Goal: Information Seeking & Learning: Find specific fact

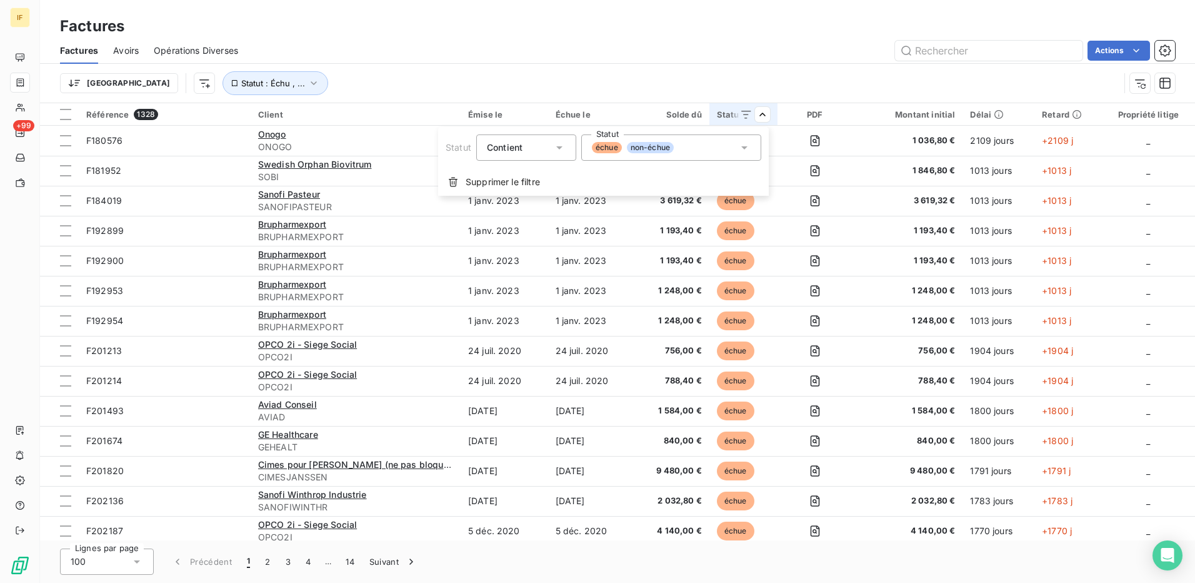
click at [741, 145] on icon at bounding box center [744, 147] width 13 height 13
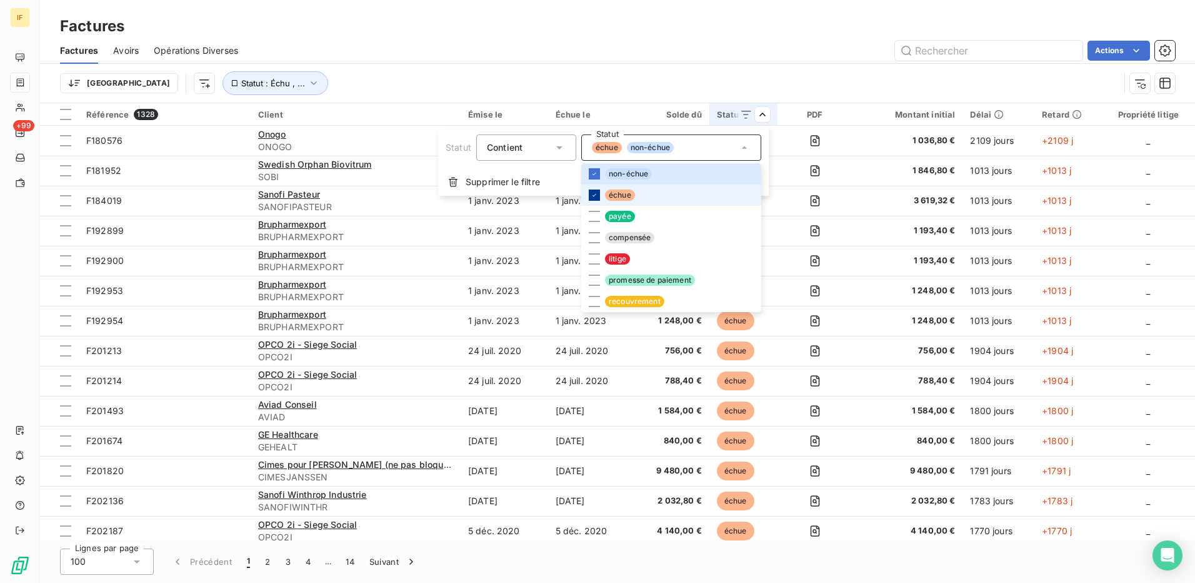
click at [591, 192] on icon at bounding box center [595, 195] width 8 height 8
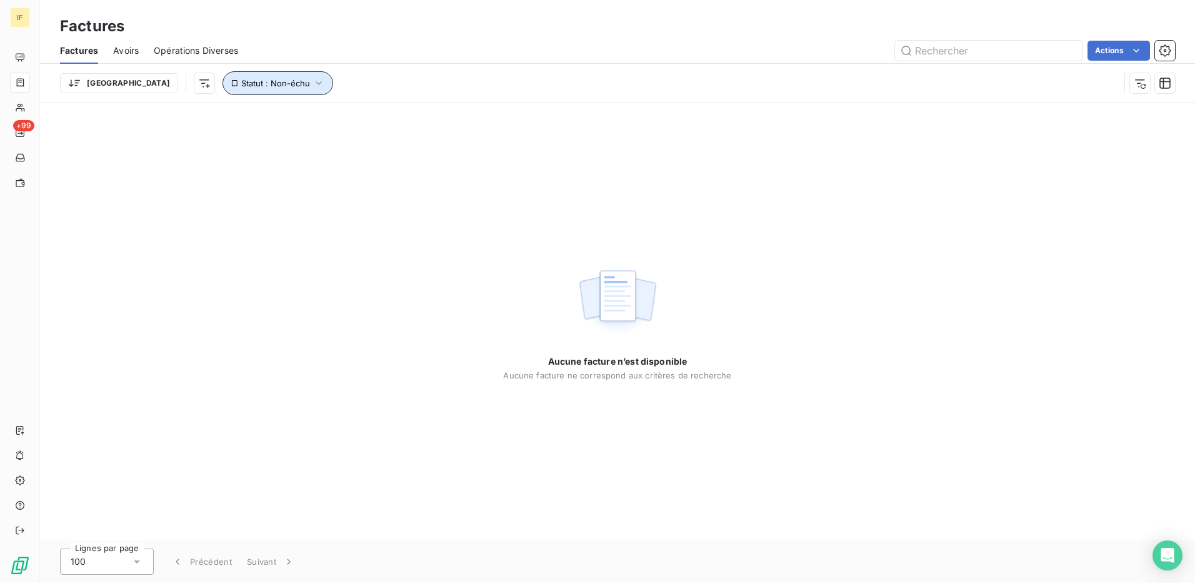
click at [313, 83] on icon "button" at bounding box center [319, 83] width 13 height 13
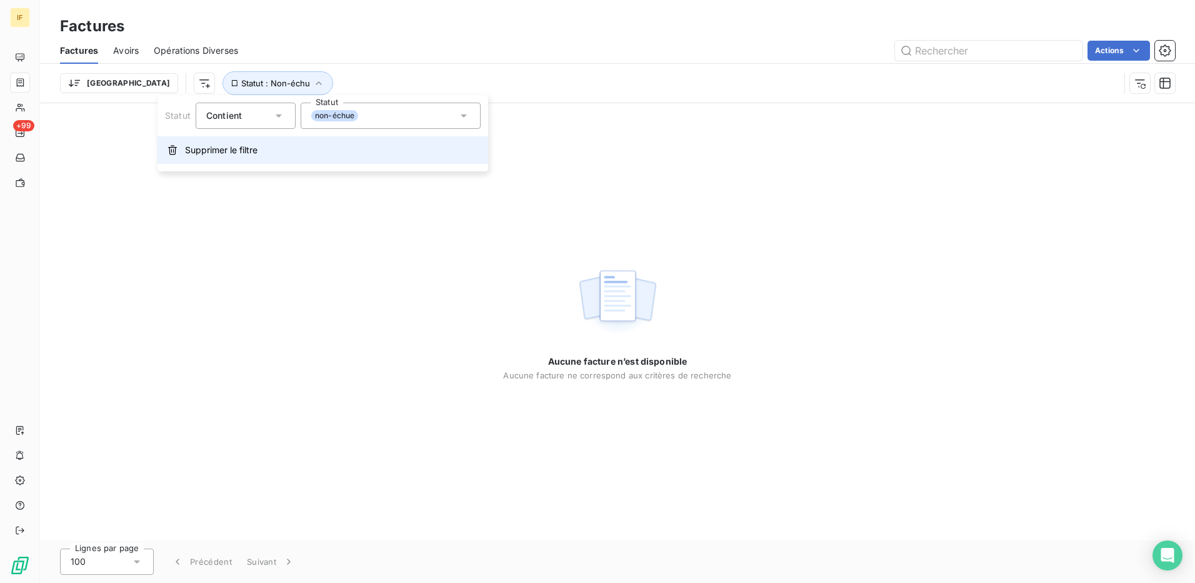
click at [250, 149] on span "Supprimer le filtre" at bounding box center [221, 150] width 73 height 13
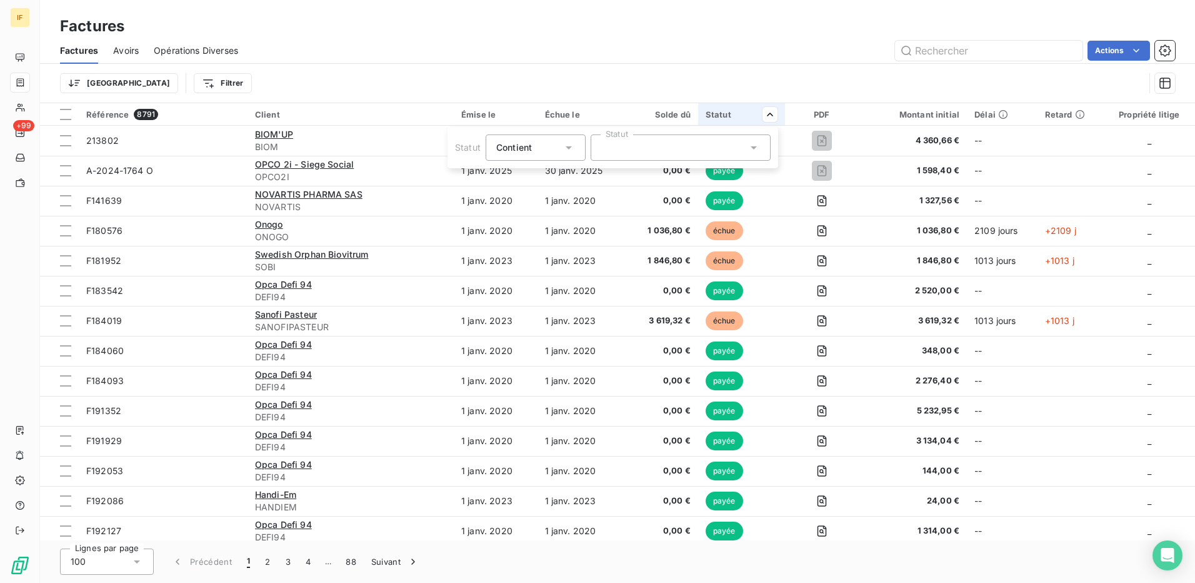
click at [758, 147] on icon at bounding box center [754, 147] width 13 height 13
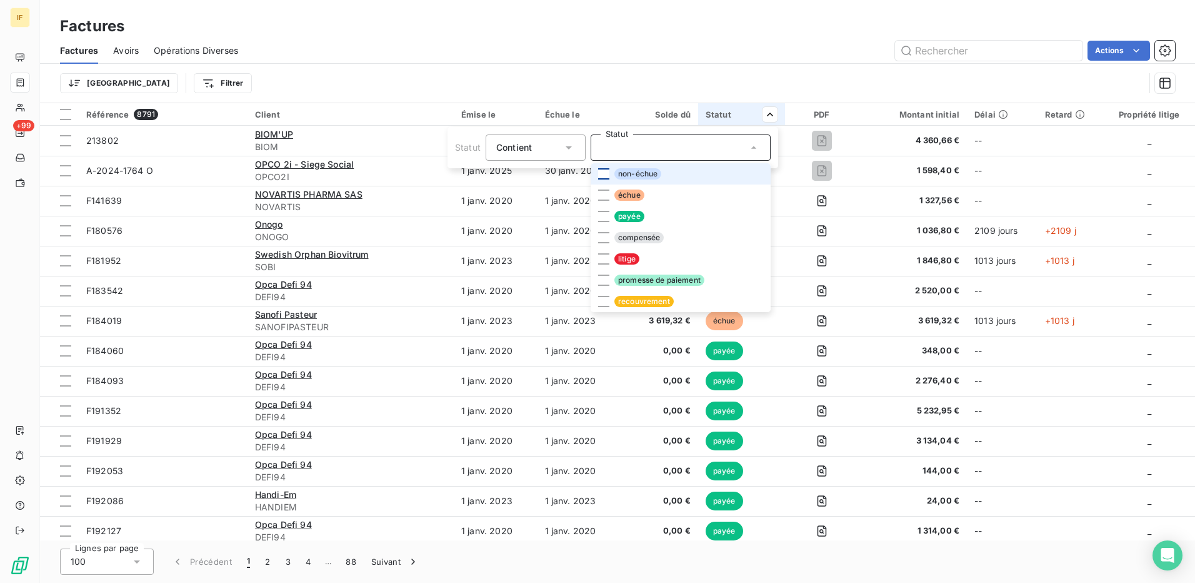
click at [601, 173] on div at bounding box center [603, 173] width 11 height 11
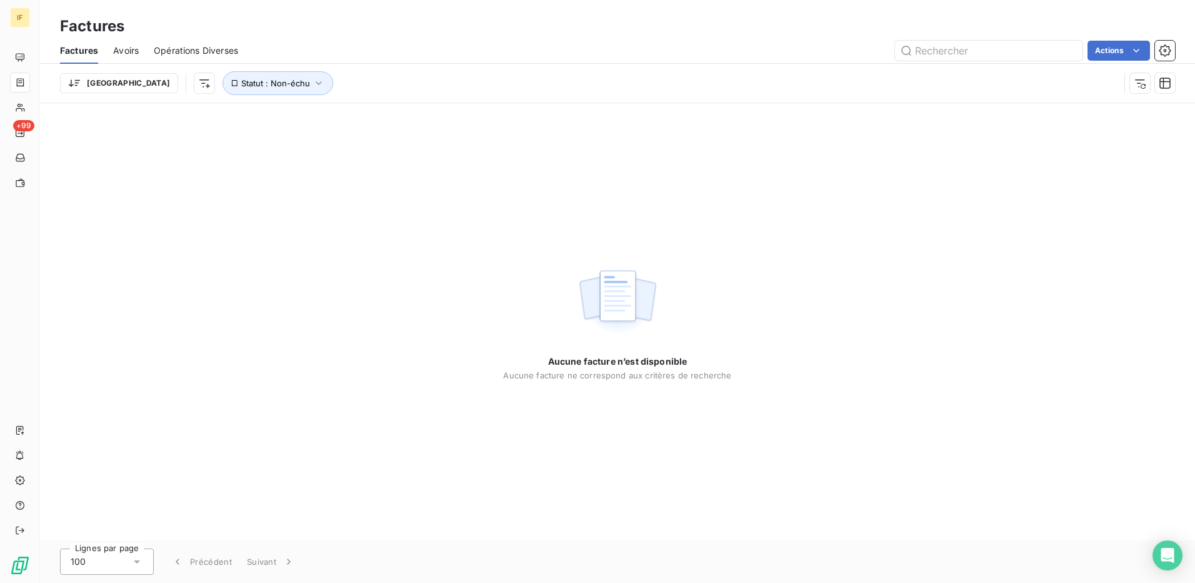
click at [601, 173] on div "Aucune facture n’est disponible Aucune facture ne correspond aux critères de re…" at bounding box center [617, 321] width 1155 height 437
click at [246, 83] on button "Statut : Non-échu" at bounding box center [278, 83] width 111 height 24
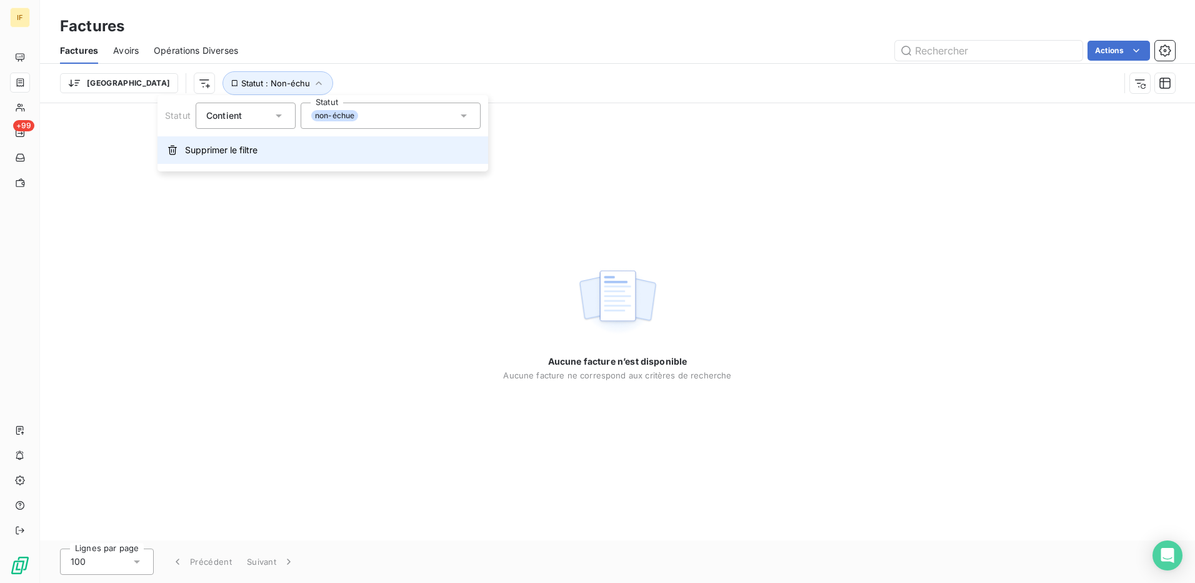
click at [234, 153] on span "Supprimer le filtre" at bounding box center [221, 150] width 73 height 13
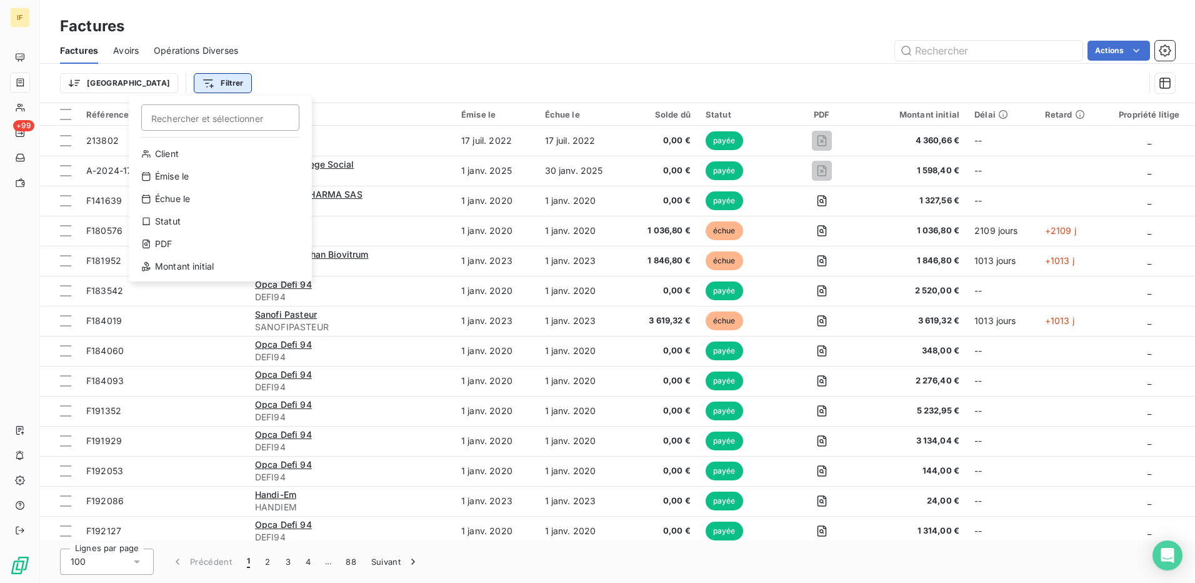
click at [162, 83] on html "IF +99 Factures Factures Avoirs Opérations Diverses Actions Trier Filtrer Reche…" at bounding box center [597, 291] width 1195 height 583
click at [174, 222] on div "Statut" at bounding box center [220, 221] width 173 height 20
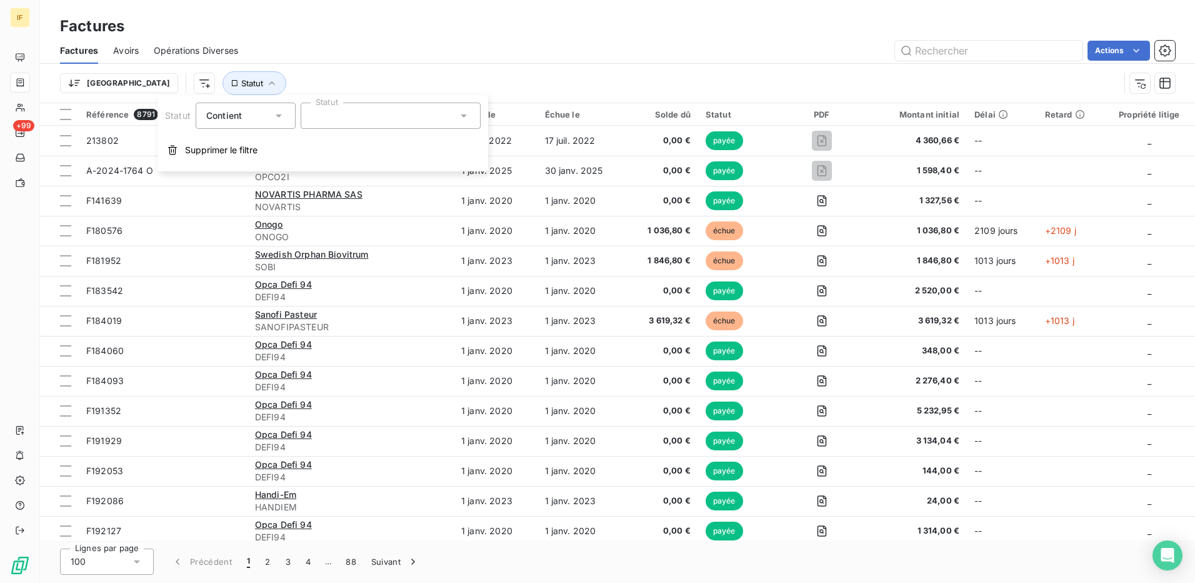
click at [316, 112] on div at bounding box center [391, 116] width 180 height 26
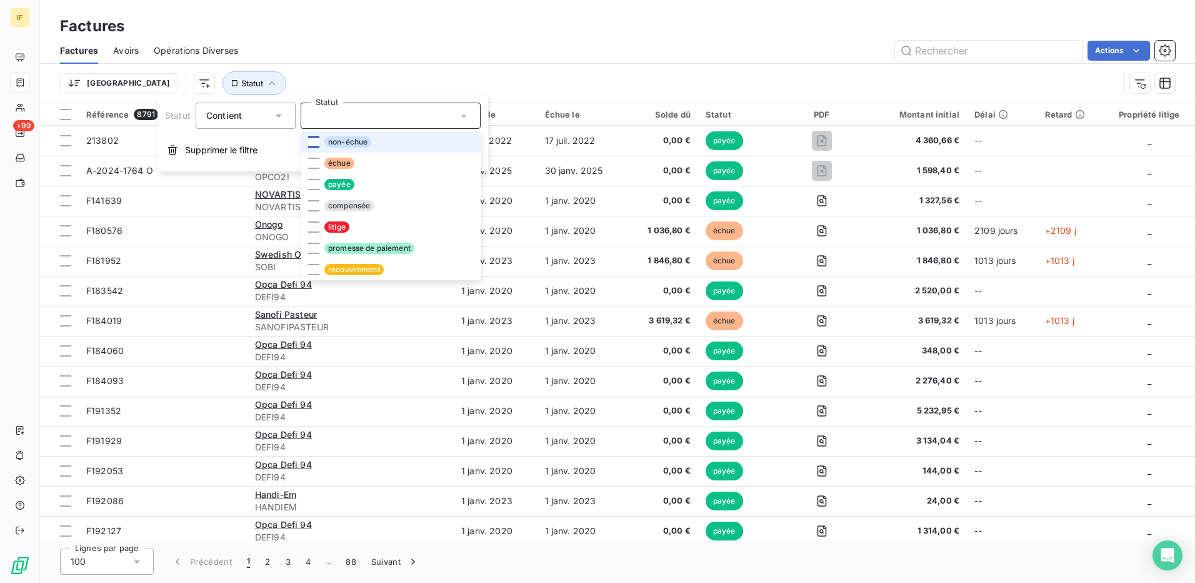
click at [313, 146] on div at bounding box center [313, 141] width 11 height 11
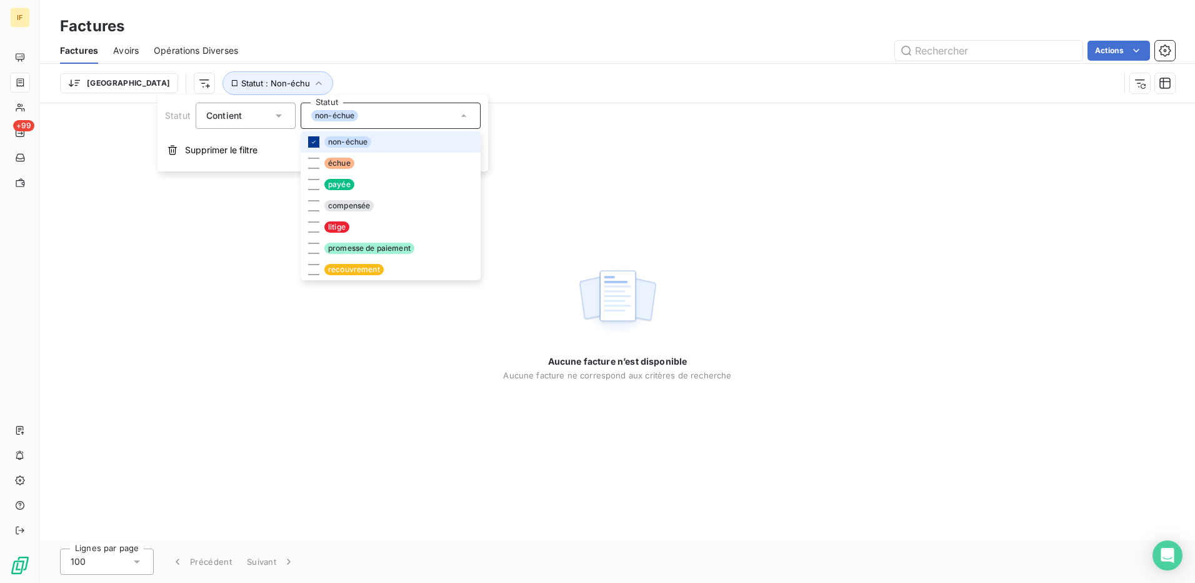
click at [315, 144] on icon at bounding box center [314, 142] width 8 height 8
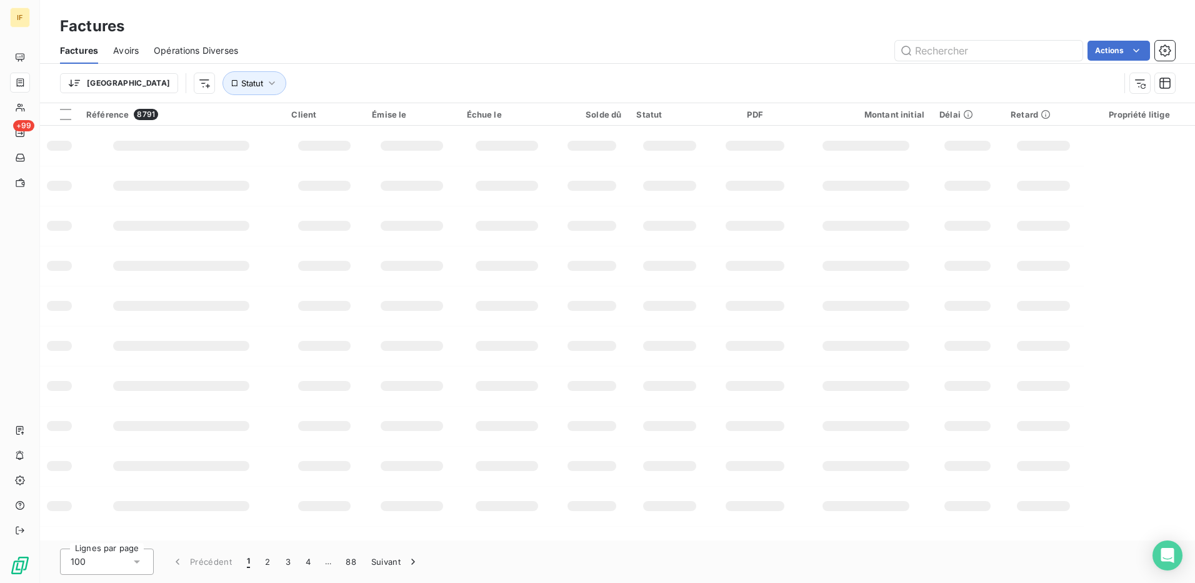
click at [123, 200] on td at bounding box center [181, 186] width 205 height 40
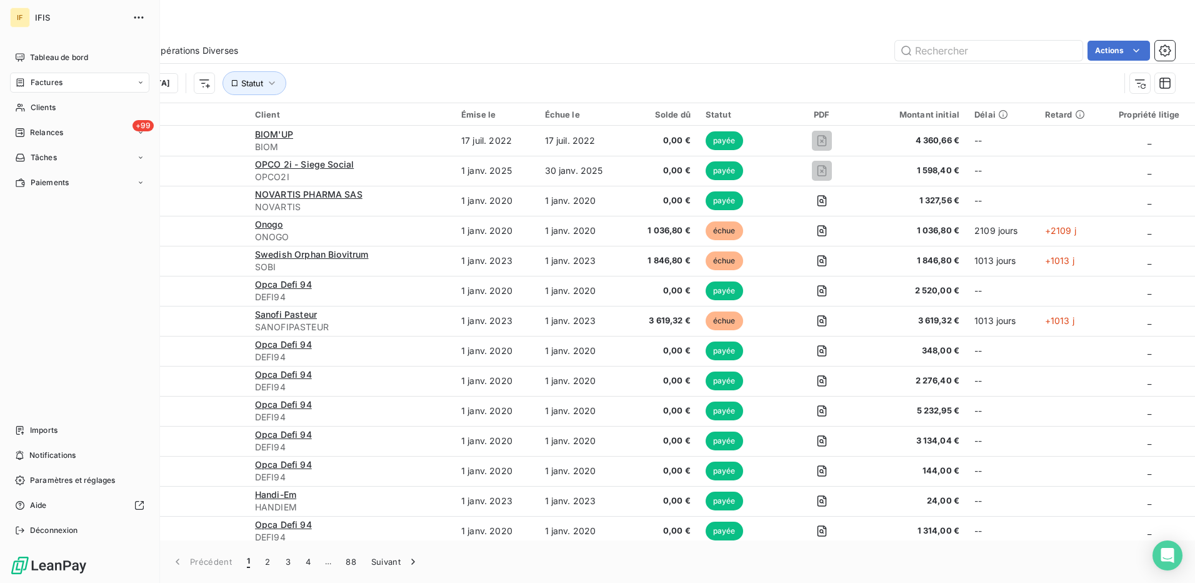
click at [36, 84] on span "Factures" at bounding box center [47, 82] width 32 height 11
click at [51, 107] on span "Factures" at bounding box center [46, 107] width 32 height 11
click at [66, 158] on span "Opérations Diverses" at bounding box center [67, 157] width 74 height 11
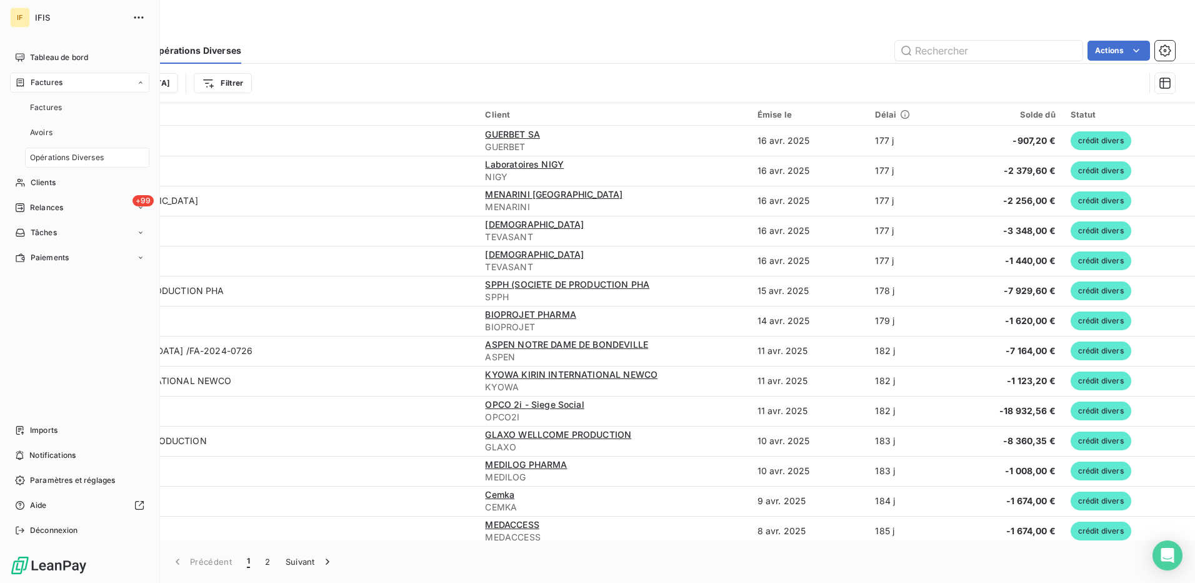
click at [55, 80] on span "Factures" at bounding box center [47, 82] width 32 height 11
click at [49, 109] on span "Factures" at bounding box center [46, 107] width 32 height 11
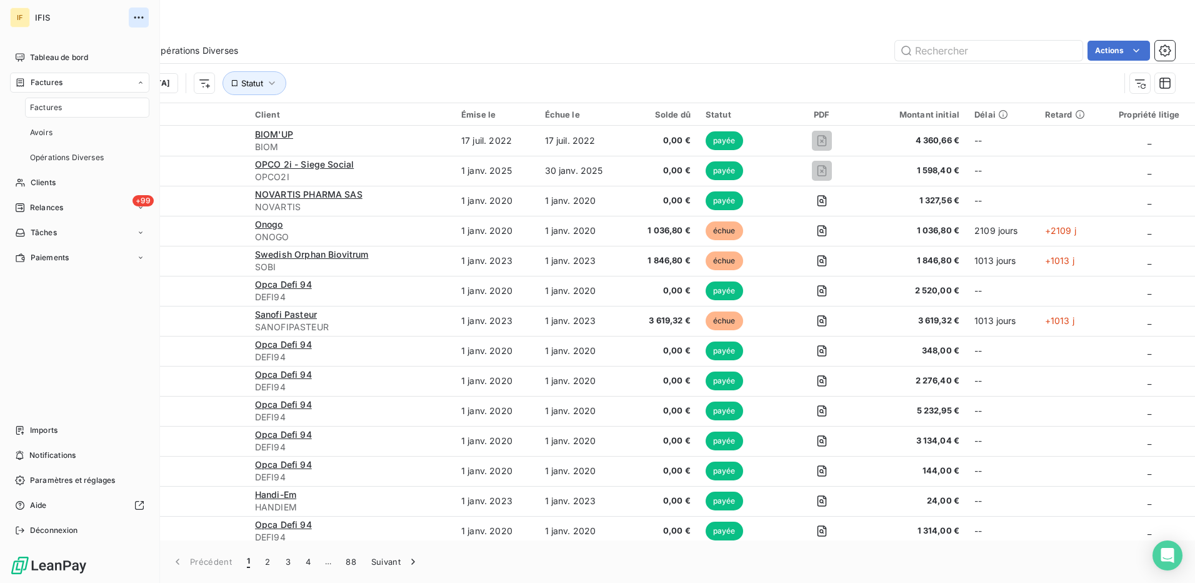
click at [139, 15] on icon "button" at bounding box center [139, 17] width 13 height 13
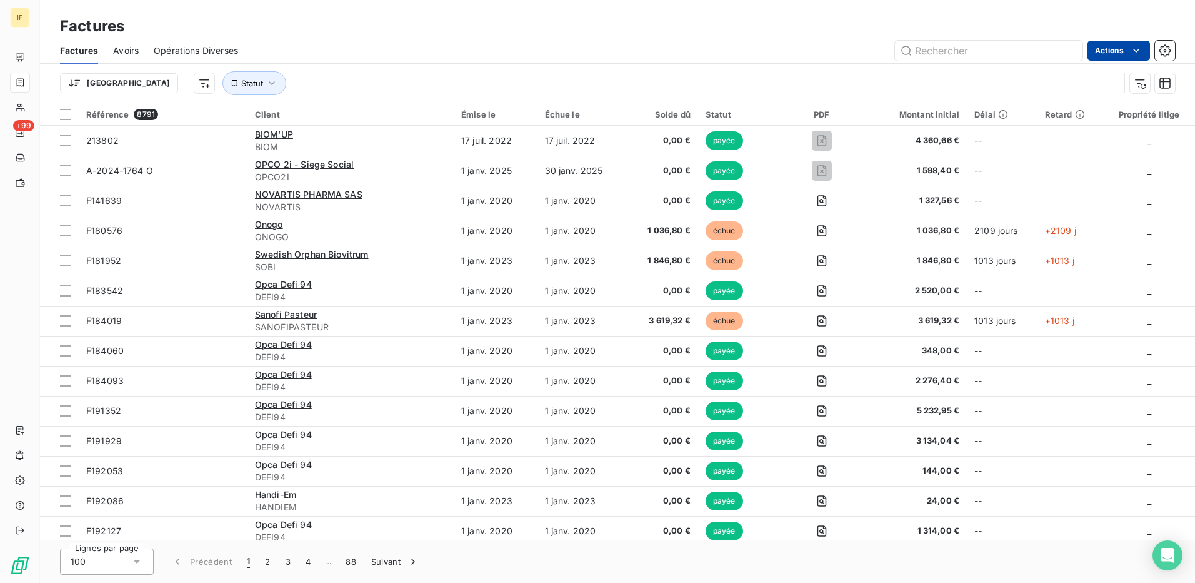
click at [1110, 50] on html "IF +99 Factures Factures Avoirs Opérations Diverses Actions Trier Statut Référe…" at bounding box center [597, 291] width 1195 height 583
click at [859, 80] on html "IF +99 Factures Factures Avoirs Opérations Diverses Actions Trier Statut Référe…" at bounding box center [597, 291] width 1195 height 583
click at [91, 78] on html "IF +99 Factures Factures Avoirs Opérations Diverses Actions Trier Statut Référe…" at bounding box center [597, 291] width 1195 height 583
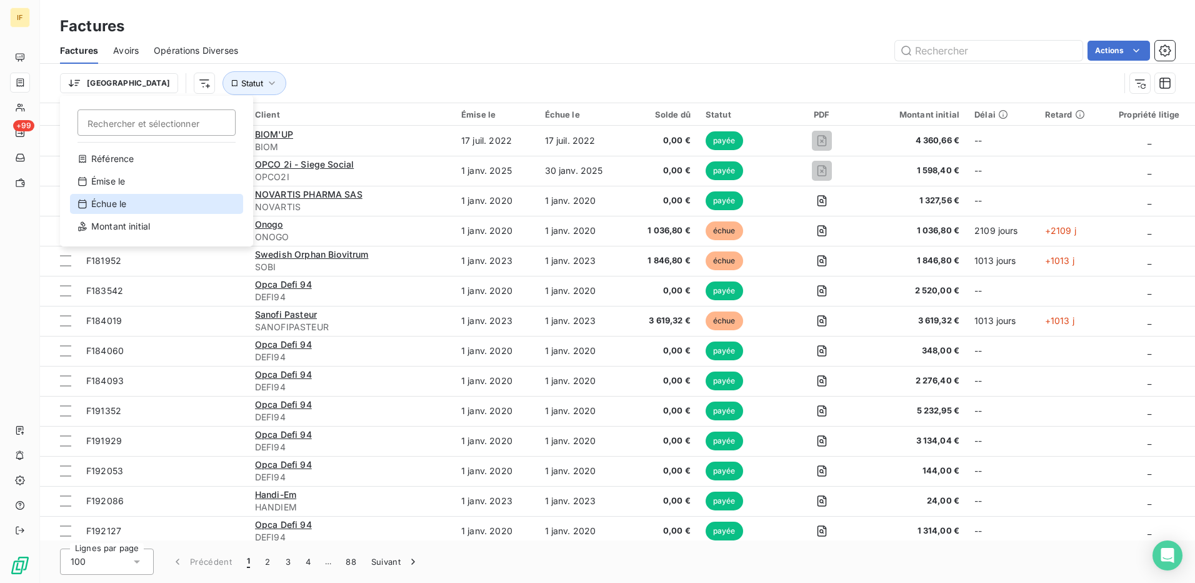
click at [114, 206] on div "Échue le" at bounding box center [156, 204] width 173 height 20
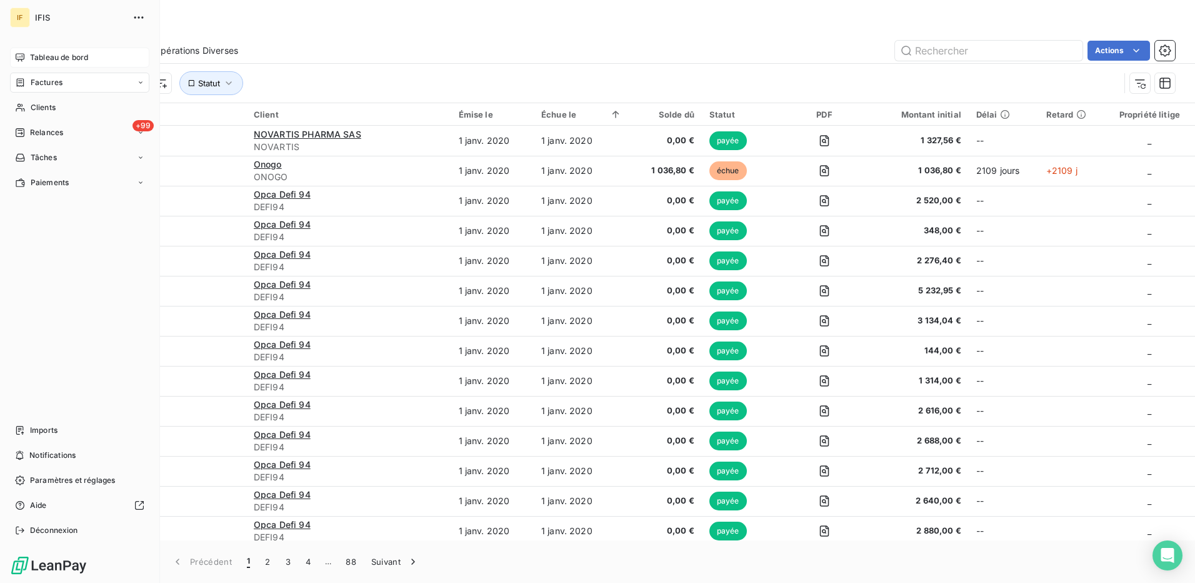
click at [55, 59] on span "Tableau de bord" at bounding box center [59, 57] width 58 height 11
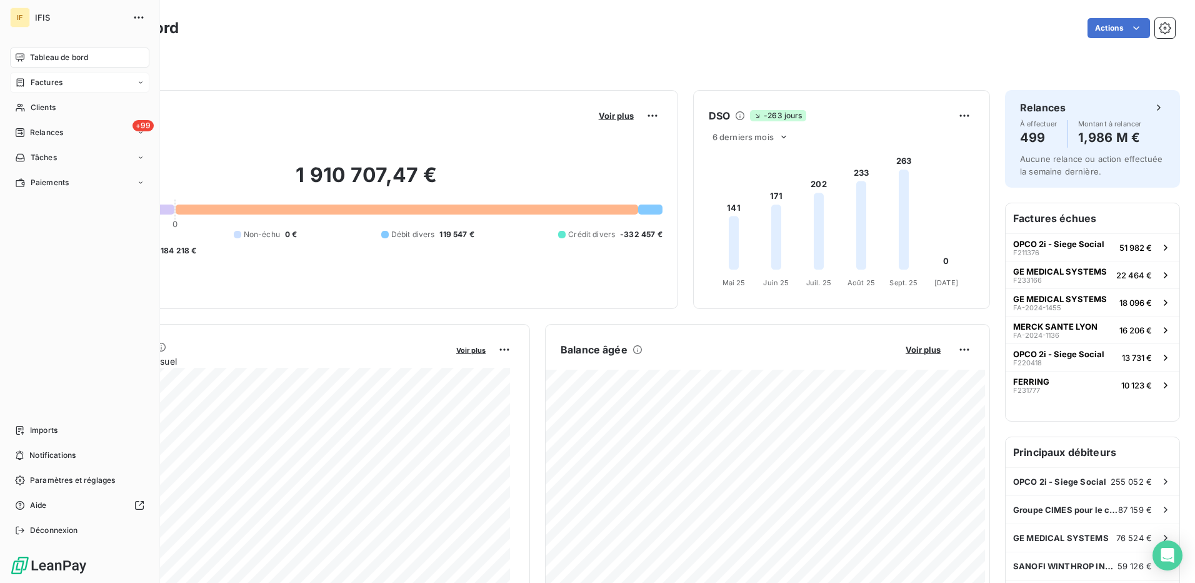
click at [33, 80] on span "Factures" at bounding box center [47, 82] width 32 height 11
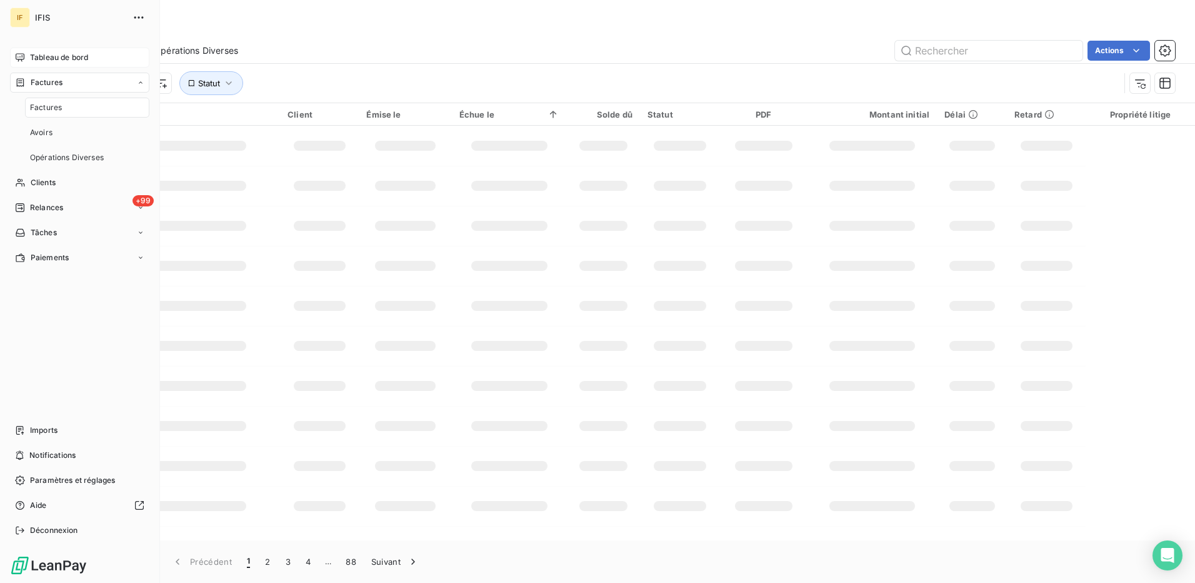
click at [43, 114] on div "Factures" at bounding box center [87, 108] width 124 height 20
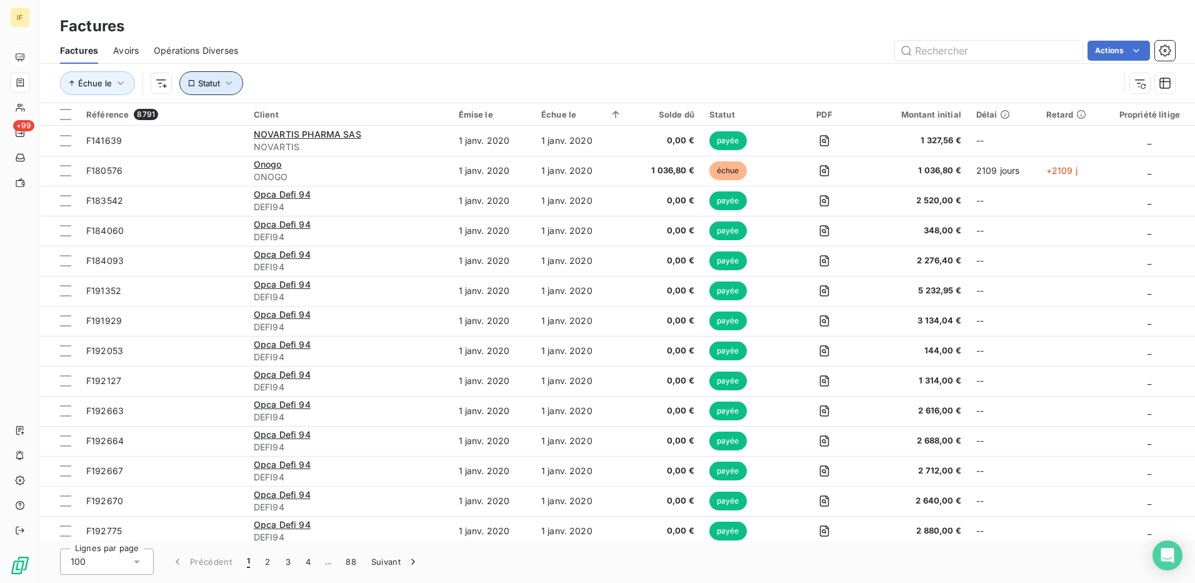
click at [234, 81] on icon "button" at bounding box center [229, 83] width 13 height 13
click at [486, 114] on icon at bounding box center [485, 115] width 6 height 3
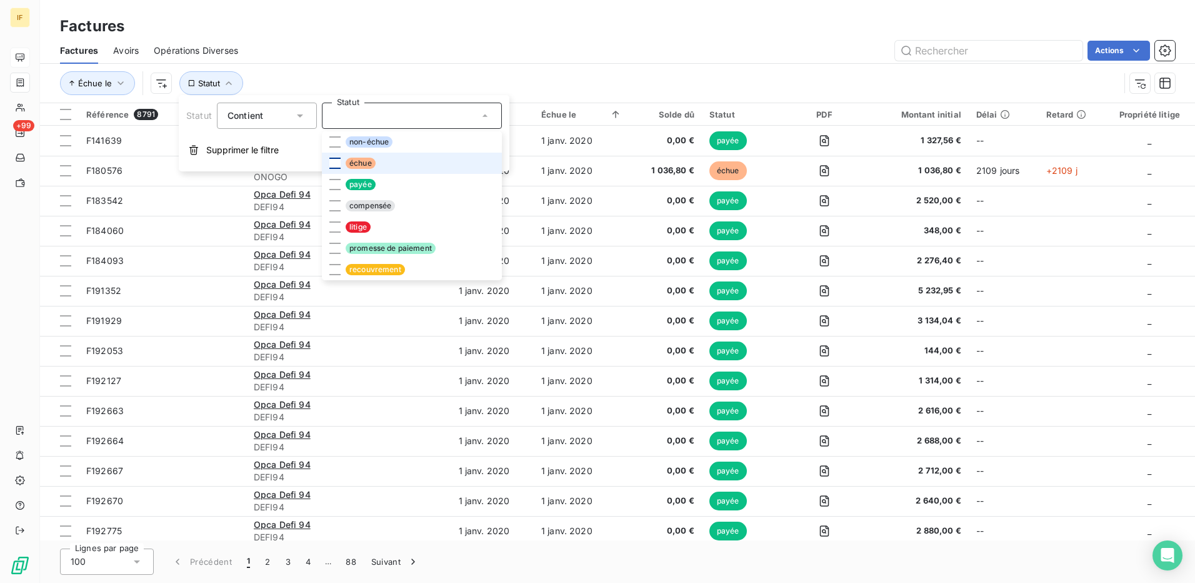
click at [334, 166] on div at bounding box center [334, 163] width 11 height 11
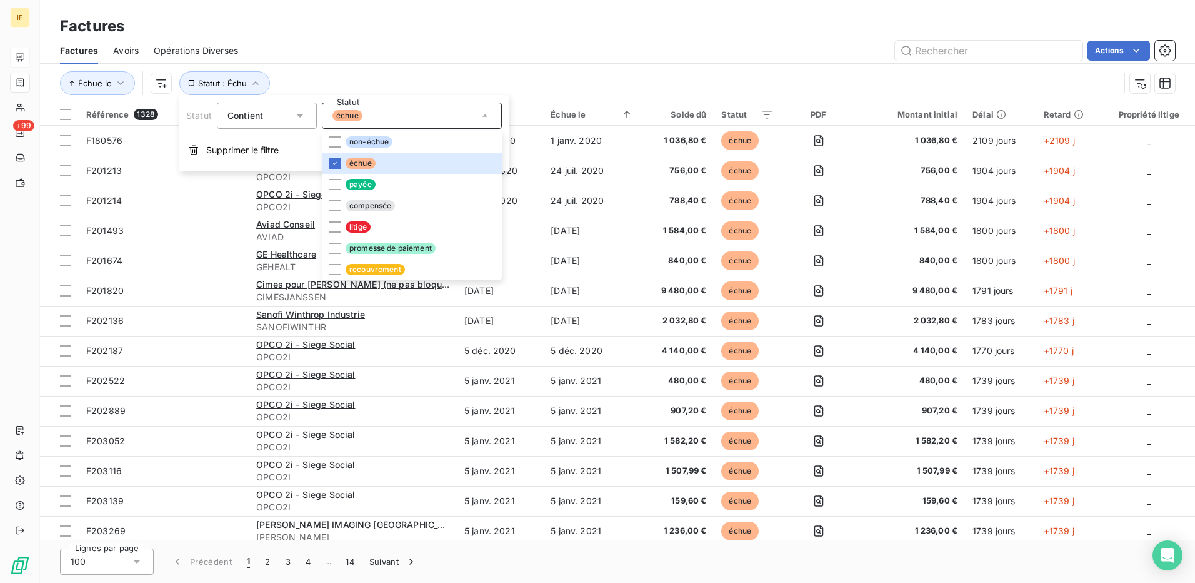
click at [556, 91] on div "Échue le Statut : Échu" at bounding box center [590, 83] width 1060 height 24
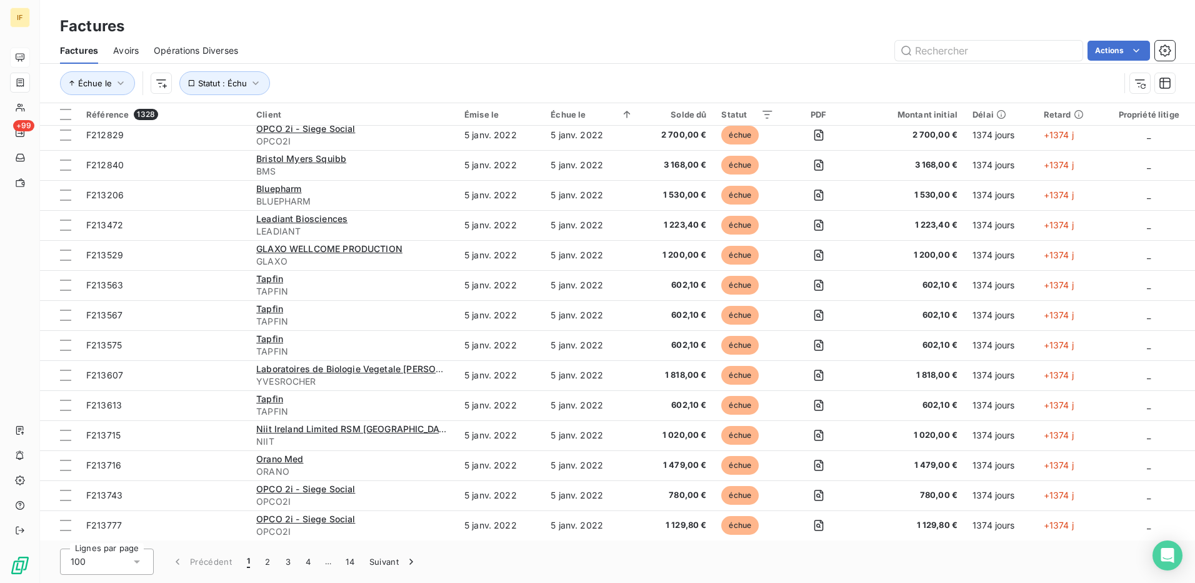
scroll to position [2587, 0]
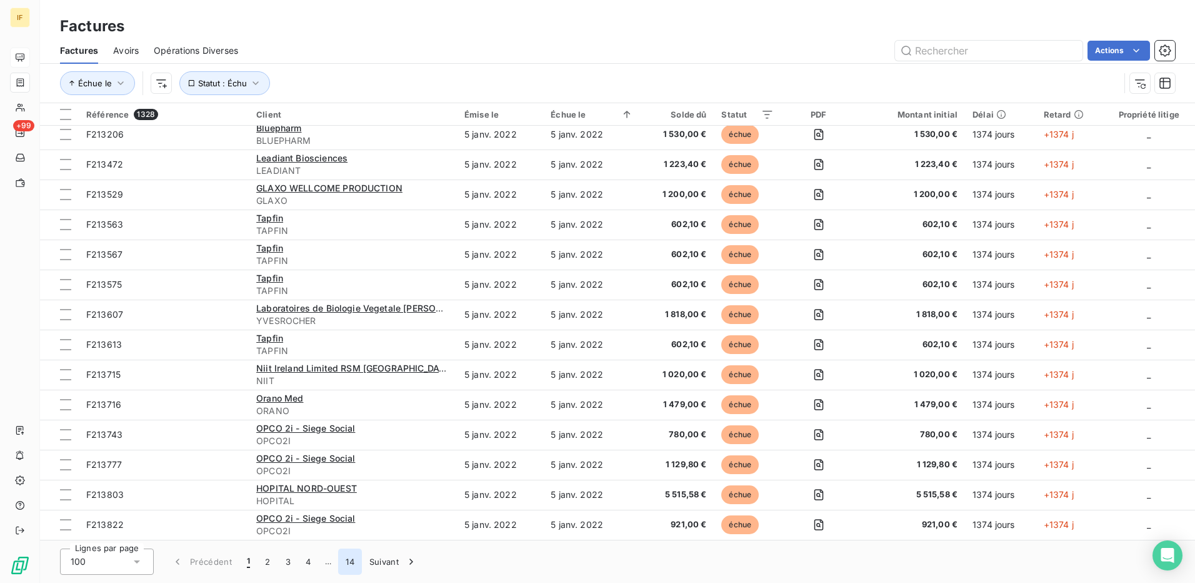
click at [359, 568] on button "14" at bounding box center [350, 561] width 24 height 26
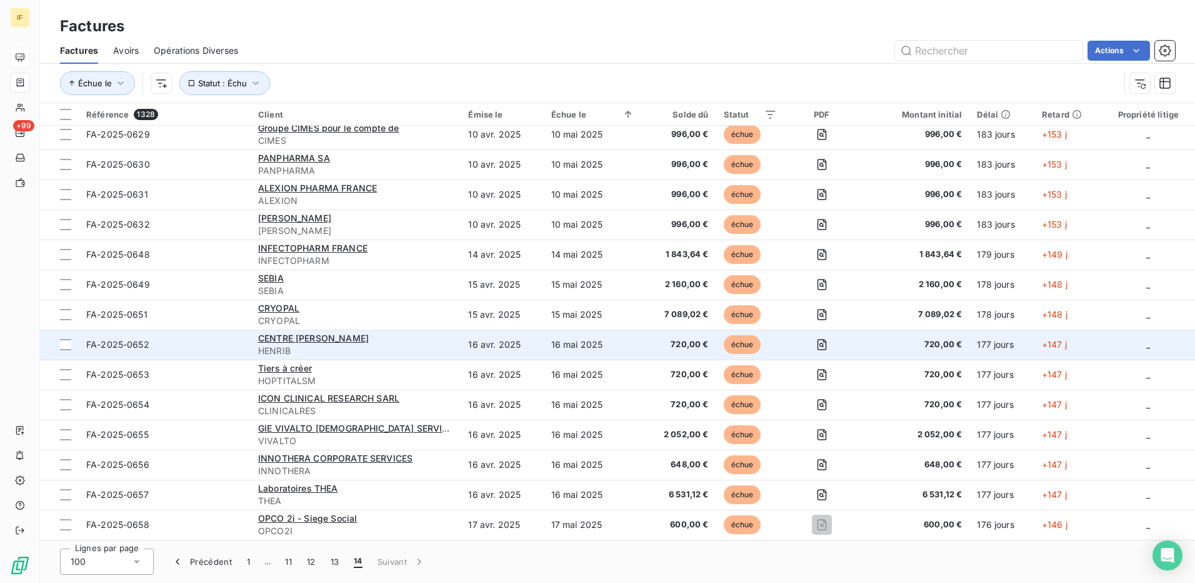
scroll to position [426, 0]
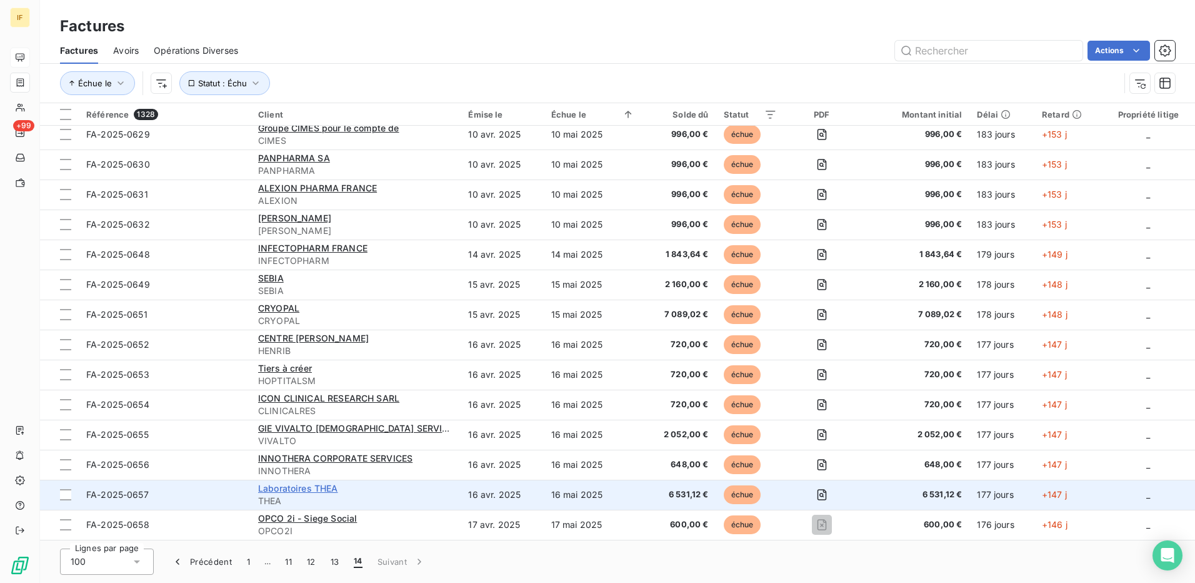
click at [301, 491] on span "Laboratoires THEA" at bounding box center [298, 488] width 80 height 11
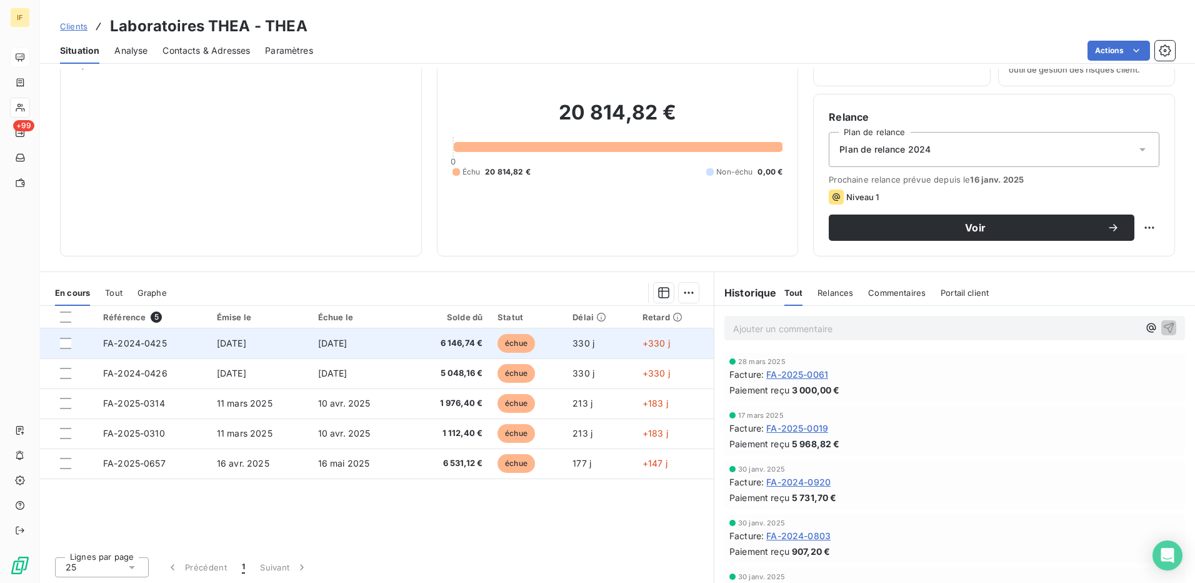
scroll to position [71, 0]
click at [154, 343] on span "FA-2024-0425" at bounding box center [135, 341] width 64 height 11
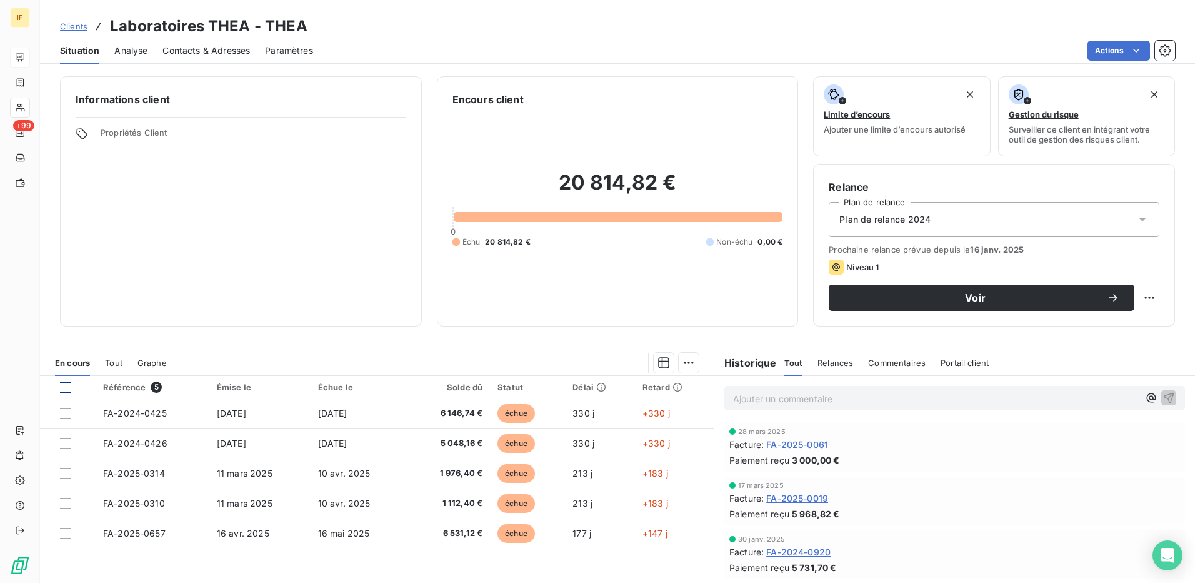
click at [68, 388] on div at bounding box center [65, 386] width 11 height 11
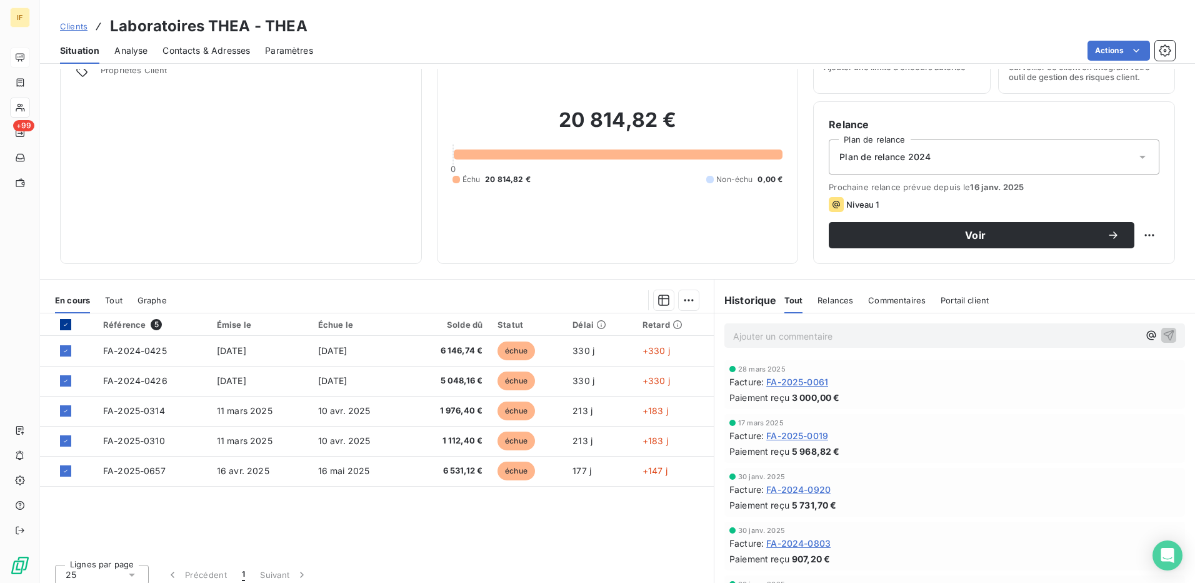
scroll to position [71, 0]
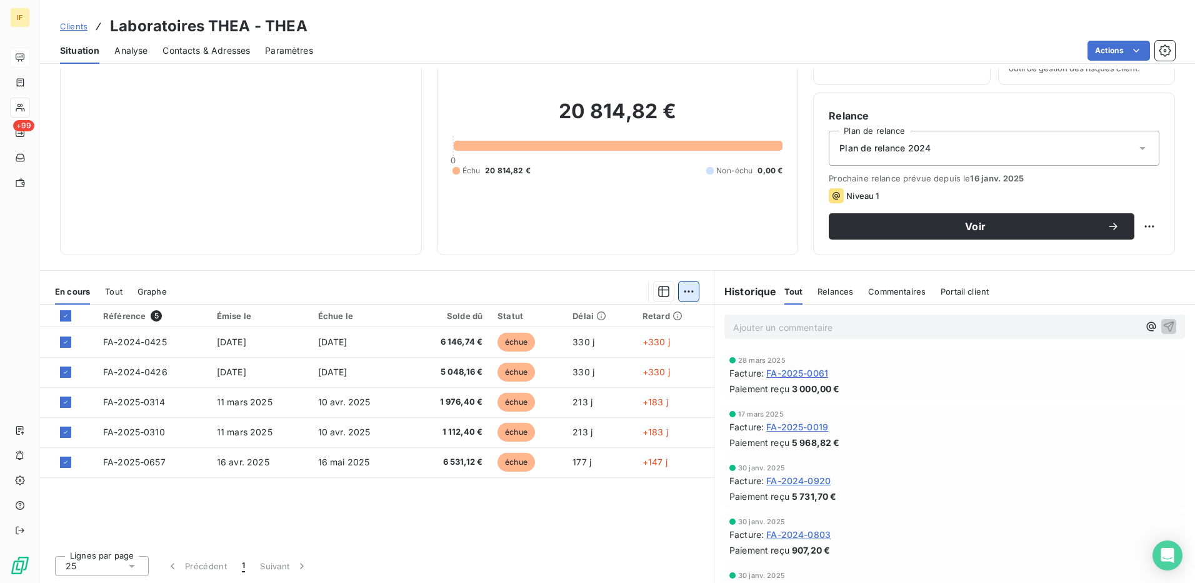
click at [680, 288] on html "IF +99 Clients Laboratoires THEA - THEA Situation Analyse Contacts & Adresses P…" at bounding box center [597, 291] width 1195 height 583
click at [655, 292] on html "IF +99 Clients Laboratoires THEA - THEA Situation Analyse Contacts & Adresses P…" at bounding box center [597, 291] width 1195 height 583
click at [658, 291] on icon "button" at bounding box center [664, 291] width 13 height 13
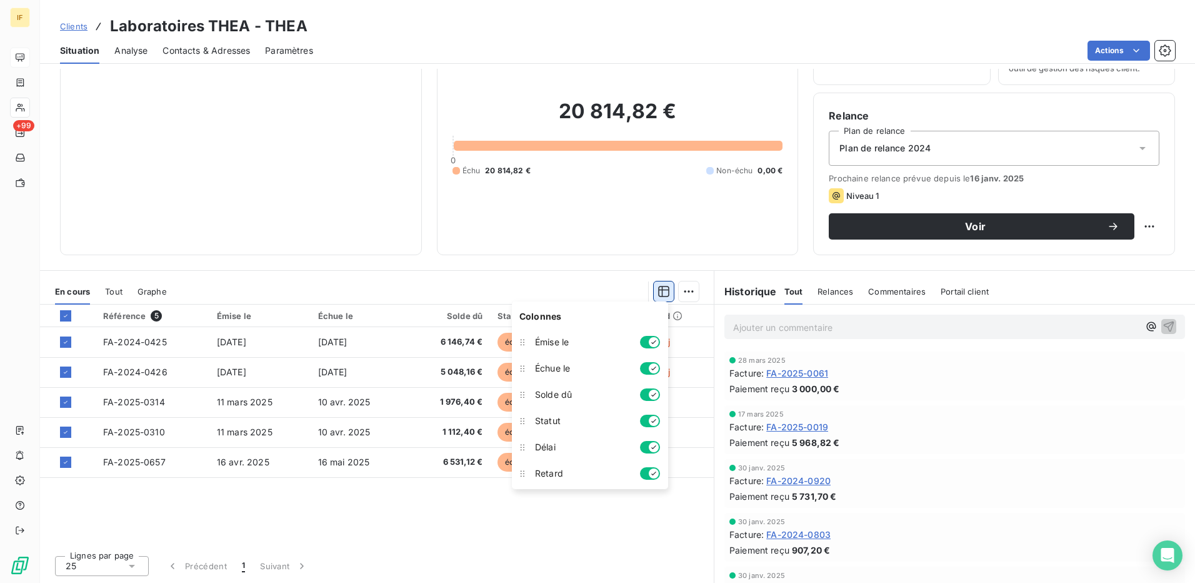
click at [658, 291] on icon "button" at bounding box center [664, 291] width 13 height 13
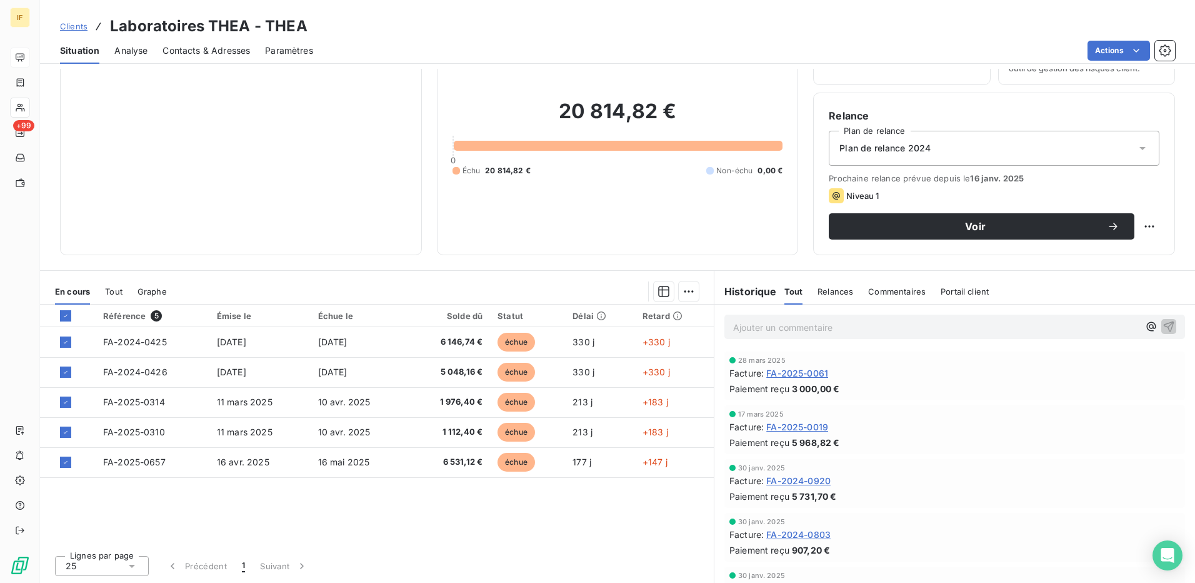
drag, startPoint x: 65, startPoint y: 314, endPoint x: 328, endPoint y: 496, distance: 319.6
click at [328, 496] on div "Référence 5 Émise le Échue le Solde dû Statut Délai Retard FA-2024-0425 [DATE] …" at bounding box center [377, 424] width 674 height 241
drag, startPoint x: 701, startPoint y: 496, endPoint x: 63, endPoint y: 313, distance: 664.8
click at [63, 313] on div "Référence 5 Émise le Échue le Solde dû Statut Délai Retard FA-2024-0425 [DATE] …" at bounding box center [377, 424] width 674 height 241
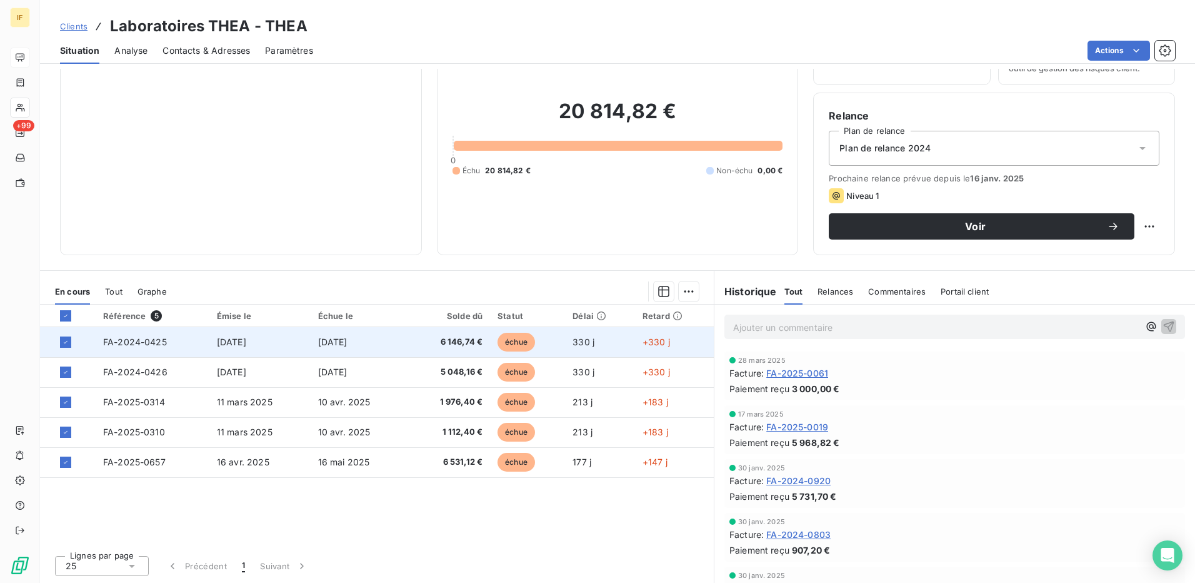
drag, startPoint x: 63, startPoint y: 313, endPoint x: 117, endPoint y: 344, distance: 62.7
copy table "Référence 5 Émise le Échue le Solde dû Statut Délai Retard"
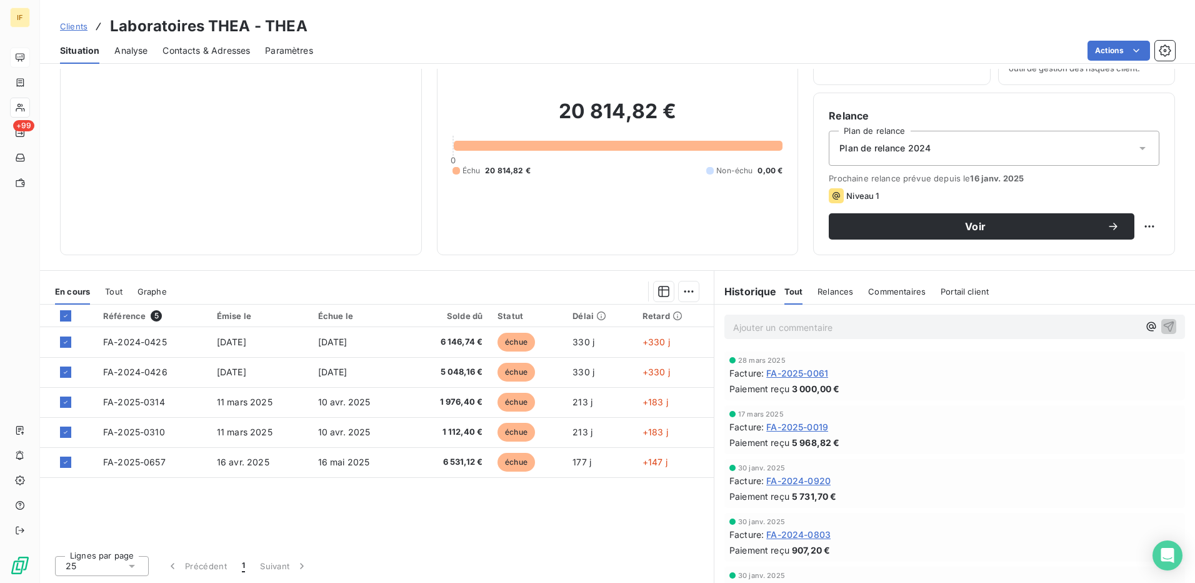
click at [456, 533] on div "Référence 5 Émise le Échue le Solde dû Statut Délai Retard FA-2024-0425 [DATE] …" at bounding box center [377, 424] width 674 height 241
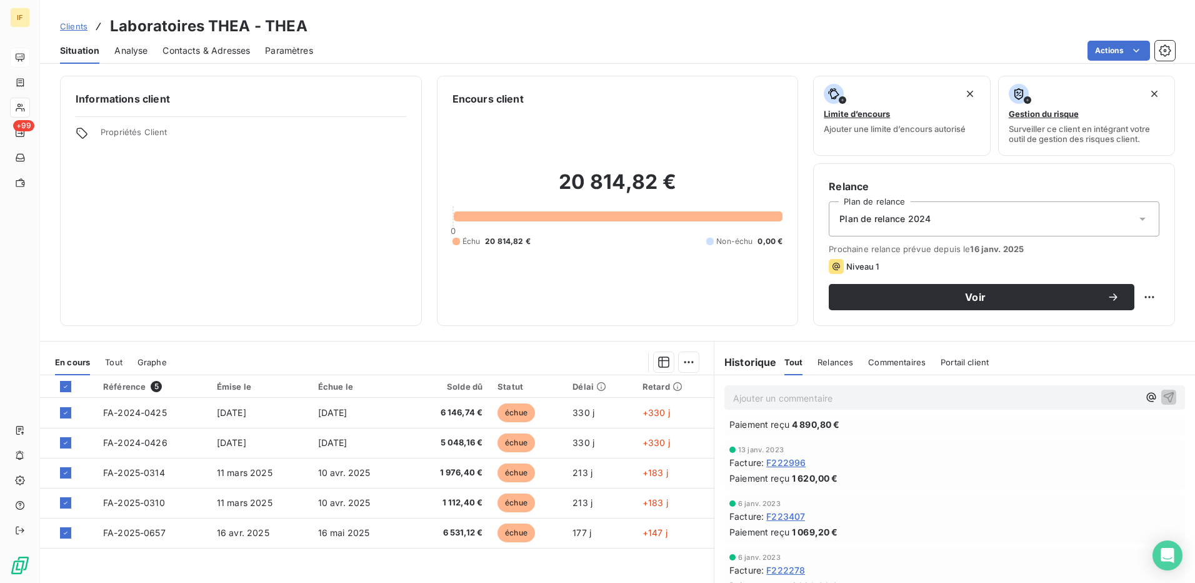
scroll to position [0, 0]
click at [215, 50] on span "Contacts & Adresses" at bounding box center [207, 50] width 88 height 13
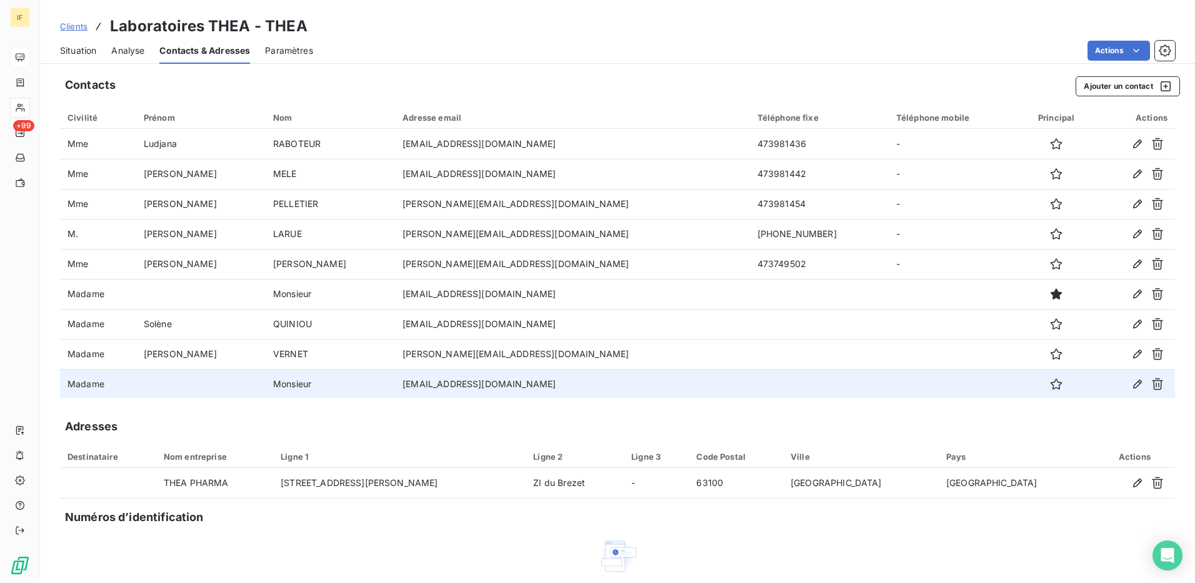
click at [326, 386] on td "Monsieur" at bounding box center [330, 384] width 129 height 30
click at [401, 388] on td "[EMAIL_ADDRESS][DOMAIN_NAME]" at bounding box center [572, 384] width 355 height 30
drag, startPoint x: 401, startPoint y: 388, endPoint x: 600, endPoint y: 383, distance: 198.2
click at [600, 383] on td "[EMAIL_ADDRESS][DOMAIN_NAME]" at bounding box center [572, 384] width 355 height 30
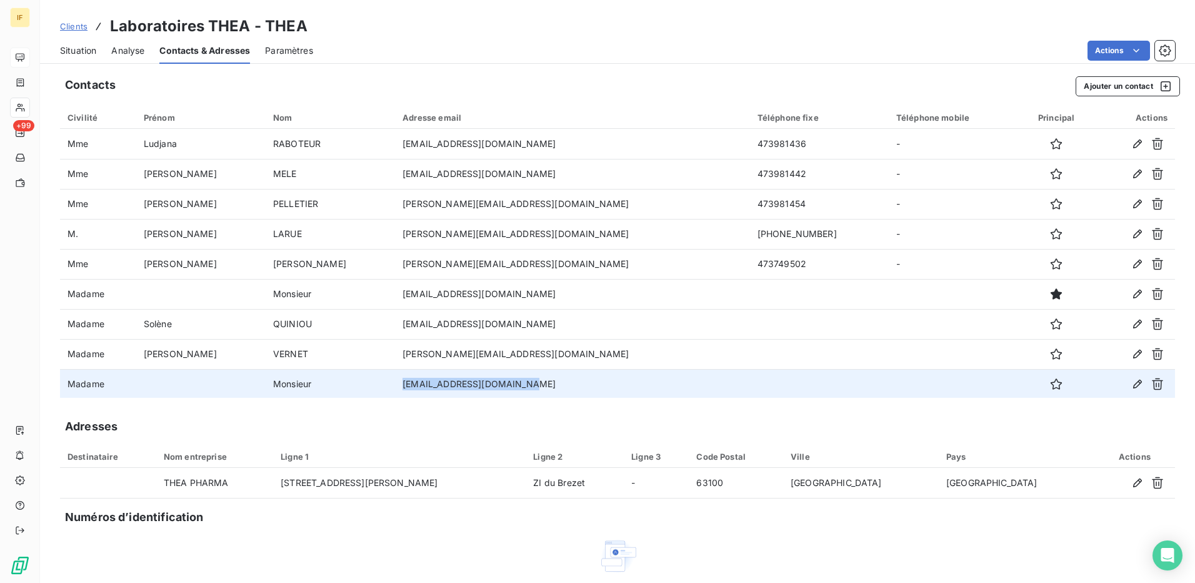
drag, startPoint x: 521, startPoint y: 378, endPoint x: 348, endPoint y: 383, distance: 172.6
click at [348, 383] on tr "Madame Monsieur [EMAIL_ADDRESS][DOMAIN_NAME]" at bounding box center [617, 384] width 1115 height 30
drag, startPoint x: 348, startPoint y: 383, endPoint x: 396, endPoint y: 386, distance: 47.7
copy tr "[EMAIL_ADDRESS][DOMAIN_NAME]"
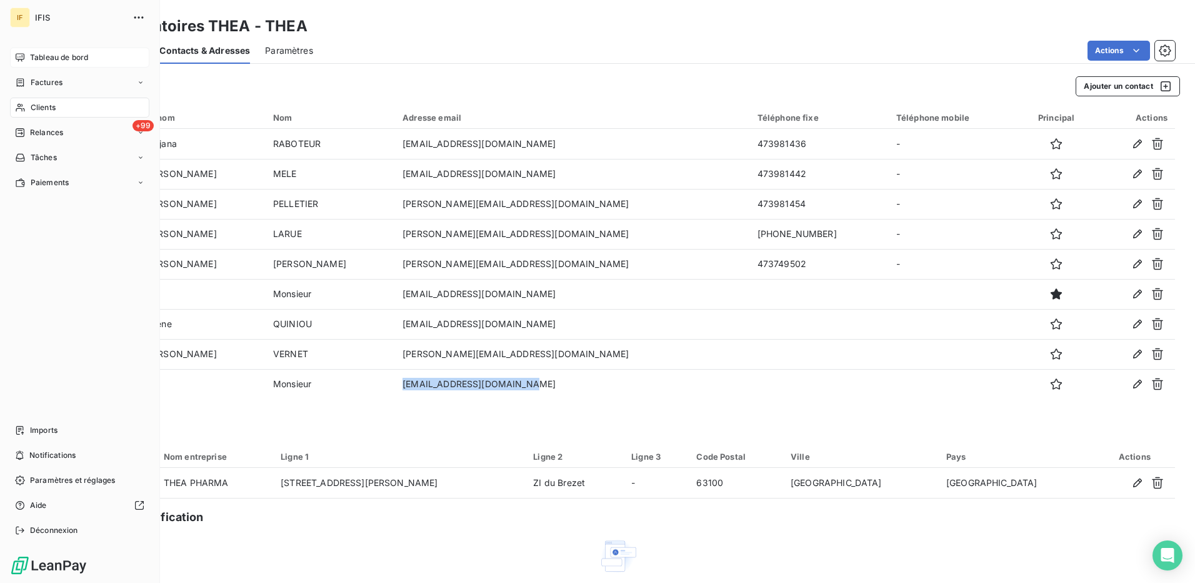
click at [43, 106] on span "Clients" at bounding box center [43, 107] width 25 height 11
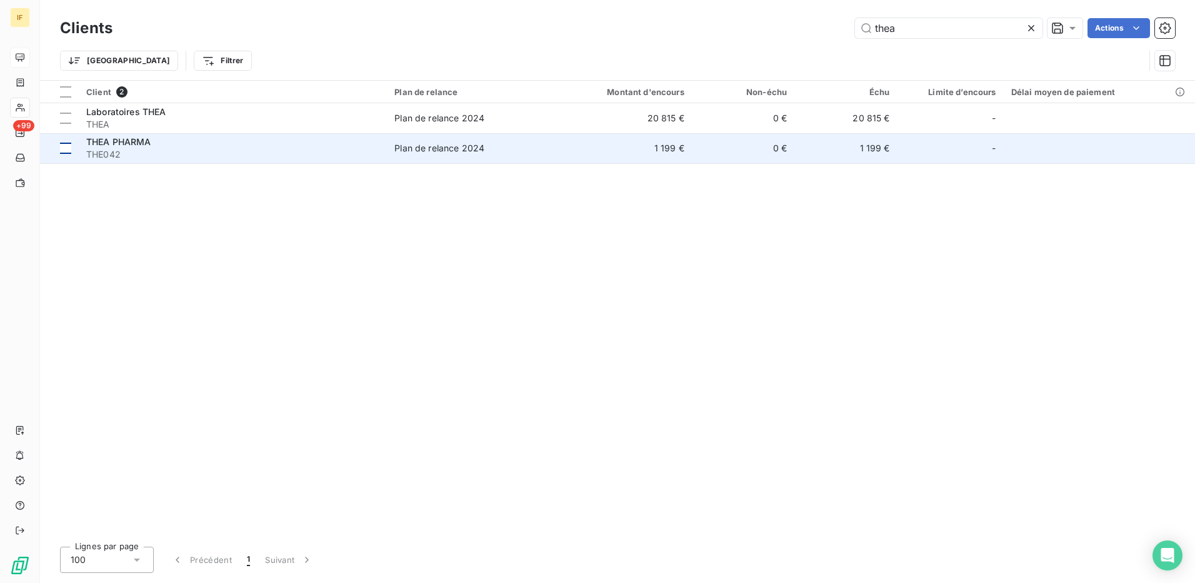
type input "thea"
click at [67, 149] on div at bounding box center [65, 148] width 11 height 11
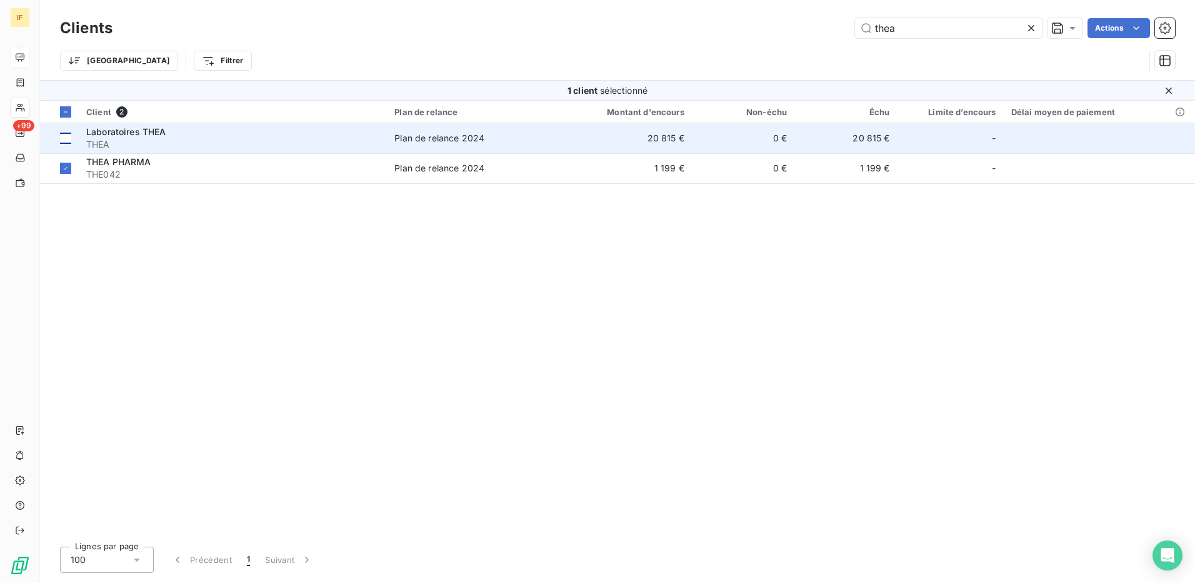
click at [62, 138] on div at bounding box center [65, 138] width 11 height 11
click at [113, 138] on span "THEA" at bounding box center [232, 144] width 293 height 13
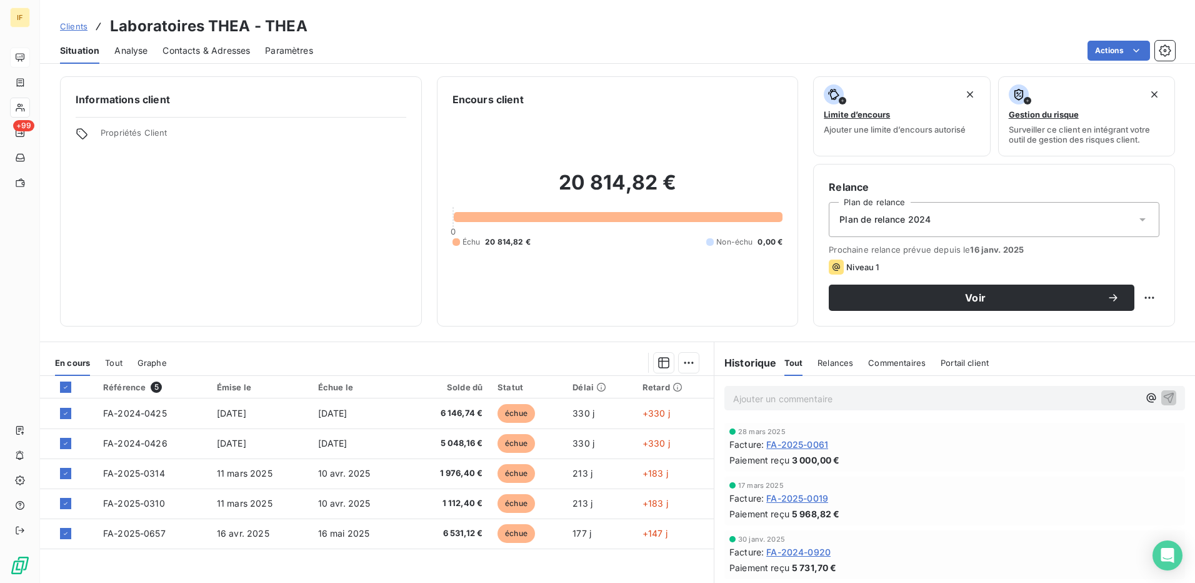
scroll to position [63, 0]
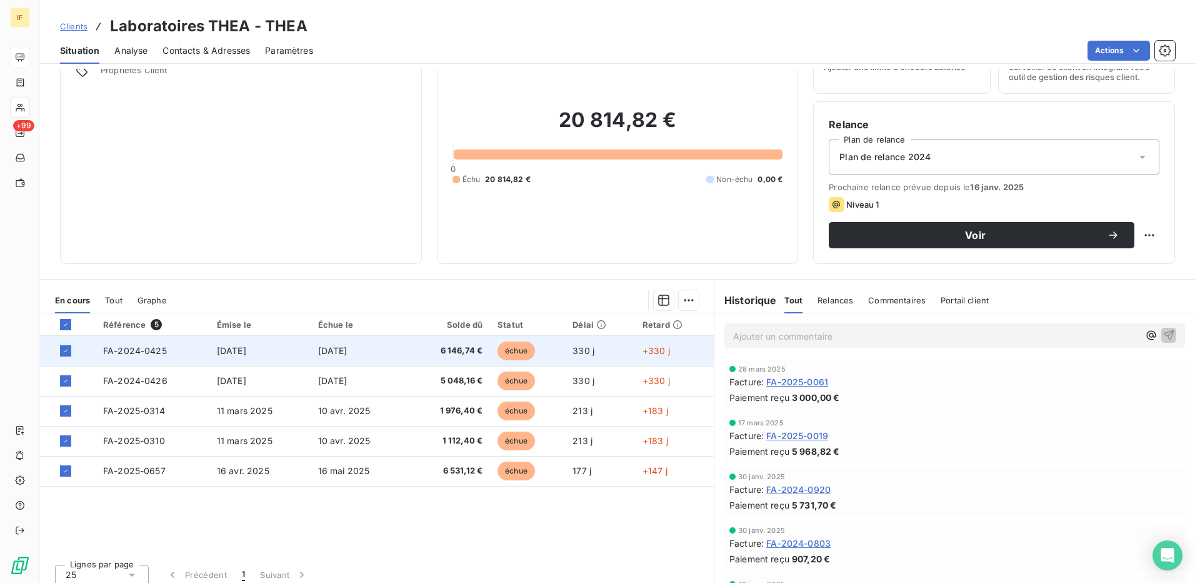
click at [125, 353] on span "FA-2024-0425" at bounding box center [135, 350] width 64 height 11
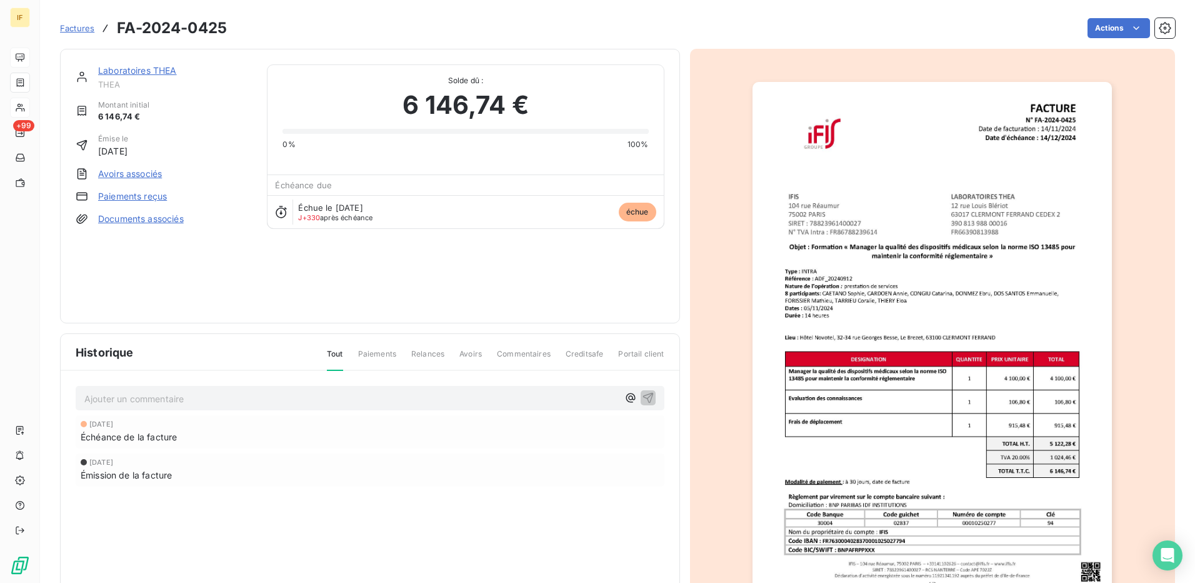
scroll to position [1, 0]
drag, startPoint x: 909, startPoint y: 151, endPoint x: 838, endPoint y: 141, distance: 71.4
click at [838, 141] on img "button" at bounding box center [932, 335] width 359 height 509
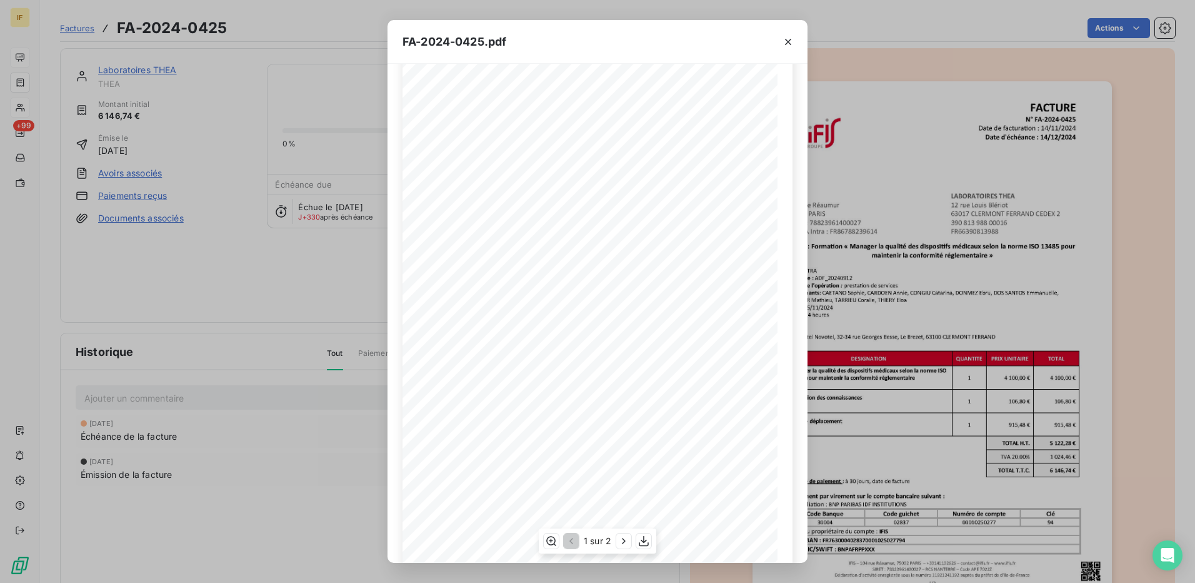
scroll to position [61, 0]
click at [645, 538] on icon "button" at bounding box center [644, 541] width 13 height 13
click at [791, 43] on icon "button" at bounding box center [788, 42] width 13 height 13
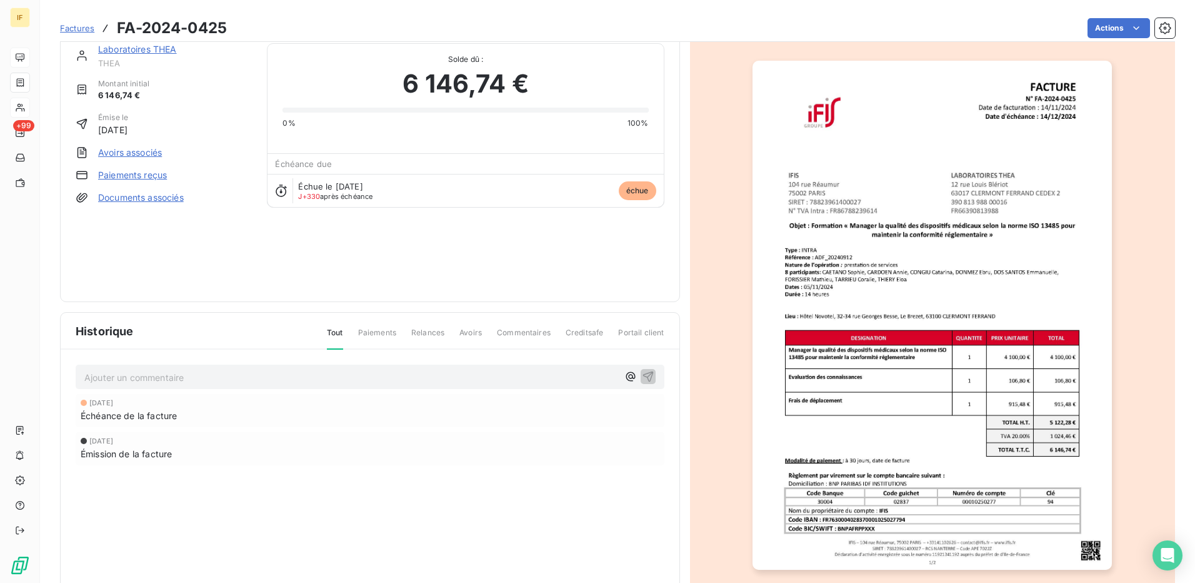
scroll to position [0, 0]
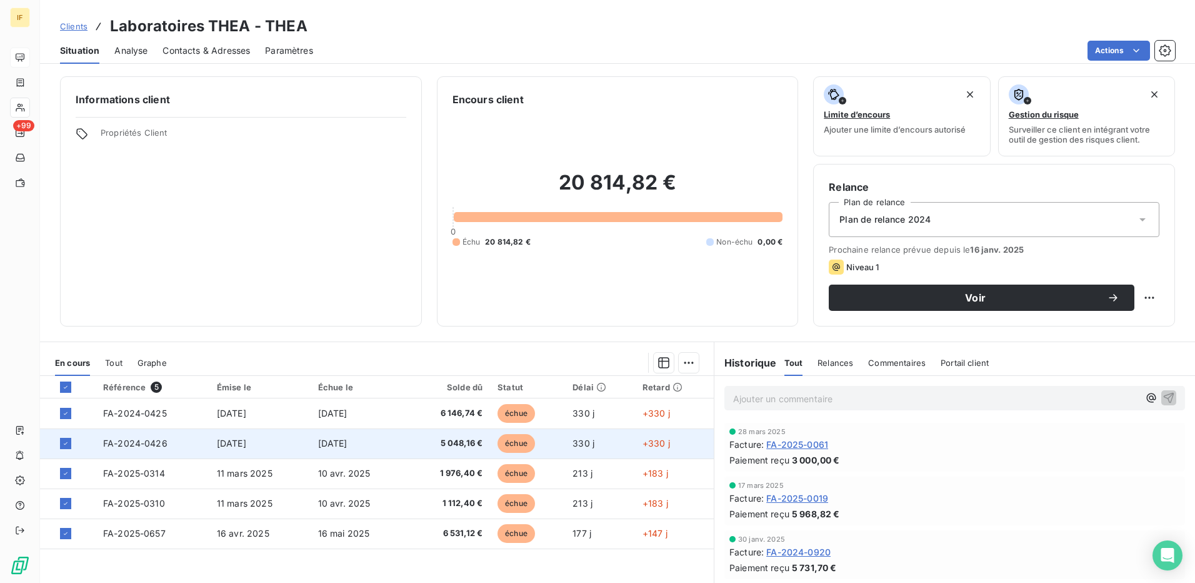
click at [152, 443] on span "FA-2024-0426" at bounding box center [135, 443] width 64 height 11
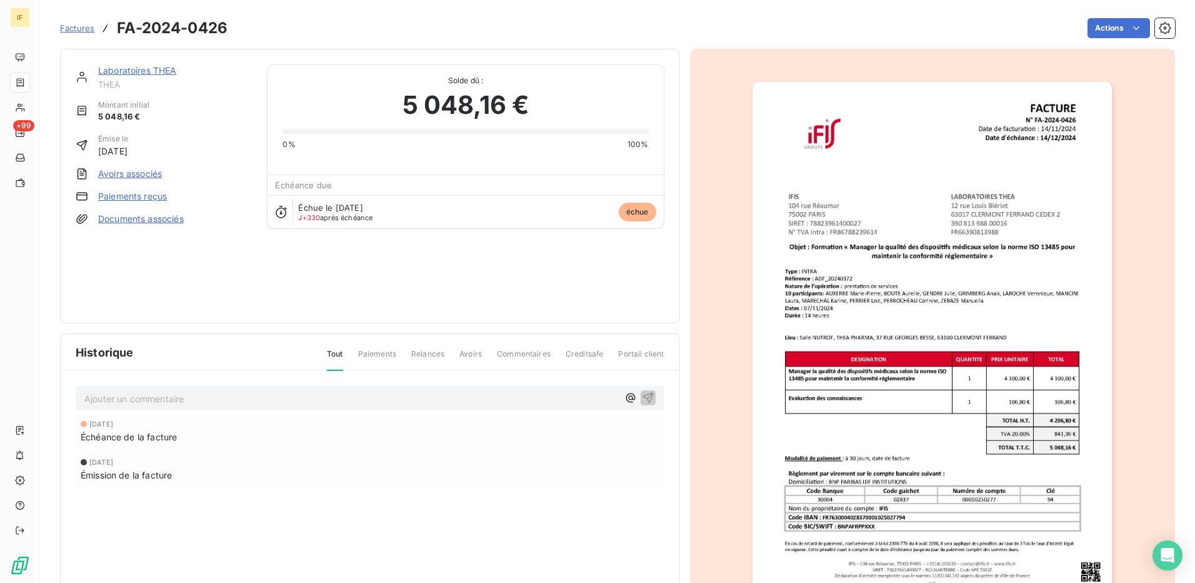
drag, startPoint x: 836, startPoint y: 135, endPoint x: 764, endPoint y: 160, distance: 76.7
click at [764, 160] on img "button" at bounding box center [932, 336] width 359 height 509
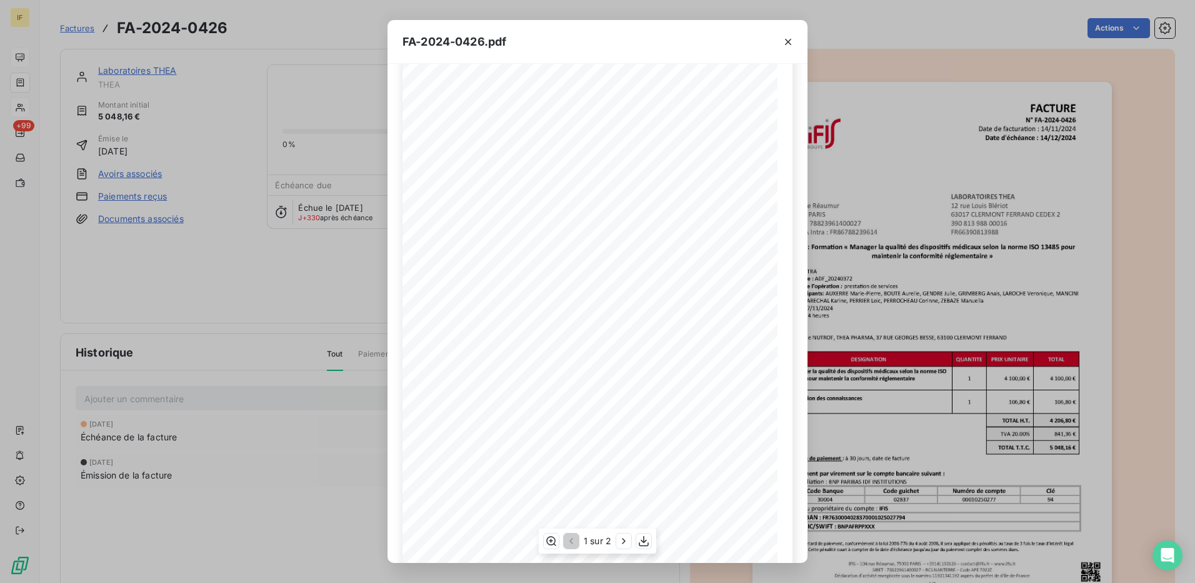
scroll to position [61, 0]
click at [646, 540] on icon "button" at bounding box center [644, 541] width 13 height 13
click at [789, 41] on icon "button" at bounding box center [788, 42] width 6 height 6
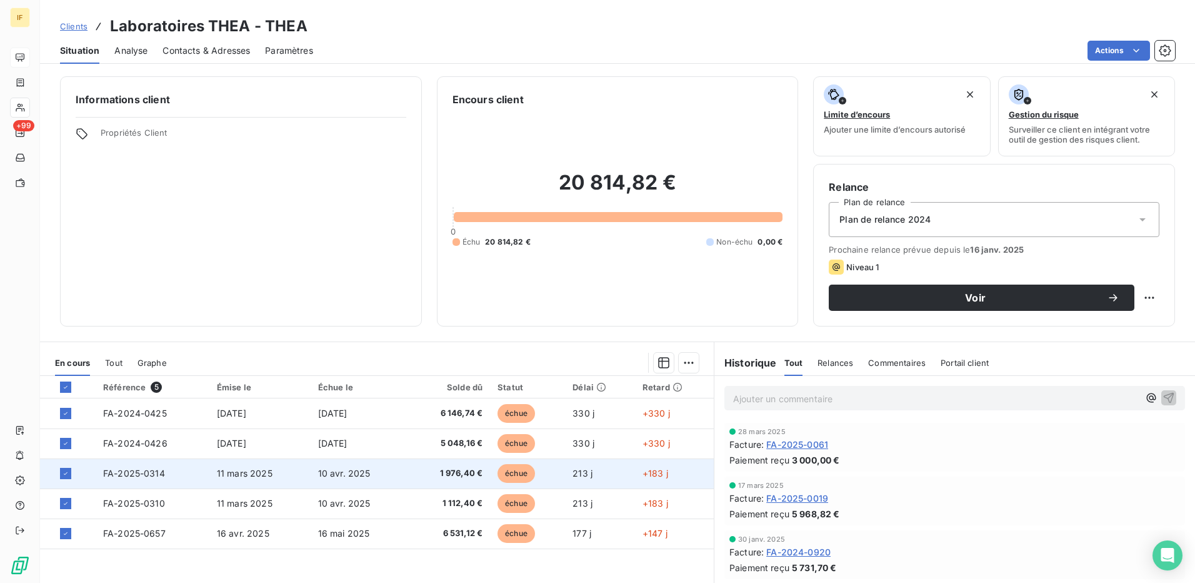
click at [137, 472] on span "FA-2025-0314" at bounding box center [134, 473] width 62 height 11
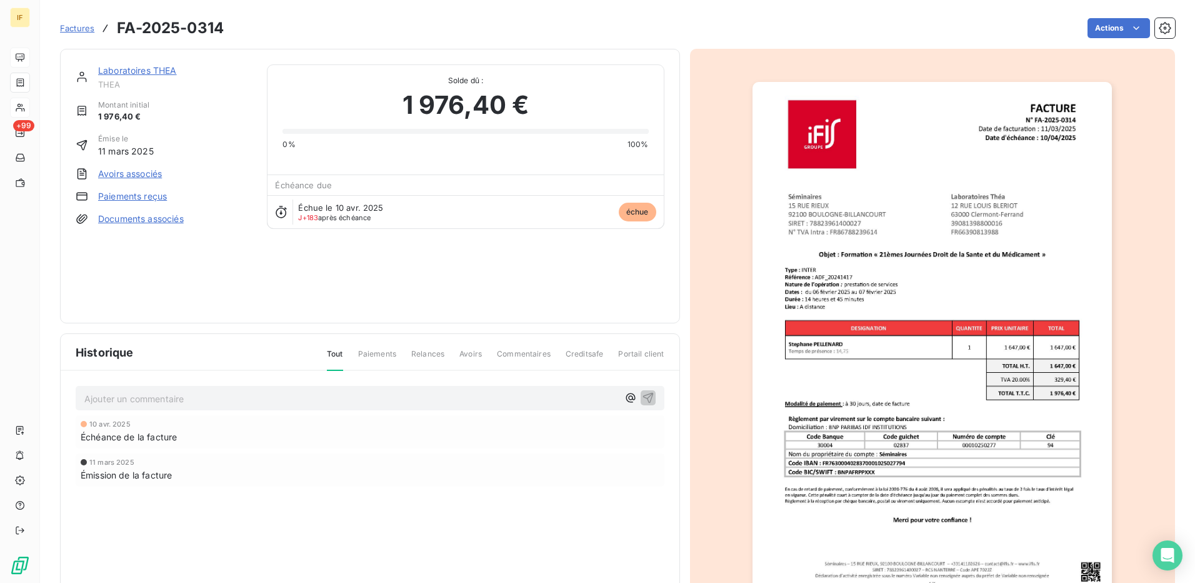
drag, startPoint x: 932, startPoint y: 311, endPoint x: 835, endPoint y: 278, distance: 101.8
click at [835, 278] on img "button" at bounding box center [932, 336] width 359 height 509
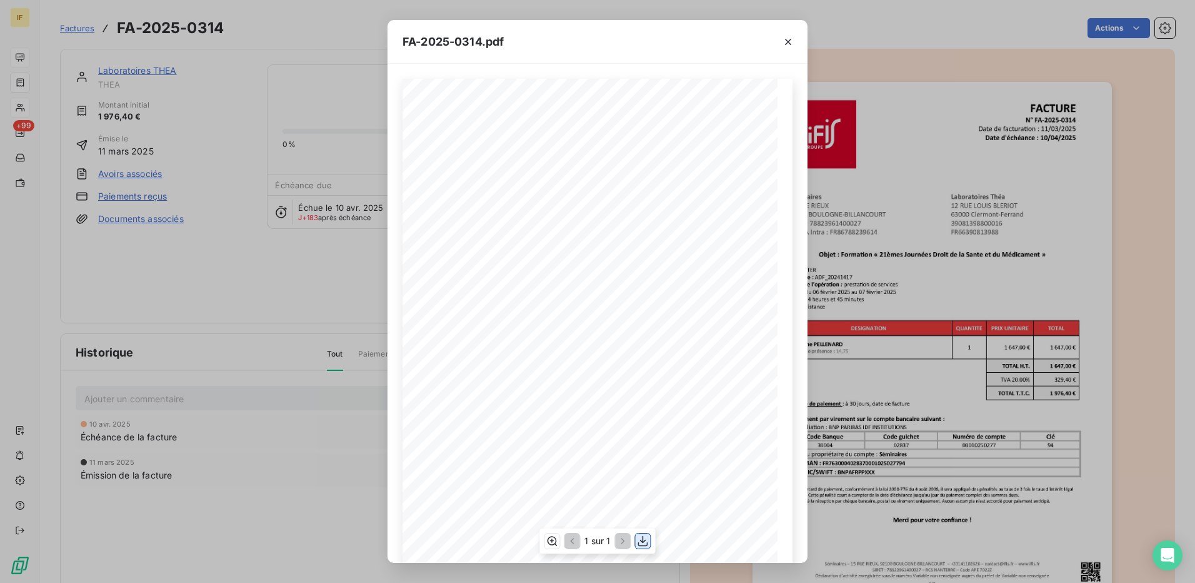
click at [642, 547] on icon "button" at bounding box center [643, 541] width 13 height 13
click at [786, 42] on icon "button" at bounding box center [788, 42] width 13 height 13
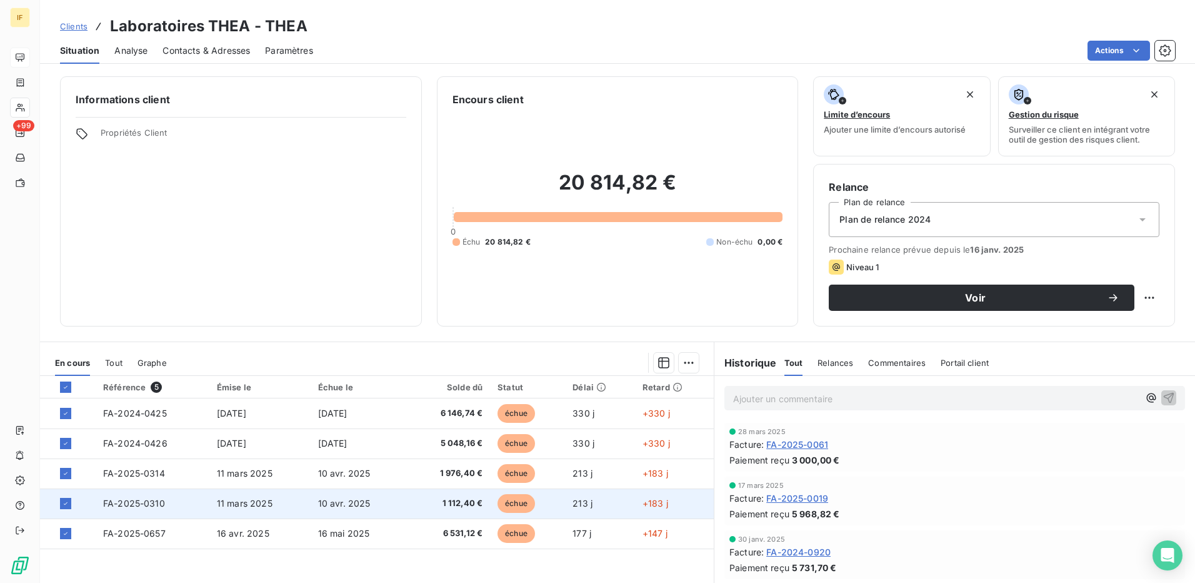
click at [144, 503] on span "FA-2025-0310" at bounding box center [134, 503] width 62 height 11
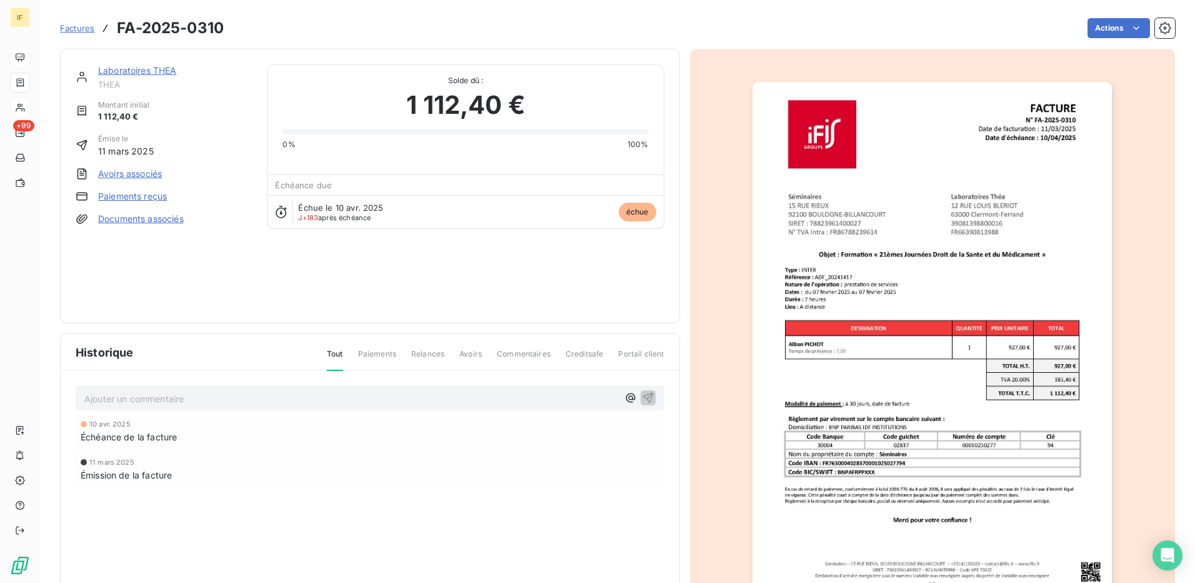
drag, startPoint x: 813, startPoint y: 183, endPoint x: 797, endPoint y: 182, distance: 15.6
click at [797, 182] on img "button" at bounding box center [932, 336] width 359 height 509
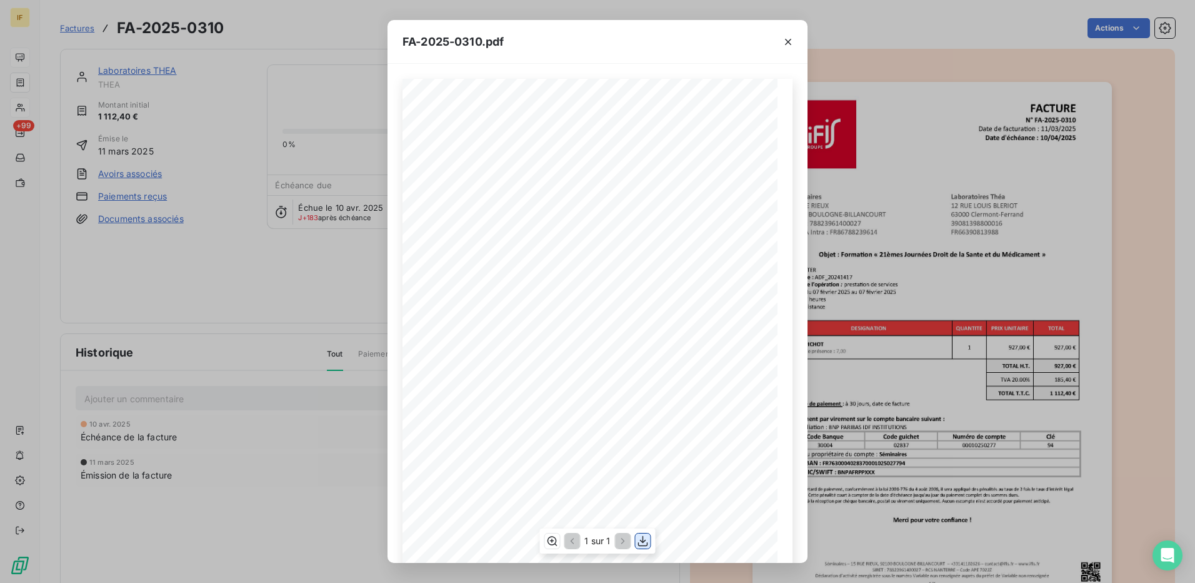
click at [643, 542] on icon "button" at bounding box center [643, 541] width 10 height 11
click at [787, 38] on icon "button" at bounding box center [788, 42] width 13 height 13
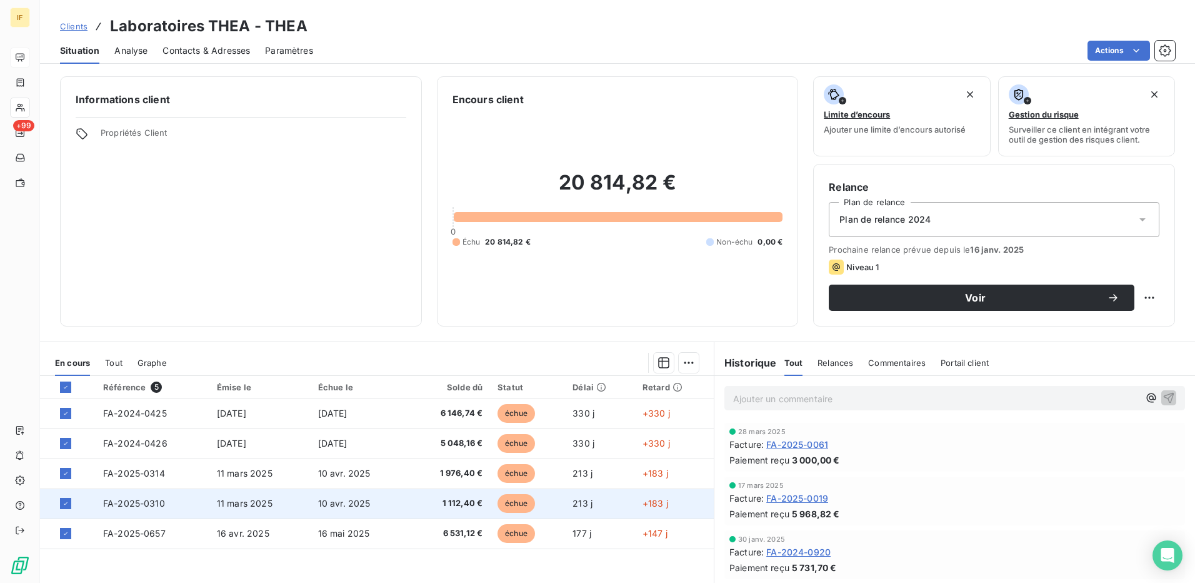
click at [150, 502] on span "FA-2025-0310" at bounding box center [134, 503] width 62 height 11
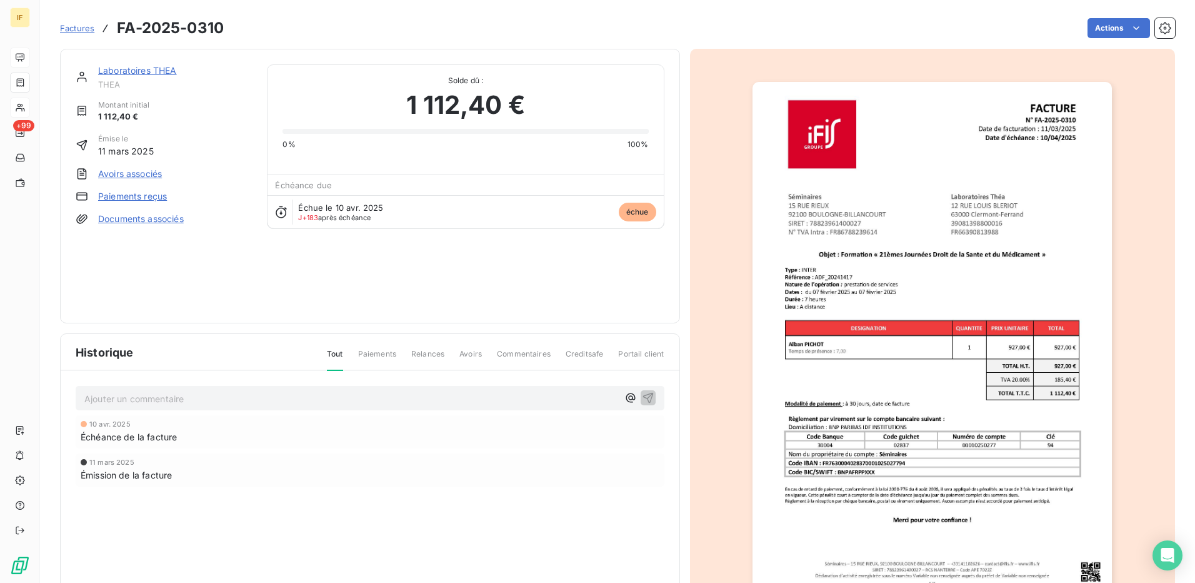
click at [760, 315] on img "button" at bounding box center [932, 336] width 359 height 509
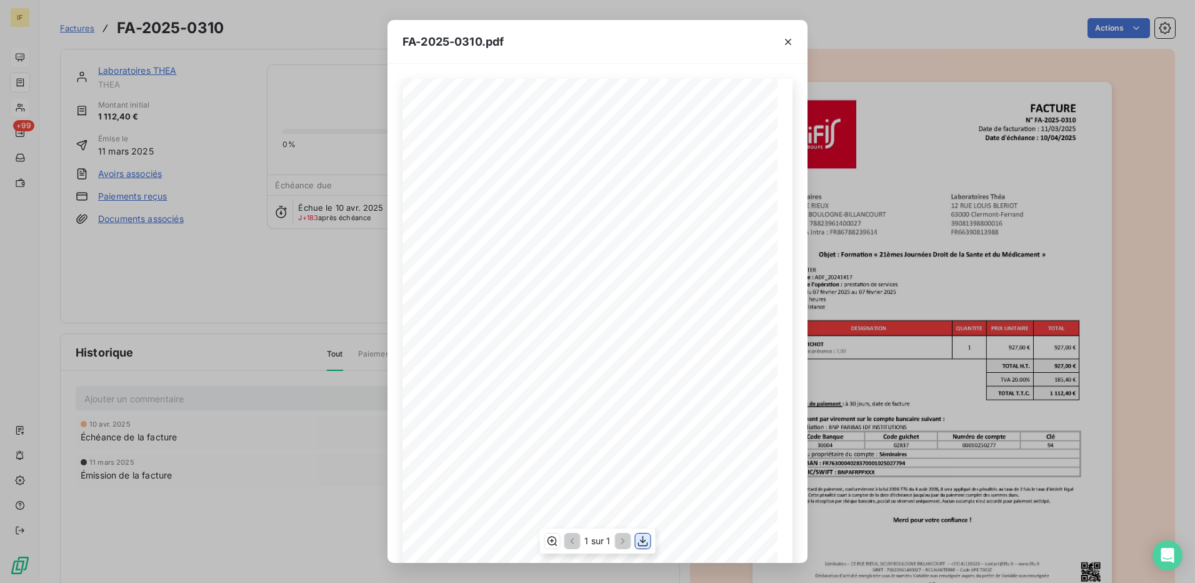
click at [643, 543] on icon "button" at bounding box center [643, 541] width 13 height 13
click at [788, 39] on icon "button" at bounding box center [788, 42] width 13 height 13
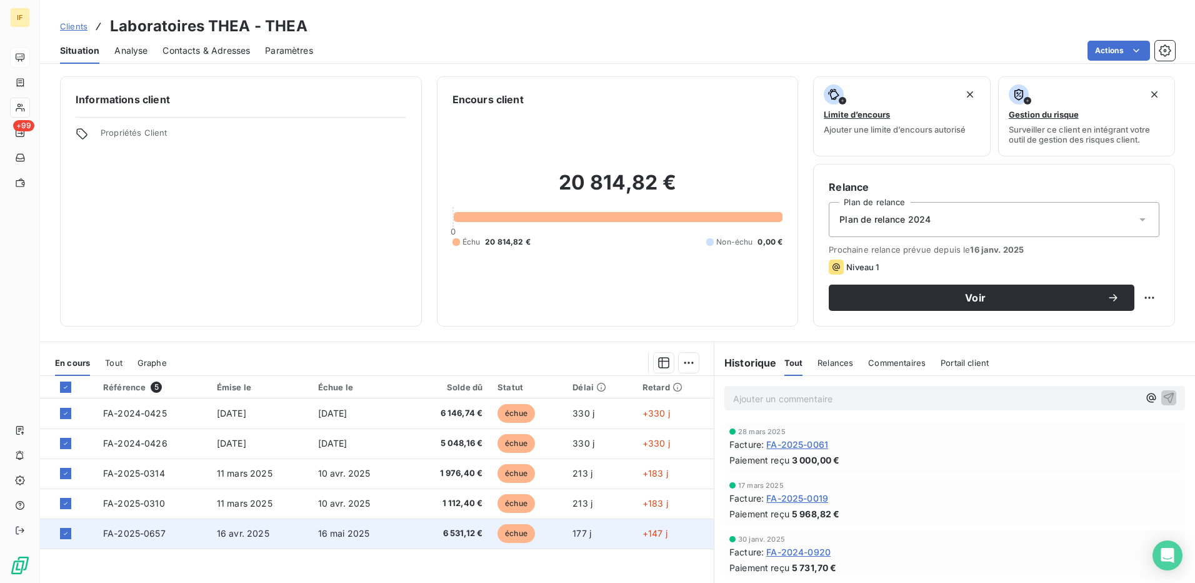
click at [151, 531] on span "FA-2025-0657" at bounding box center [134, 533] width 63 height 11
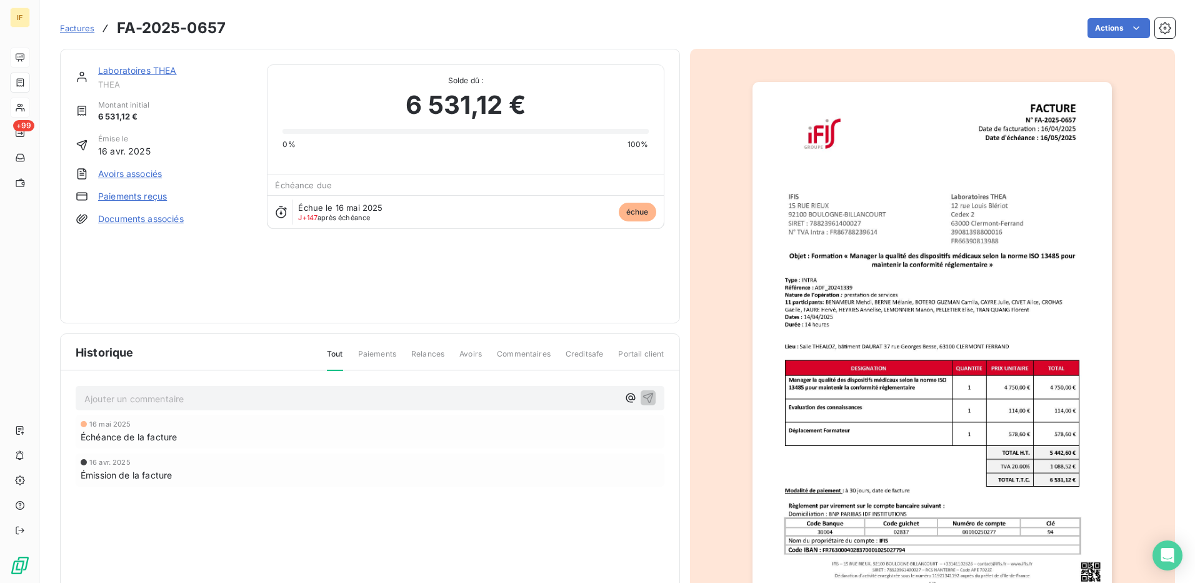
drag, startPoint x: 818, startPoint y: 251, endPoint x: 776, endPoint y: 350, distance: 107.5
click at [776, 350] on img "button" at bounding box center [932, 336] width 359 height 509
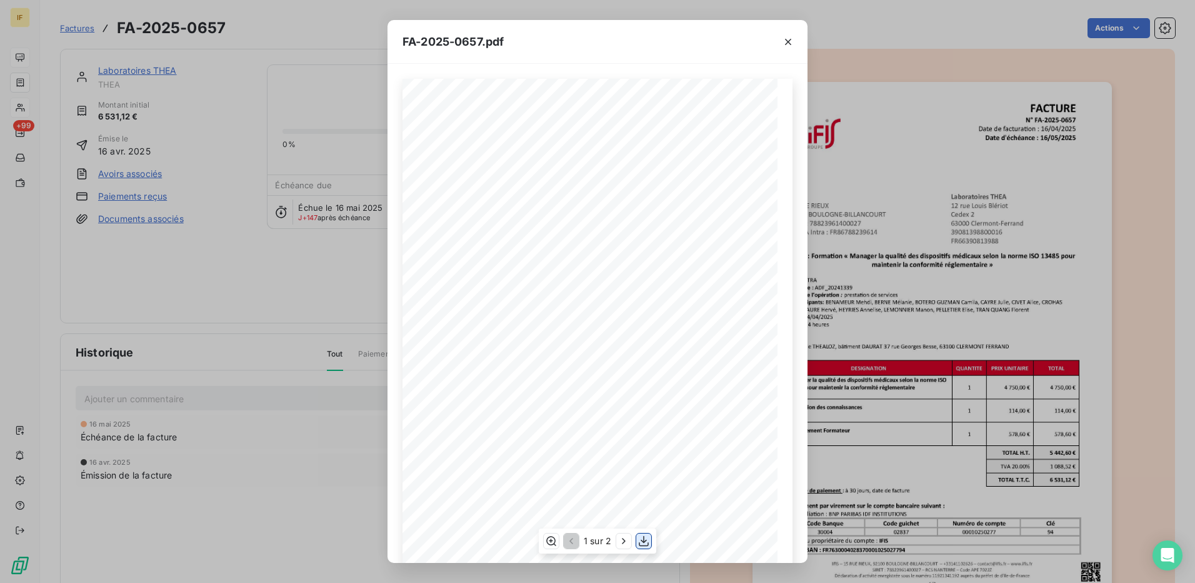
click at [646, 541] on icon "button" at bounding box center [644, 541] width 10 height 11
click at [790, 44] on icon "button" at bounding box center [788, 42] width 13 height 13
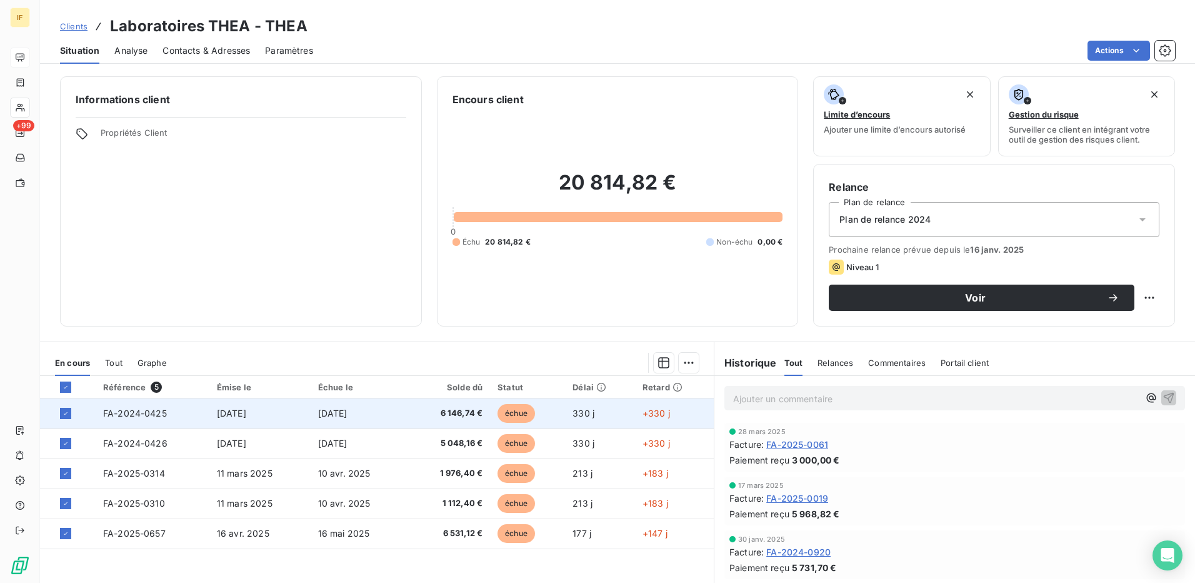
drag, startPoint x: 260, startPoint y: 543, endPoint x: 209, endPoint y: 399, distance: 152.4
click at [209, 399] on td "[DATE]" at bounding box center [259, 413] width 101 height 30
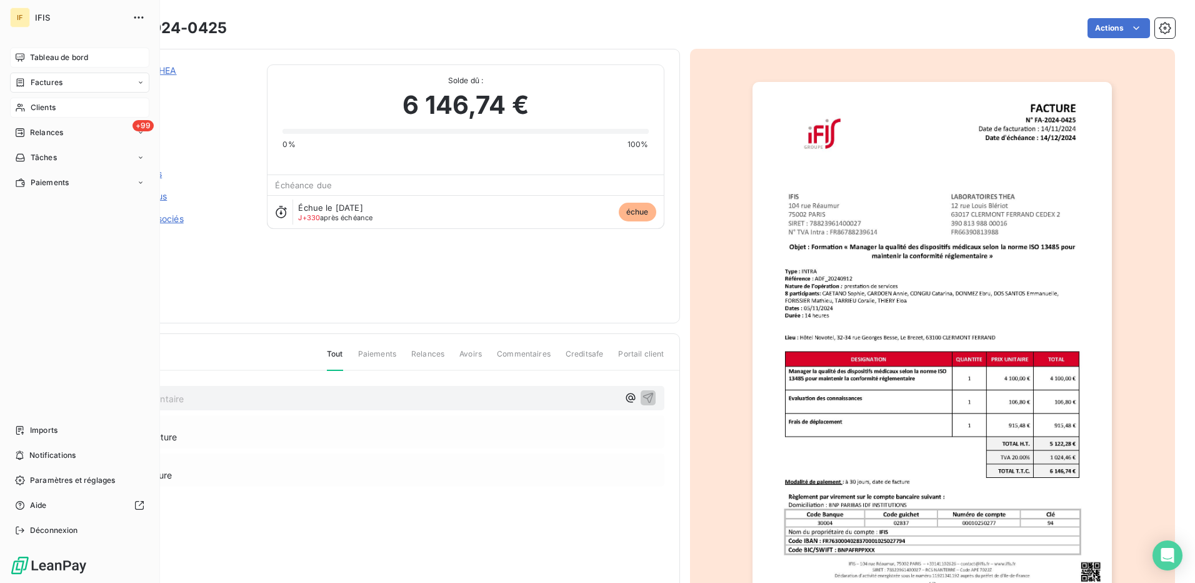
click at [45, 106] on span "Clients" at bounding box center [43, 107] width 25 height 11
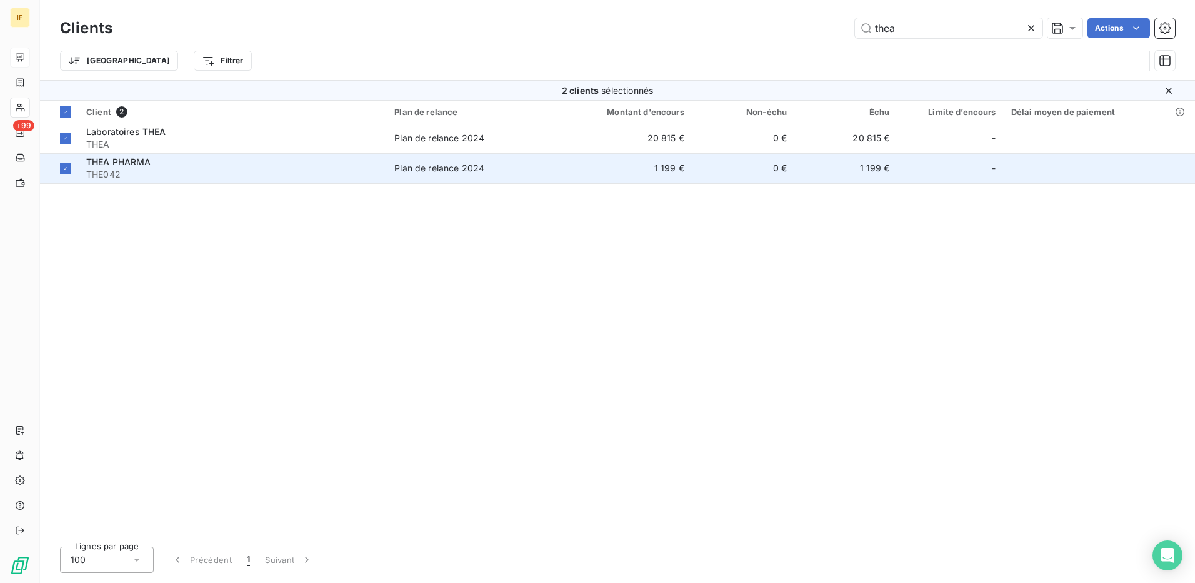
click at [407, 169] on div "Plan de relance 2024" at bounding box center [439, 168] width 90 height 13
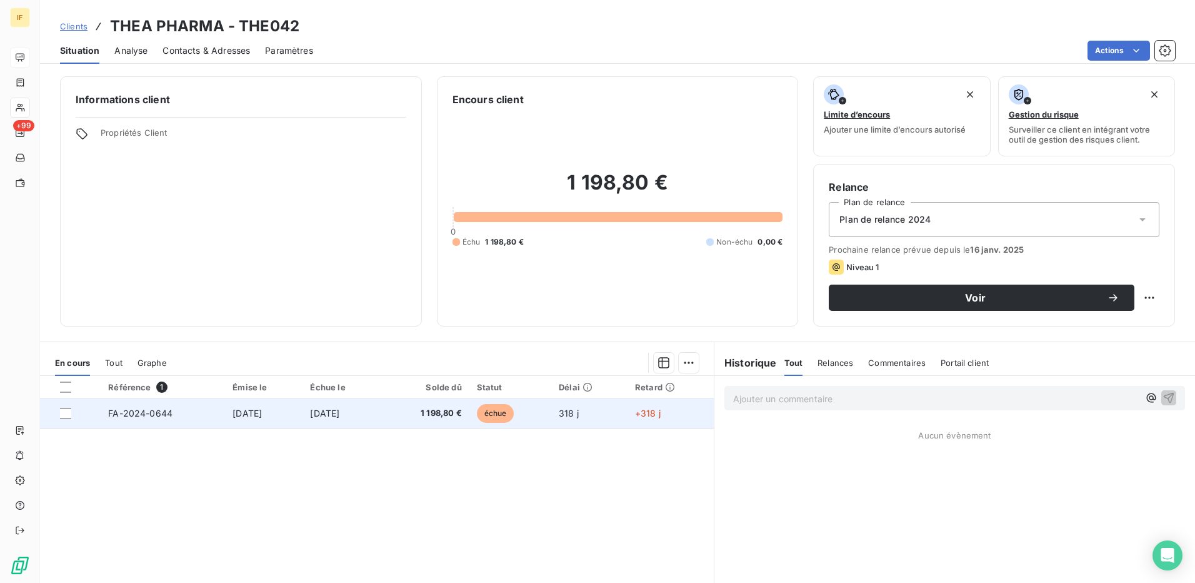
click at [146, 410] on span "FA-2024-0644" at bounding box center [140, 413] width 64 height 11
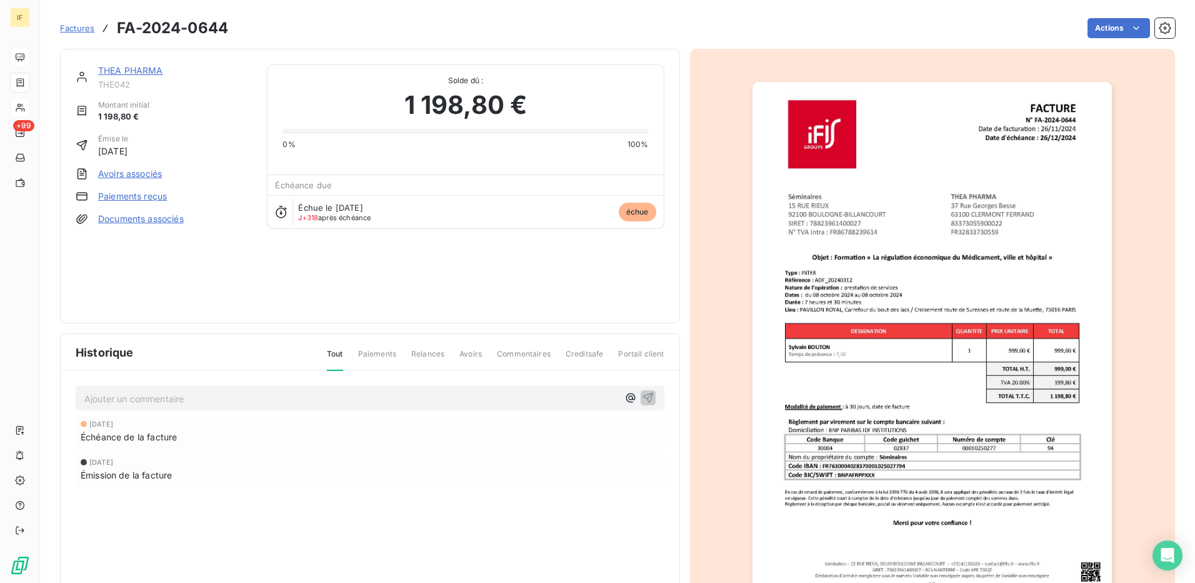
click at [721, 427] on div at bounding box center [933, 336] width 486 height 575
click at [799, 209] on img "button" at bounding box center [932, 336] width 359 height 509
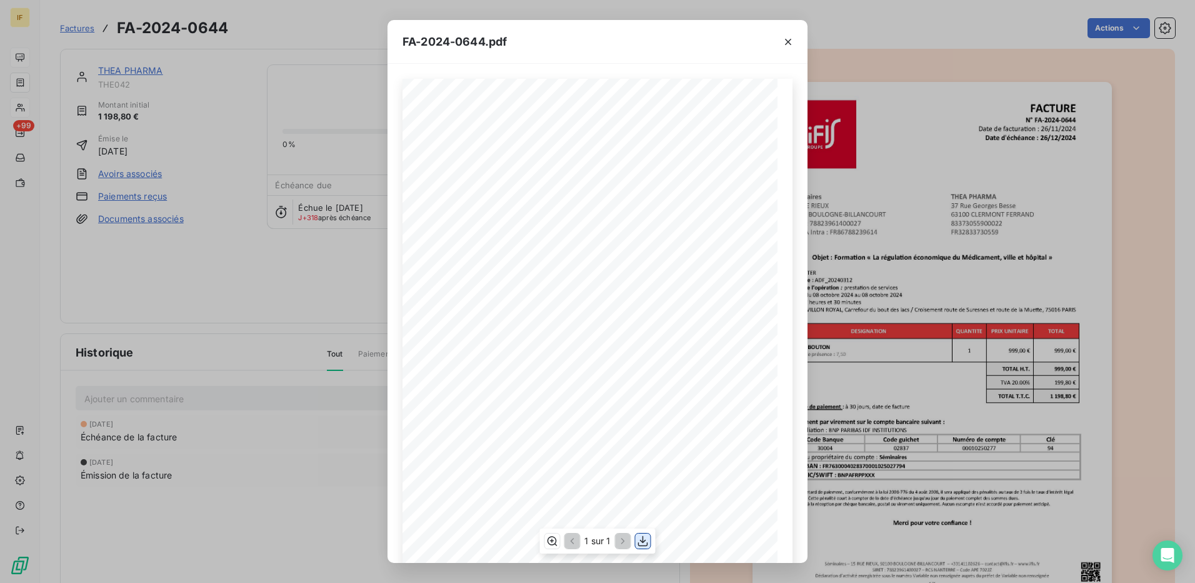
click at [643, 544] on icon "button" at bounding box center [643, 541] width 13 height 13
click at [791, 38] on icon "button" at bounding box center [788, 42] width 13 height 13
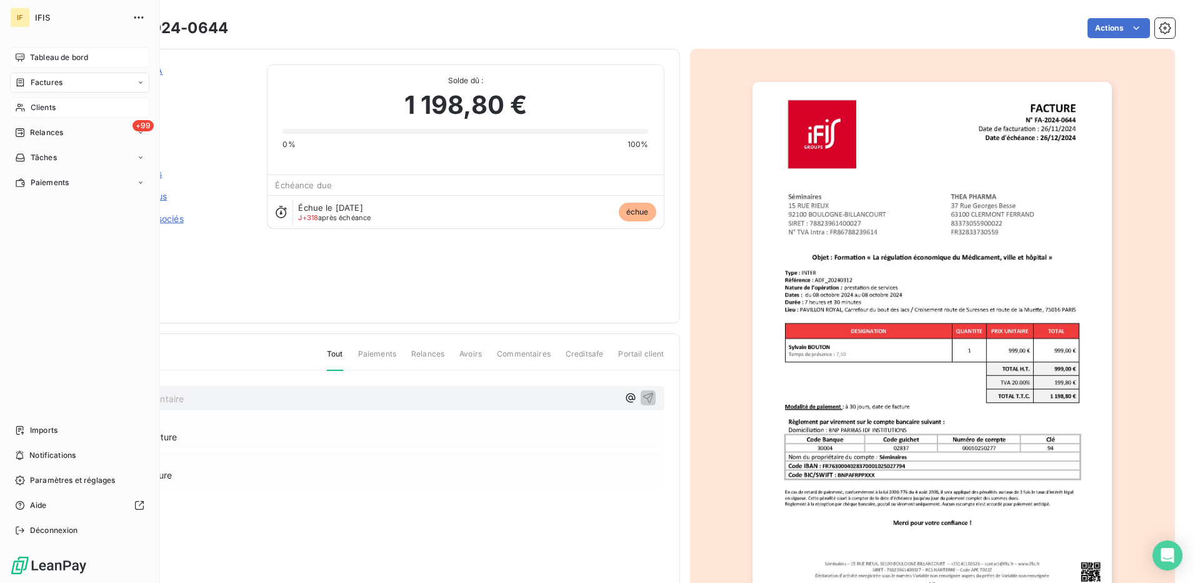
click at [43, 108] on span "Clients" at bounding box center [43, 107] width 25 height 11
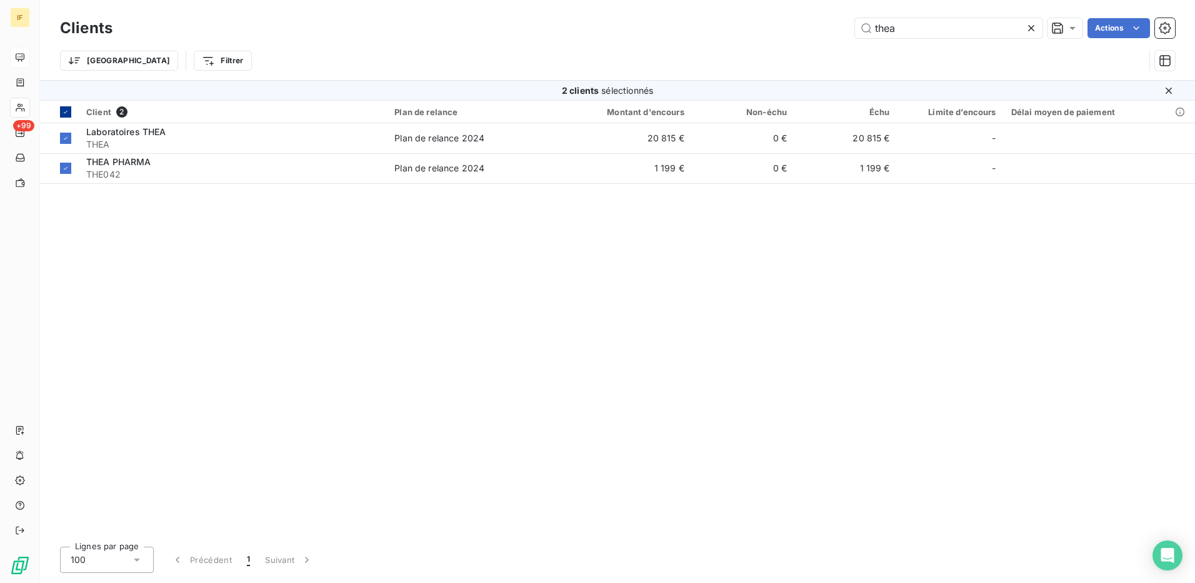
click at [64, 114] on icon at bounding box center [66, 112] width 8 height 8
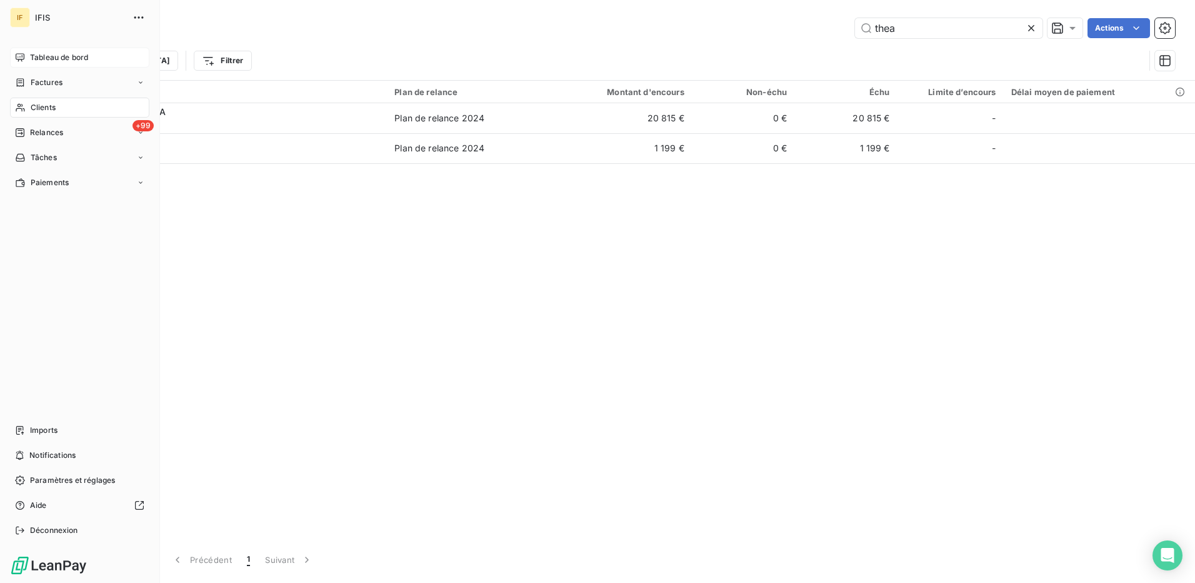
click at [43, 107] on span "Clients" at bounding box center [43, 107] width 25 height 11
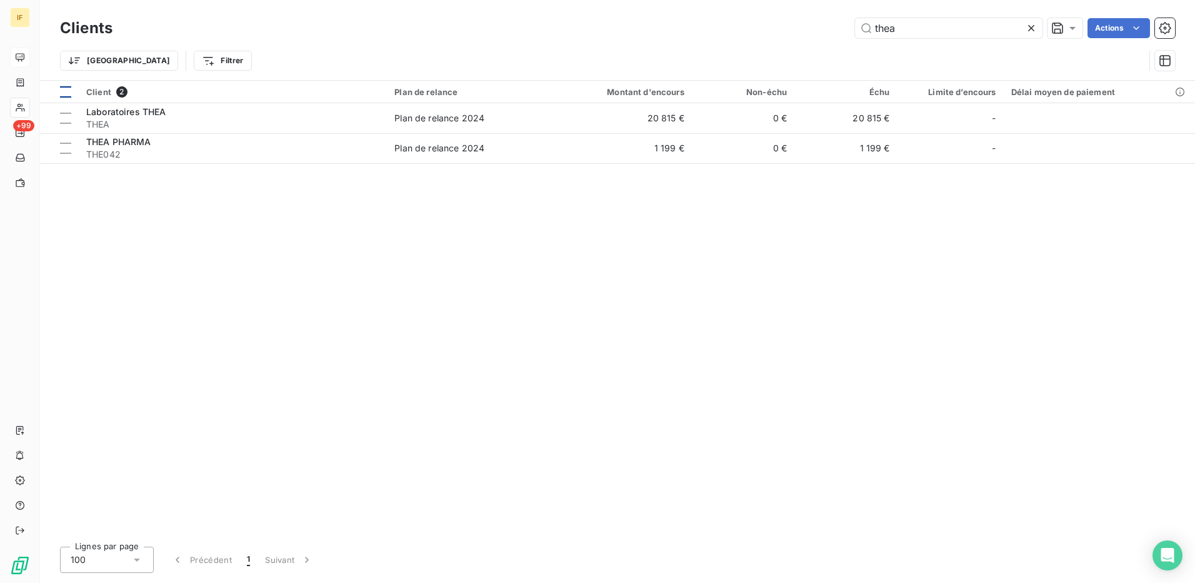
click at [393, 179] on div "Client 2 Plan de relance Montant d'encours Non-échu Échu Limite d’encours Délai…" at bounding box center [617, 309] width 1155 height 456
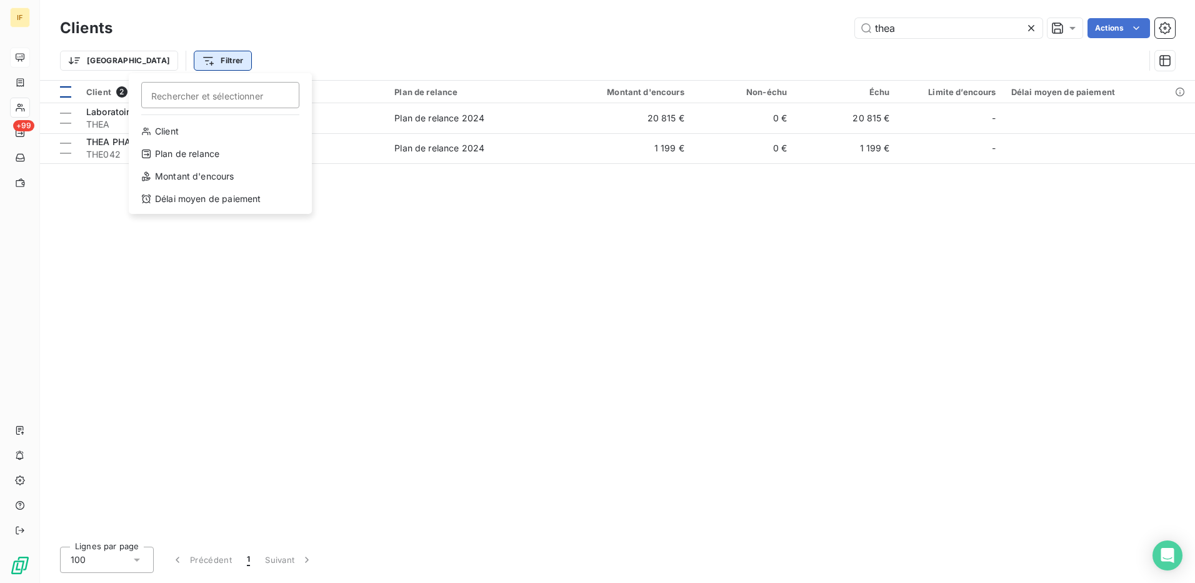
click at [151, 56] on html "IF +99 Clients thea Actions Trier Filtrer Rechercher et sélectionner Client Pla…" at bounding box center [597, 291] width 1195 height 583
click at [101, 60] on html "IF +99 Clients thea Actions Trier Filtrer Rechercher et sélectionner Client Pla…" at bounding box center [597, 291] width 1195 height 583
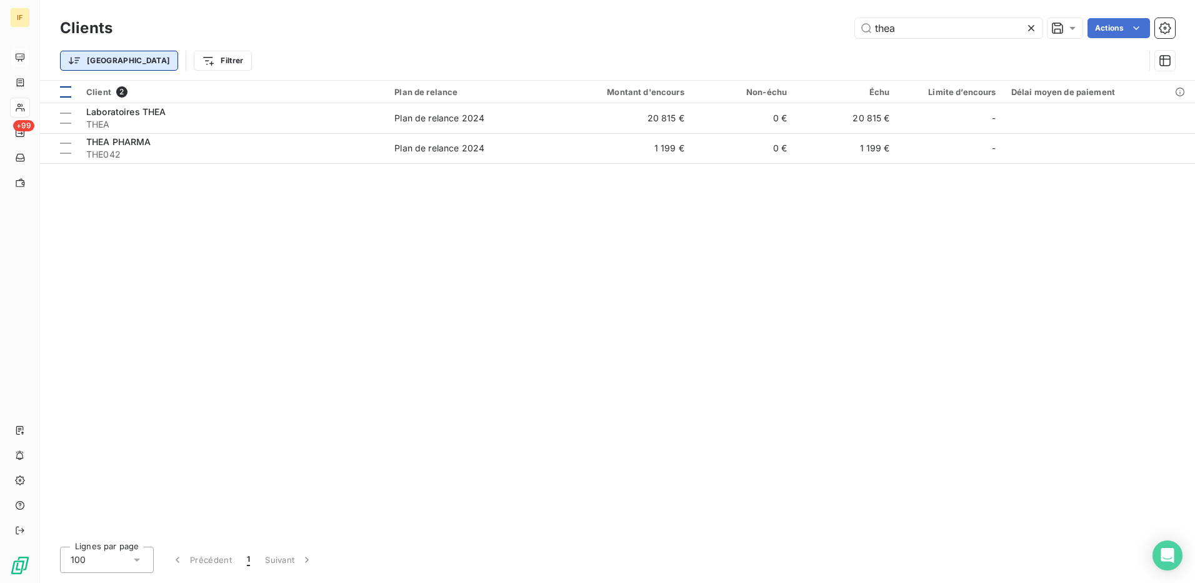
click at [100, 60] on html "IF +99 Clients thea Actions Trier Filtrer Client 2 Plan de relance Montant d'en…" at bounding box center [597, 291] width 1195 height 583
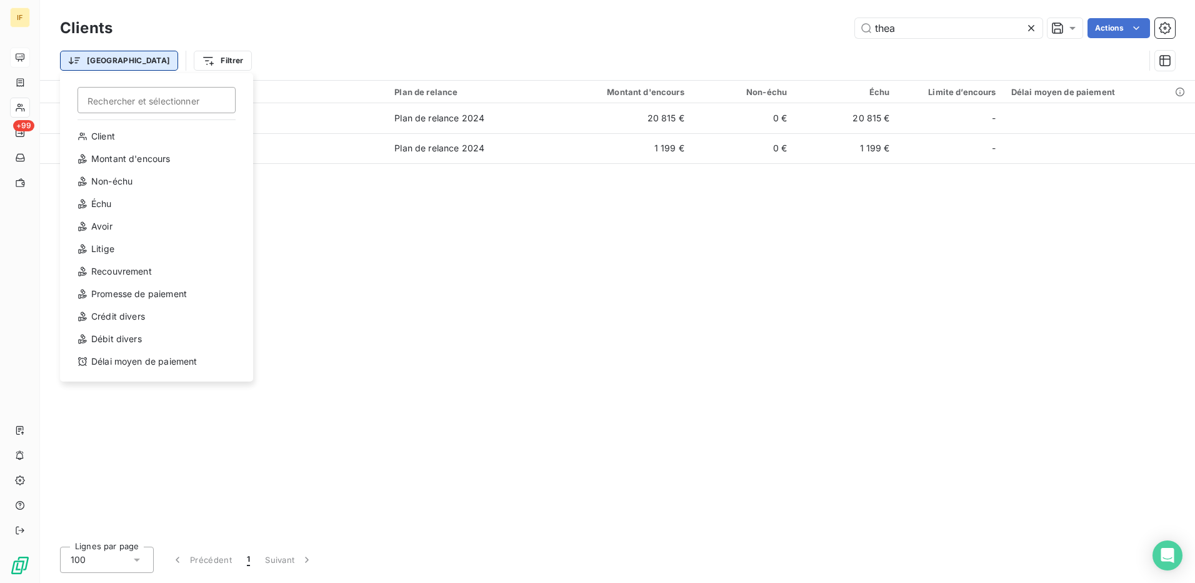
click at [100, 60] on html "IF +99 Clients thea Actions Trier Rechercher et sélectionner Client Montant d'e…" at bounding box center [597, 291] width 1195 height 583
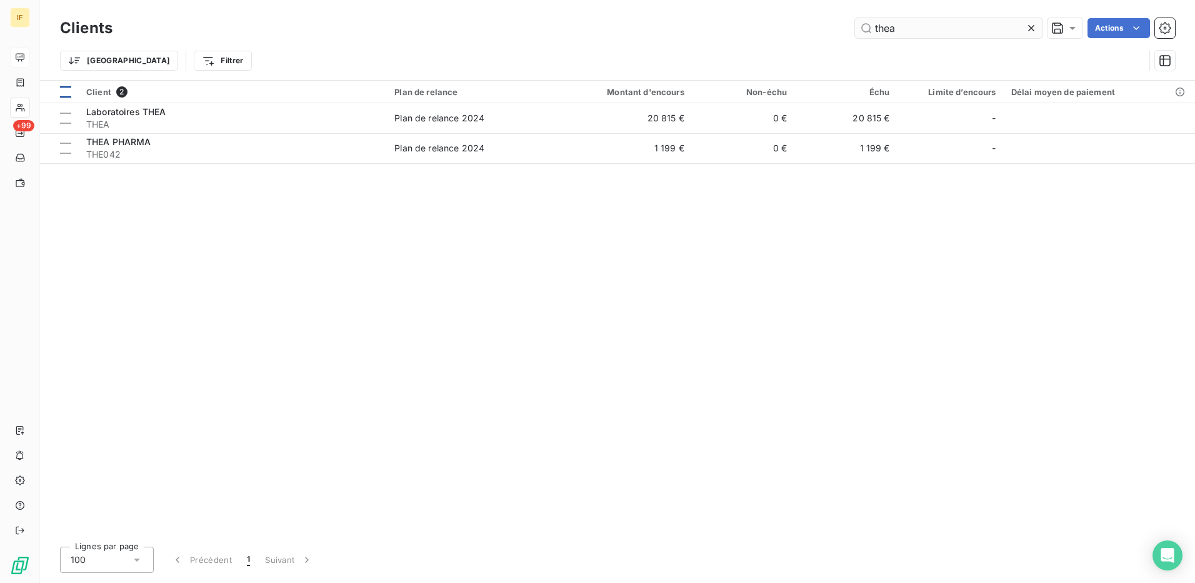
click at [1034, 29] on icon at bounding box center [1031, 28] width 13 height 13
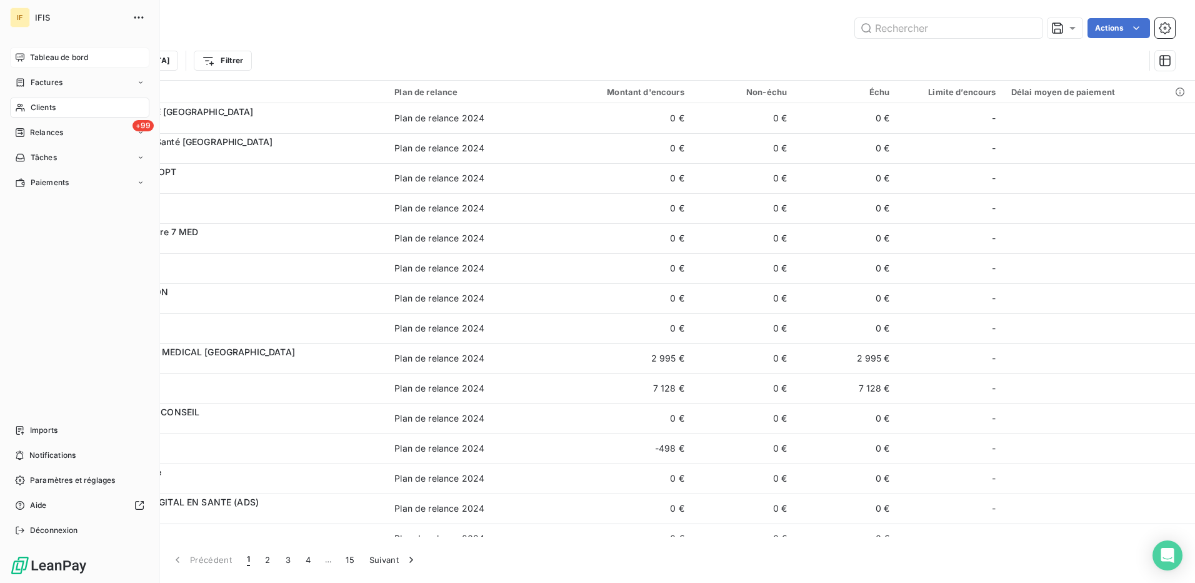
click at [50, 104] on span "Clients" at bounding box center [43, 107] width 25 height 11
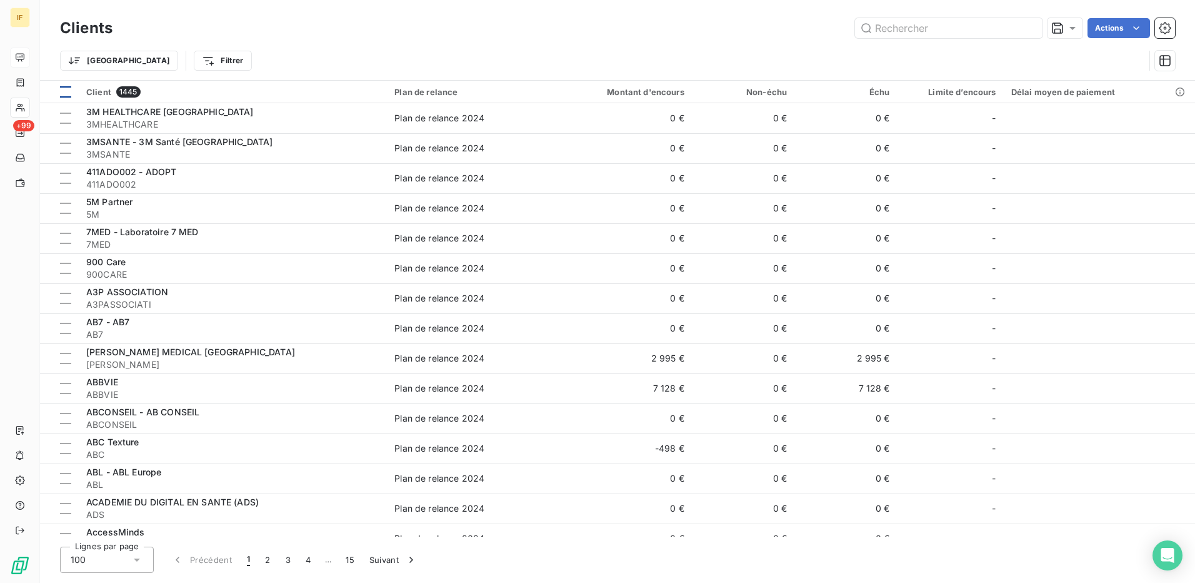
click at [229, 56] on div "Trier Filtrer" at bounding box center [602, 61] width 1085 height 24
click at [151, 56] on html "IF +99 Clients Actions Trier Filtrer Client 1445 Plan de relance Montant d'enco…" at bounding box center [597, 291] width 1195 height 583
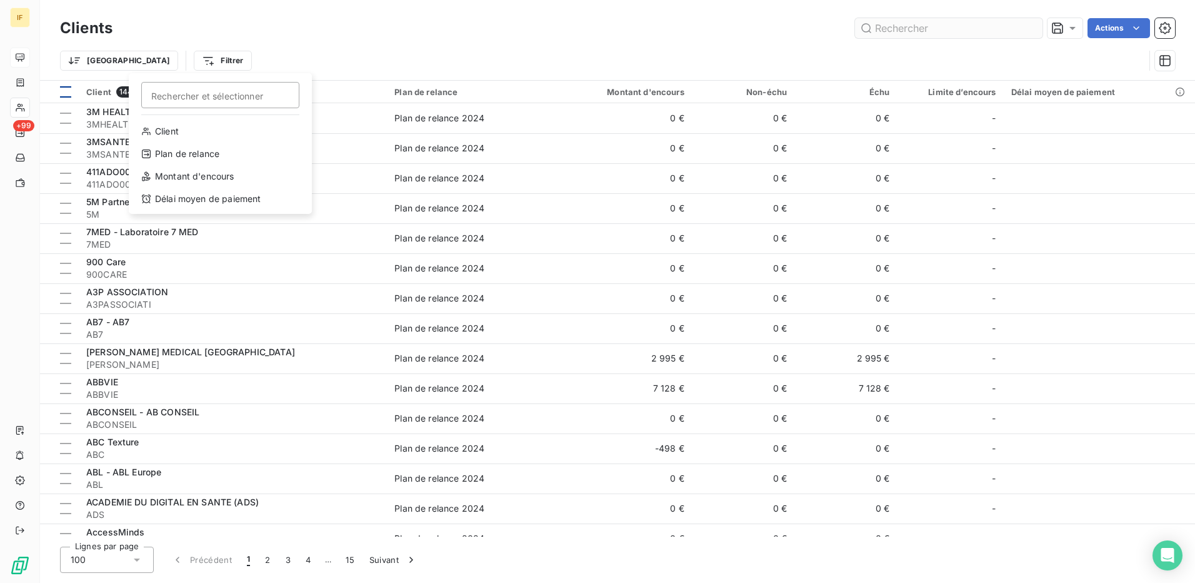
click at [903, 28] on html "IF +99 Clients Actions Trier Filtrer Rechercher et sélectionner Client Plan de …" at bounding box center [597, 291] width 1195 height 583
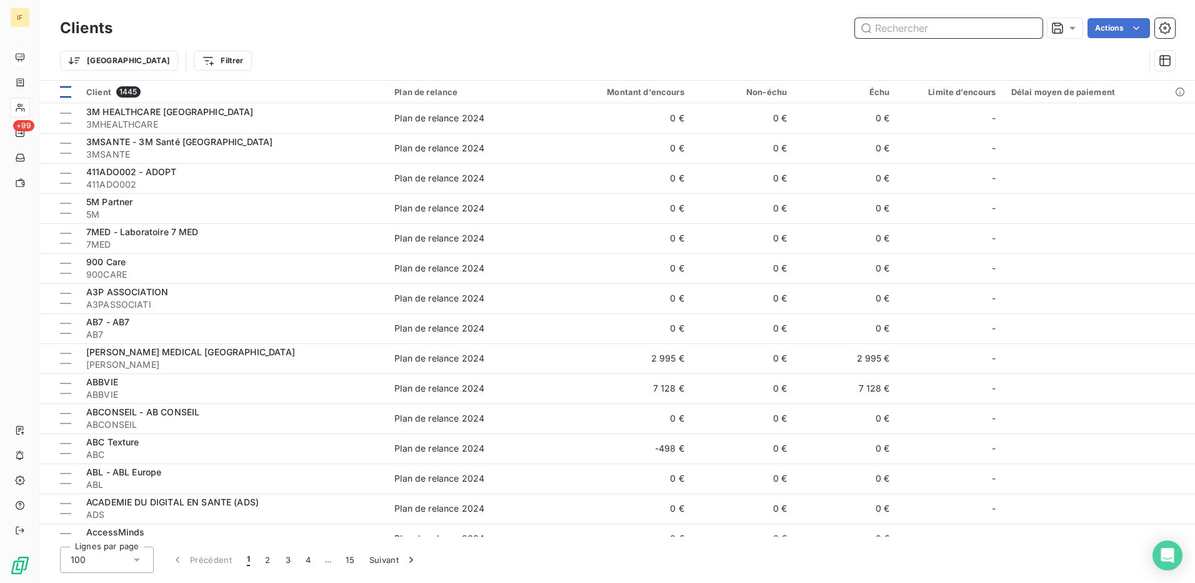
click at [902, 25] on input "text" at bounding box center [949, 28] width 188 height 20
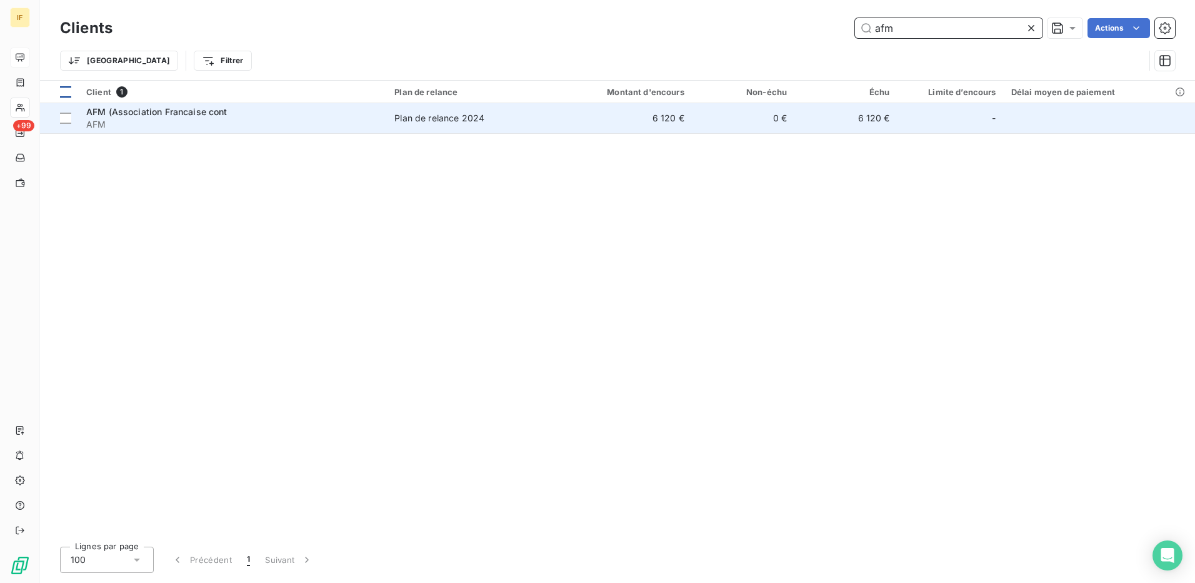
type input "afm"
click at [149, 116] on span "AFM (Association Francaise cont" at bounding box center [156, 111] width 141 height 11
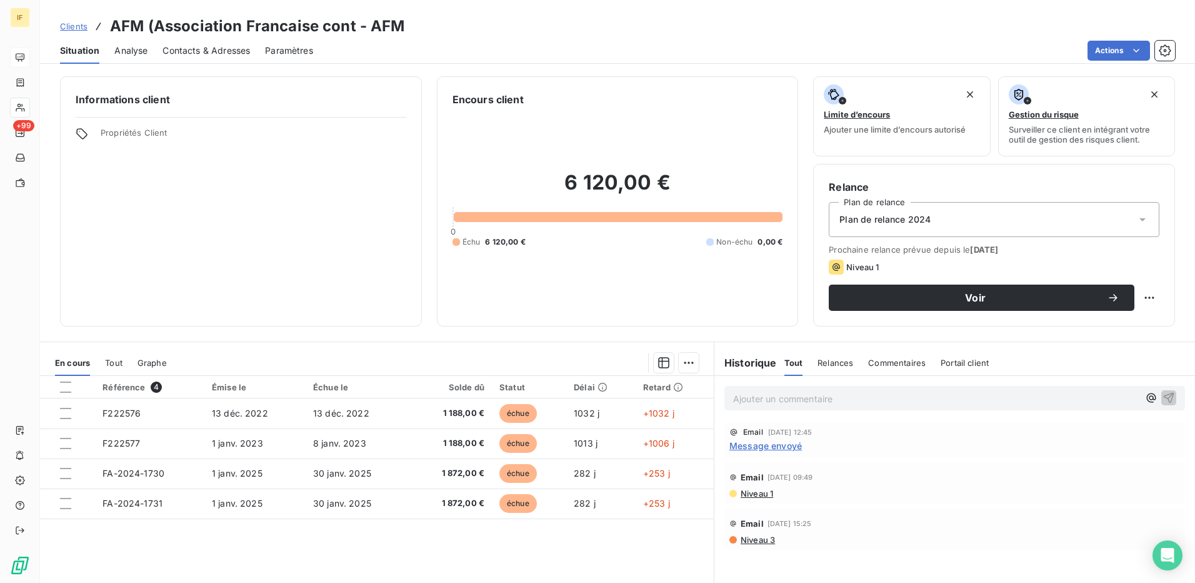
drag, startPoint x: 675, startPoint y: 529, endPoint x: 675, endPoint y: 392, distance: 136.9
click at [675, 392] on div "Référence 4 Émise le Échue le Solde dû Statut Délai Retard F222576 [DATE] [DATE…" at bounding box center [377, 496] width 674 height 241
click at [114, 362] on span "Tout" at bounding box center [114, 363] width 18 height 10
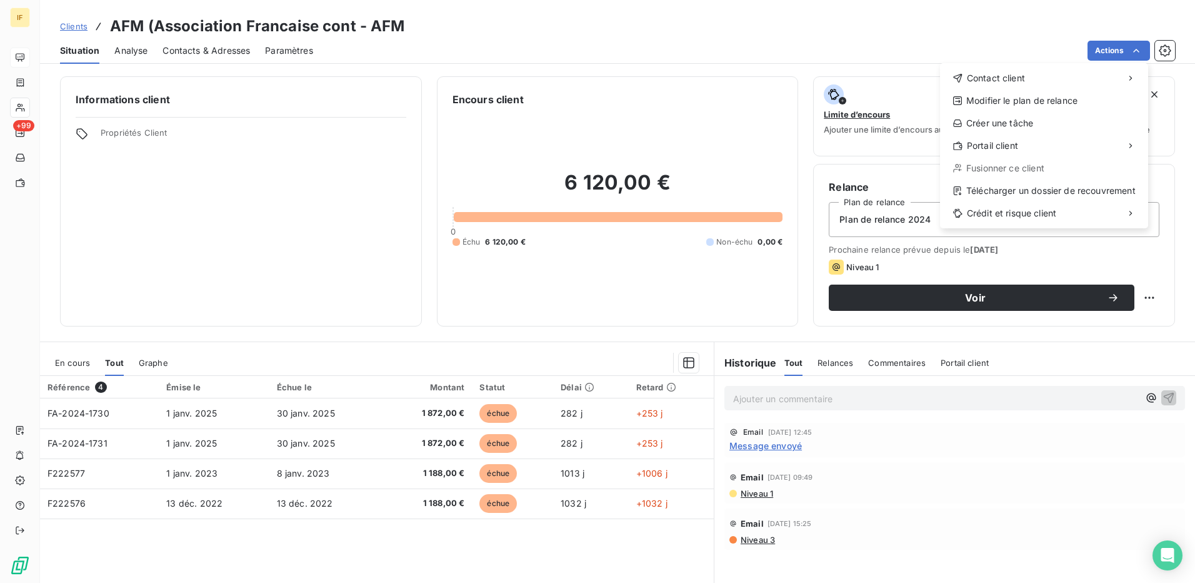
click at [1166, 49] on html "IF +99 Clients AFM (Association Francaise cont - AFM Situation Analyse Contacts…" at bounding box center [597, 291] width 1195 height 583
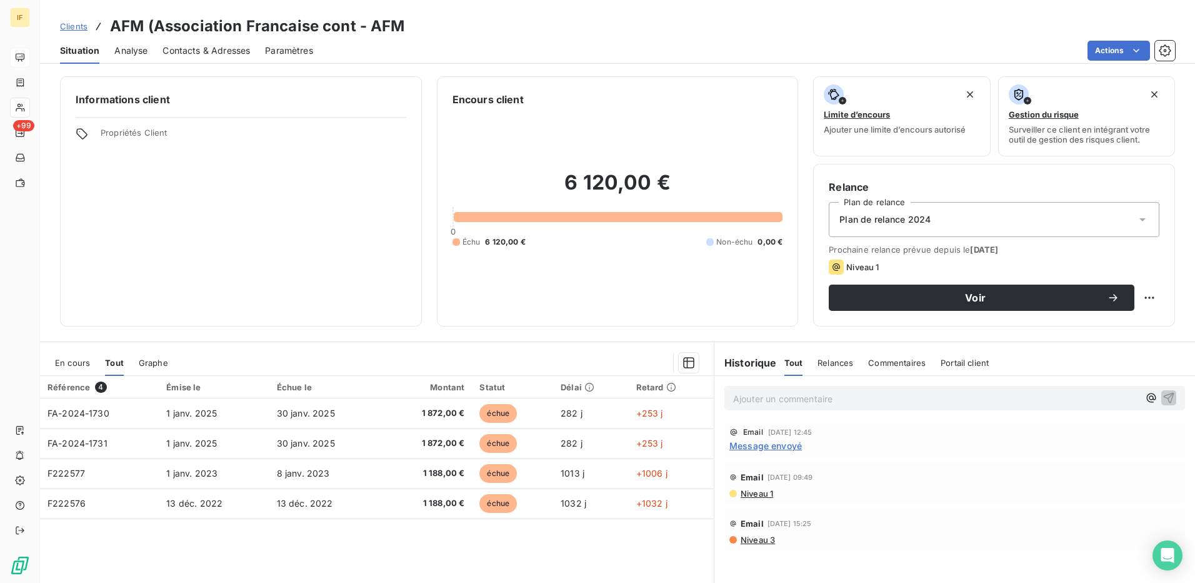
click at [1166, 49] on icon "button" at bounding box center [1165, 50] width 13 height 13
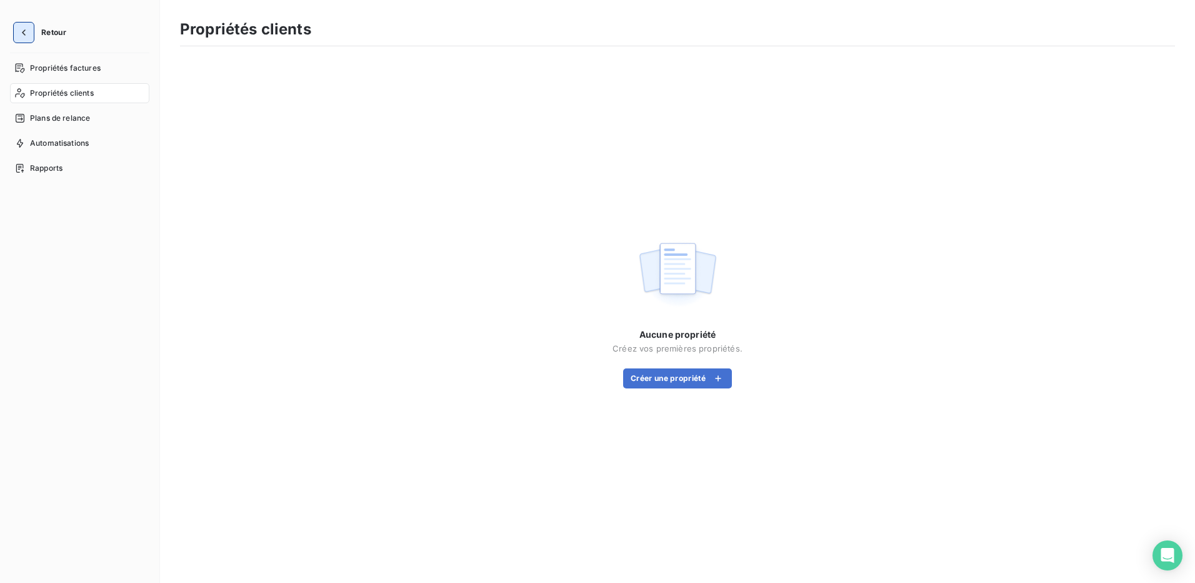
click at [21, 31] on icon "button" at bounding box center [24, 32] width 13 height 13
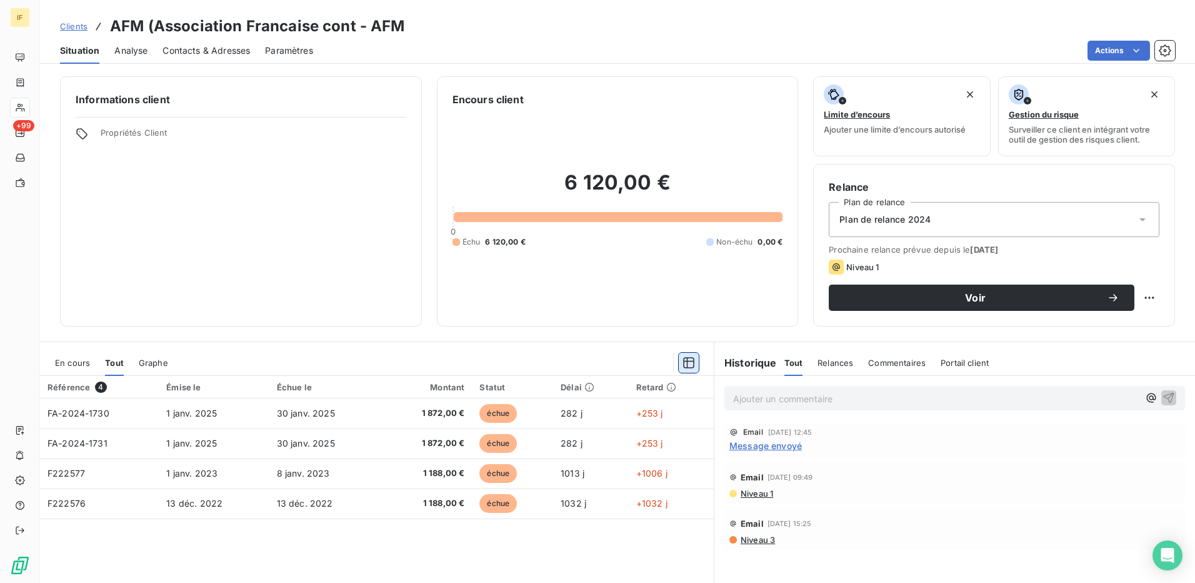
click at [684, 360] on icon "button" at bounding box center [689, 362] width 13 height 13
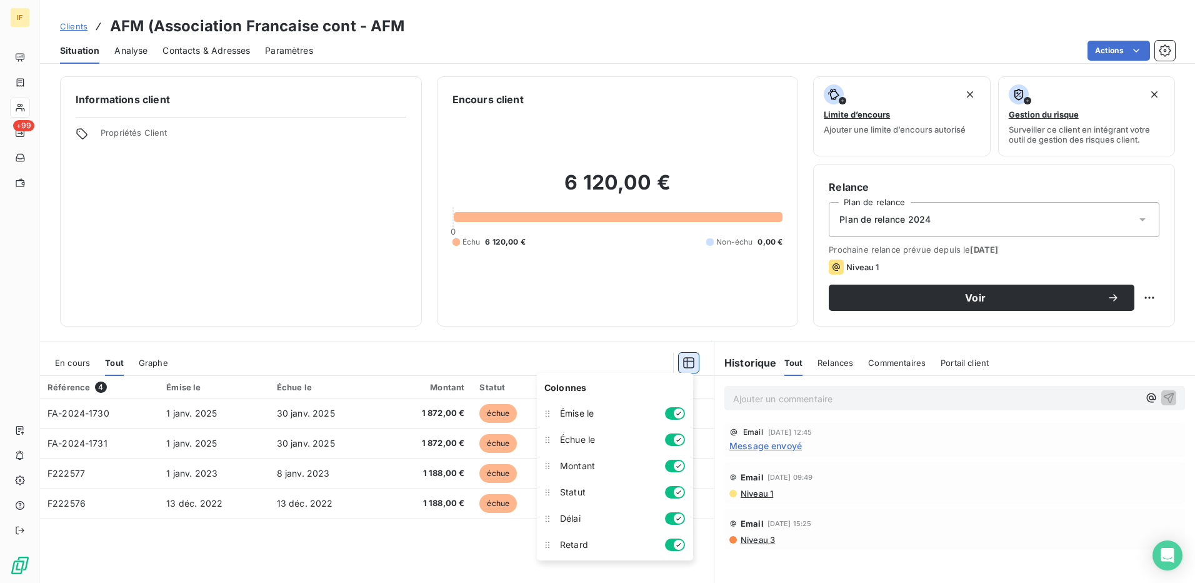
click at [684, 360] on icon "button" at bounding box center [689, 362] width 13 height 13
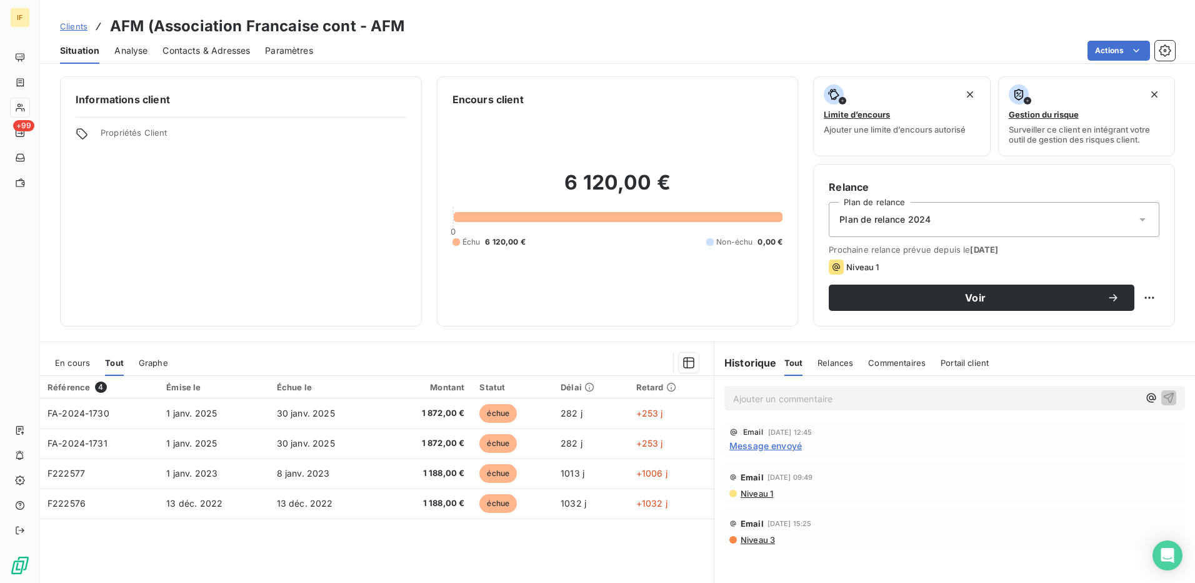
drag, startPoint x: 682, startPoint y: 543, endPoint x: 47, endPoint y: 394, distance: 652.4
click at [47, 394] on div "Référence 4 Émise le Échue le Montant Statut Délai Retard FA-2024-1730 [DATE] […" at bounding box center [377, 496] width 674 height 241
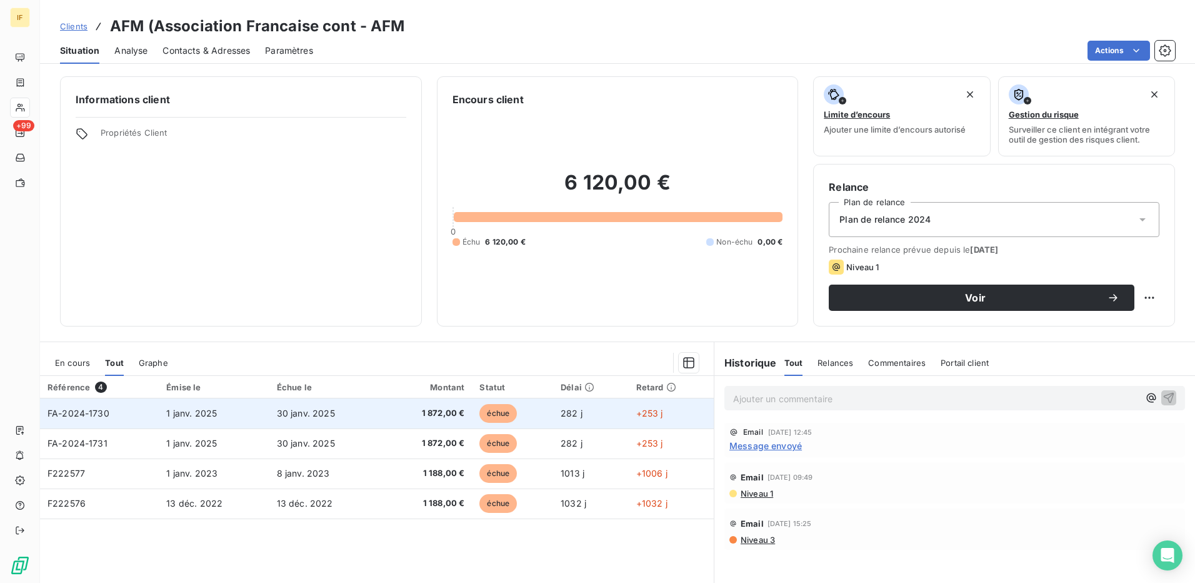
drag, startPoint x: 47, startPoint y: 394, endPoint x: 71, endPoint y: 413, distance: 30.8
copy thead "Référence 4 Émise le Échue le Montant Statut Délai Retard"
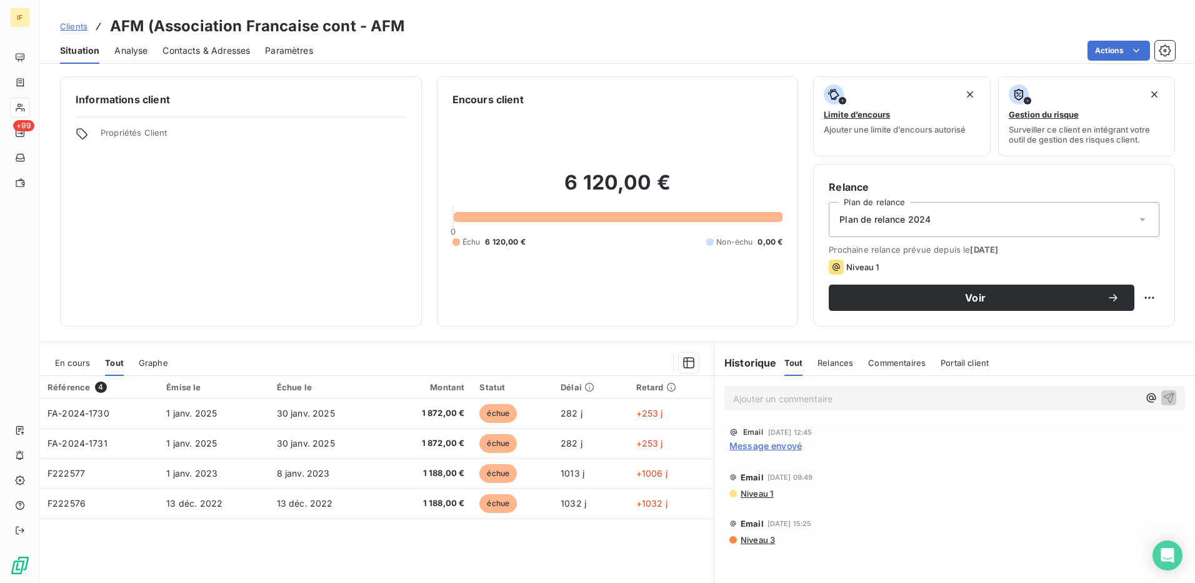
click at [241, 44] on span "Contacts & Adresses" at bounding box center [207, 50] width 88 height 13
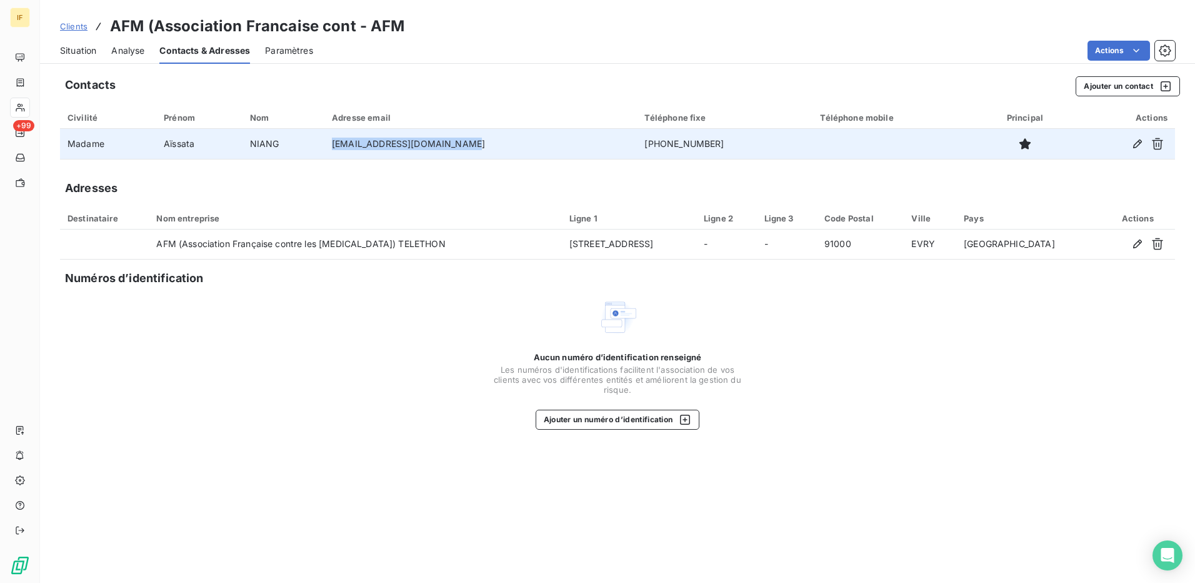
drag, startPoint x: 478, startPoint y: 144, endPoint x: 349, endPoint y: 145, distance: 129.4
click at [349, 145] on td "[EMAIL_ADDRESS][DOMAIN_NAME]" at bounding box center [480, 144] width 313 height 30
drag, startPoint x: 349, startPoint y: 145, endPoint x: 493, endPoint y: 143, distance: 143.8
click at [493, 143] on td "[EMAIL_ADDRESS][DOMAIN_NAME]" at bounding box center [480, 144] width 313 height 30
drag, startPoint x: 493, startPoint y: 142, endPoint x: 350, endPoint y: 146, distance: 143.2
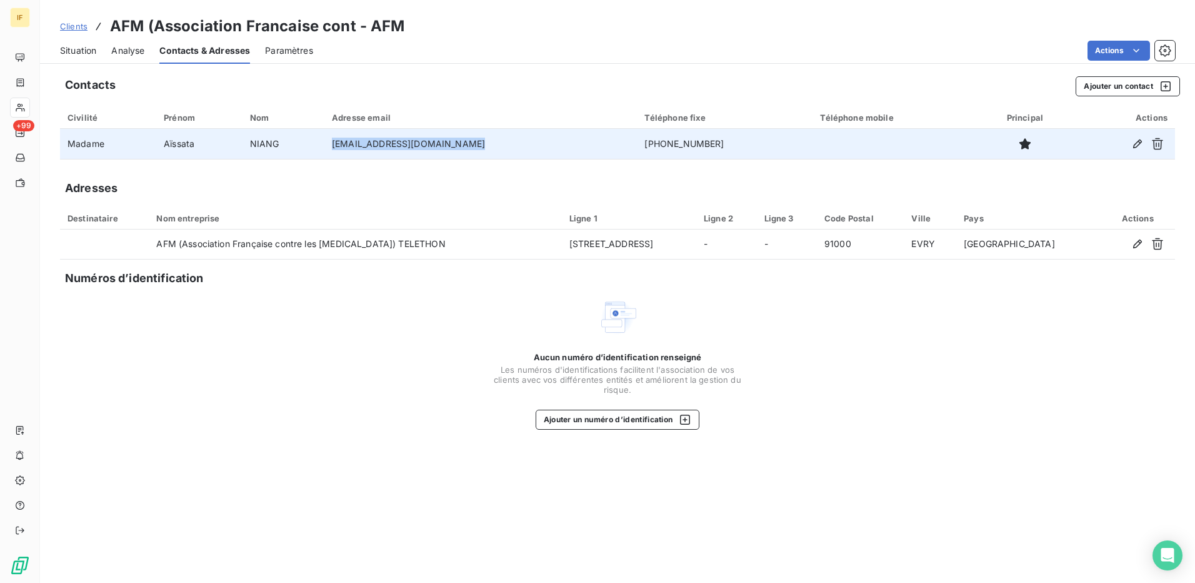
click at [350, 146] on td "[EMAIL_ADDRESS][DOMAIN_NAME]" at bounding box center [480, 144] width 313 height 30
drag, startPoint x: 350, startPoint y: 146, endPoint x: 364, endPoint y: 146, distance: 13.8
copy td "[EMAIL_ADDRESS][DOMAIN_NAME]"
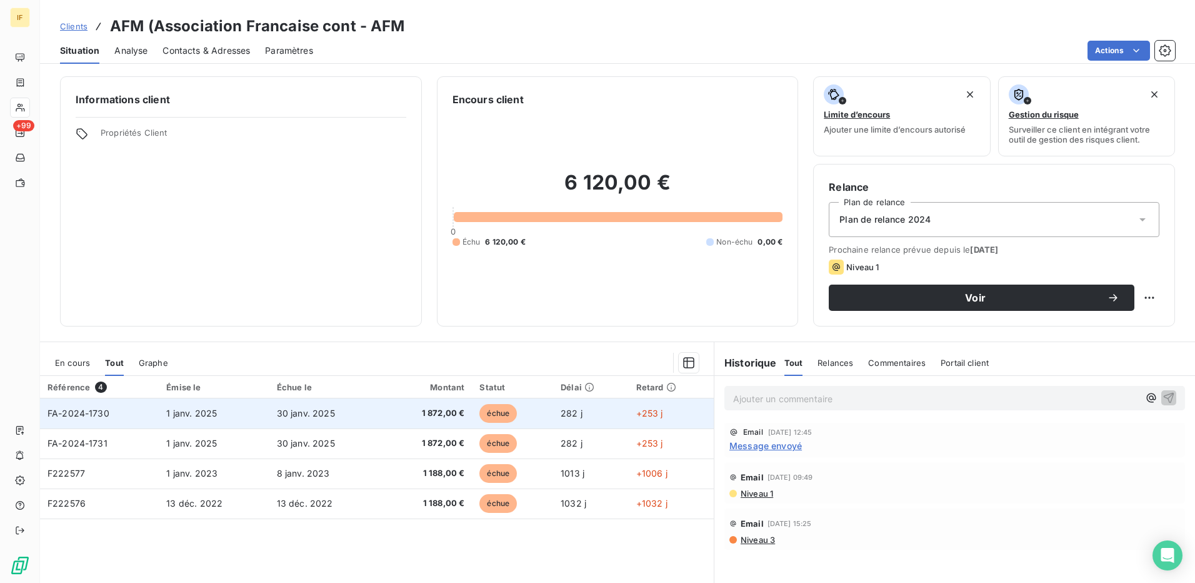
click at [92, 413] on span "FA-2024-1730" at bounding box center [79, 413] width 62 height 11
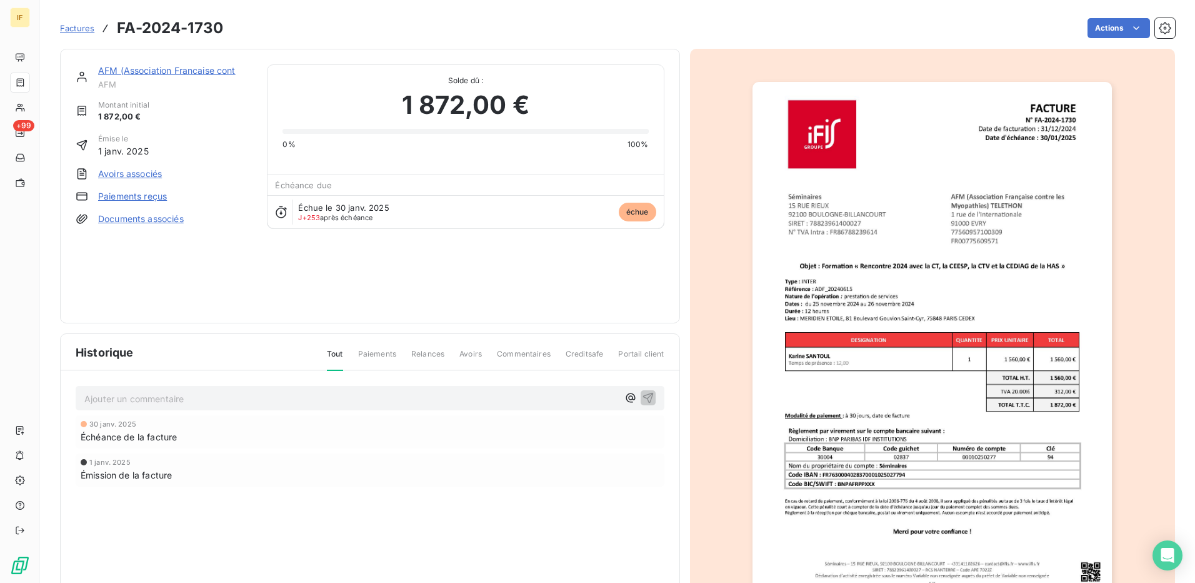
click at [700, 406] on div at bounding box center [933, 336] width 486 height 575
click at [781, 383] on img "button" at bounding box center [932, 336] width 359 height 509
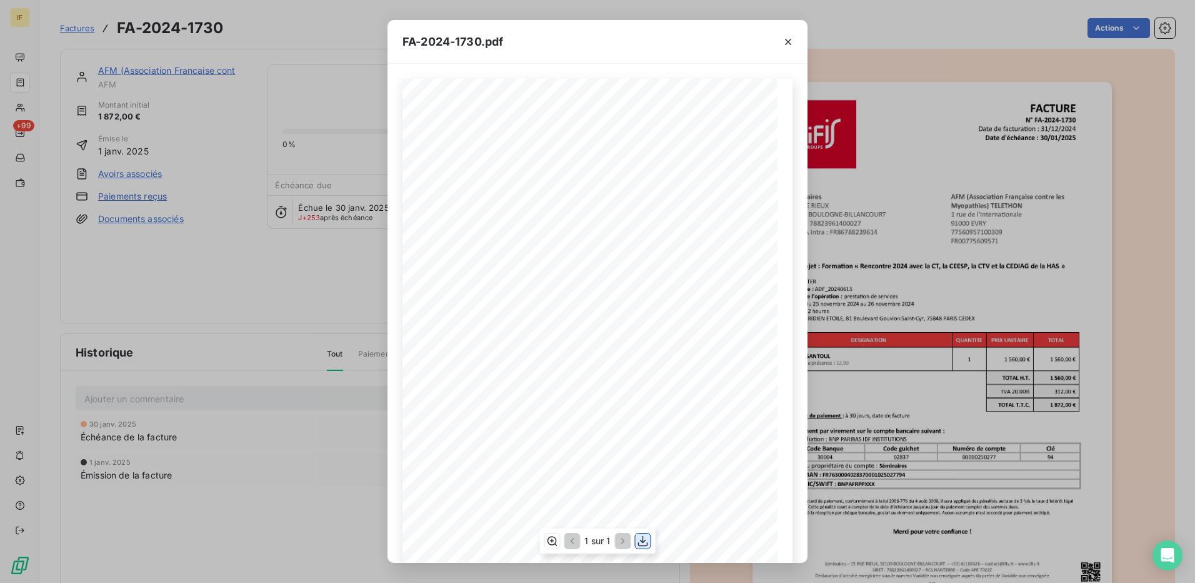
click at [646, 536] on icon "button" at bounding box center [643, 541] width 13 height 13
click at [791, 39] on icon "button" at bounding box center [788, 42] width 6 height 6
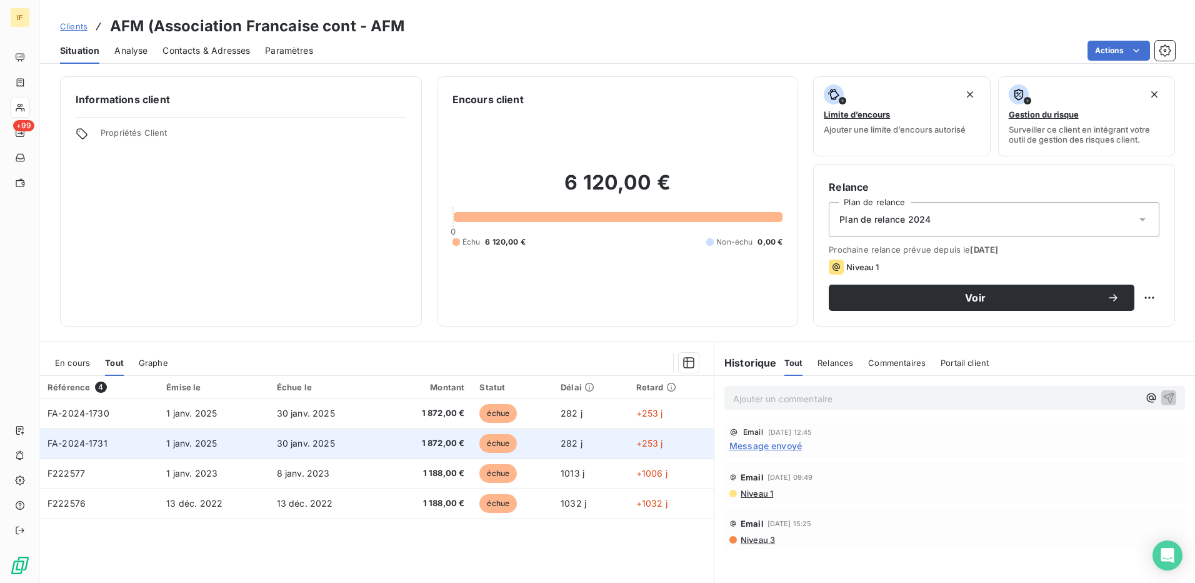
click at [196, 443] on span "1 janv. 2025" at bounding box center [191, 443] width 51 height 11
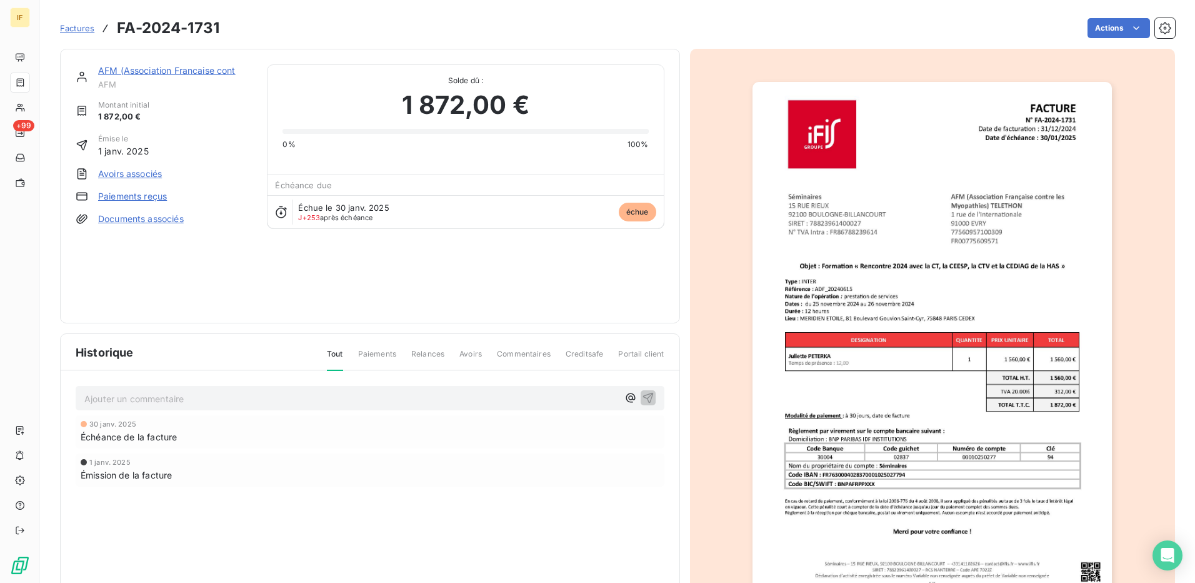
click at [753, 408] on img "button" at bounding box center [932, 336] width 359 height 509
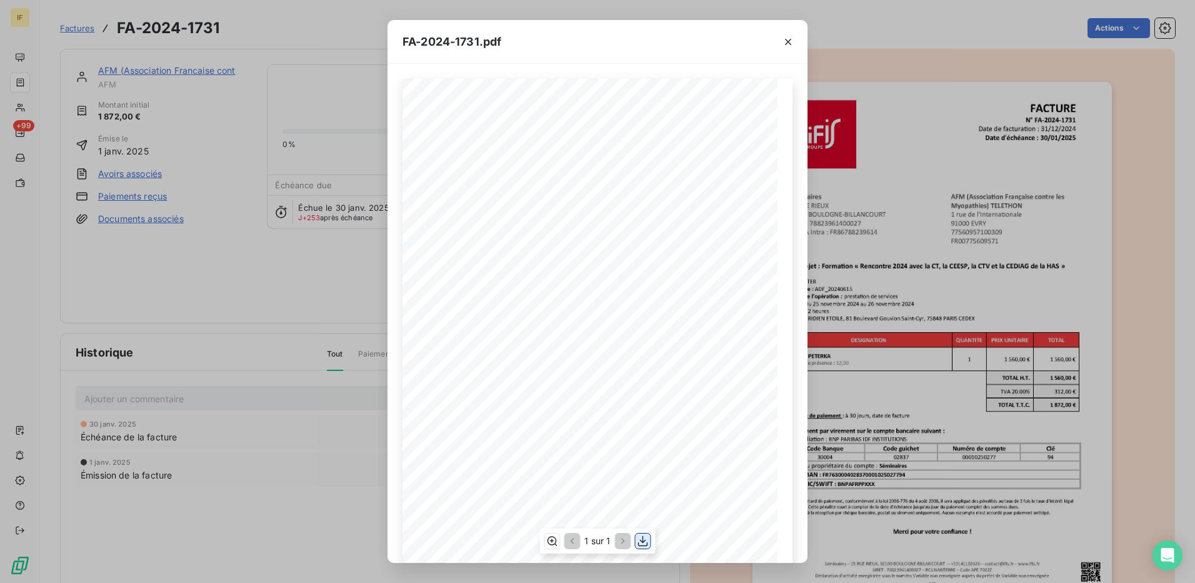
click at [643, 540] on icon "button" at bounding box center [643, 541] width 10 height 11
click at [785, 41] on icon "button" at bounding box center [788, 42] width 13 height 13
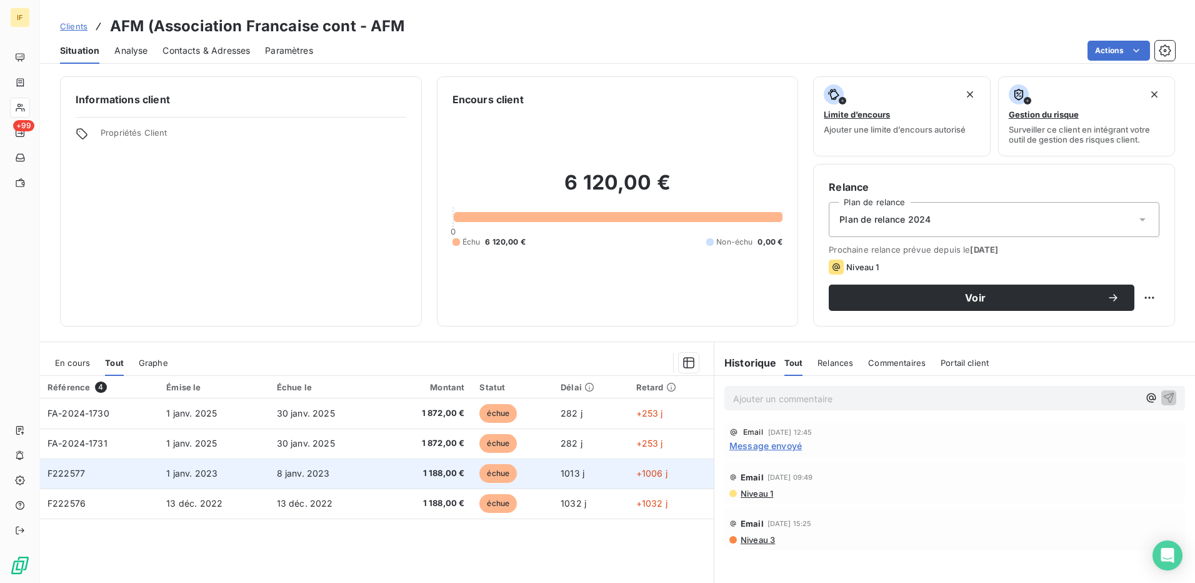
click at [62, 473] on span "F222577" at bounding box center [67, 473] width 38 height 11
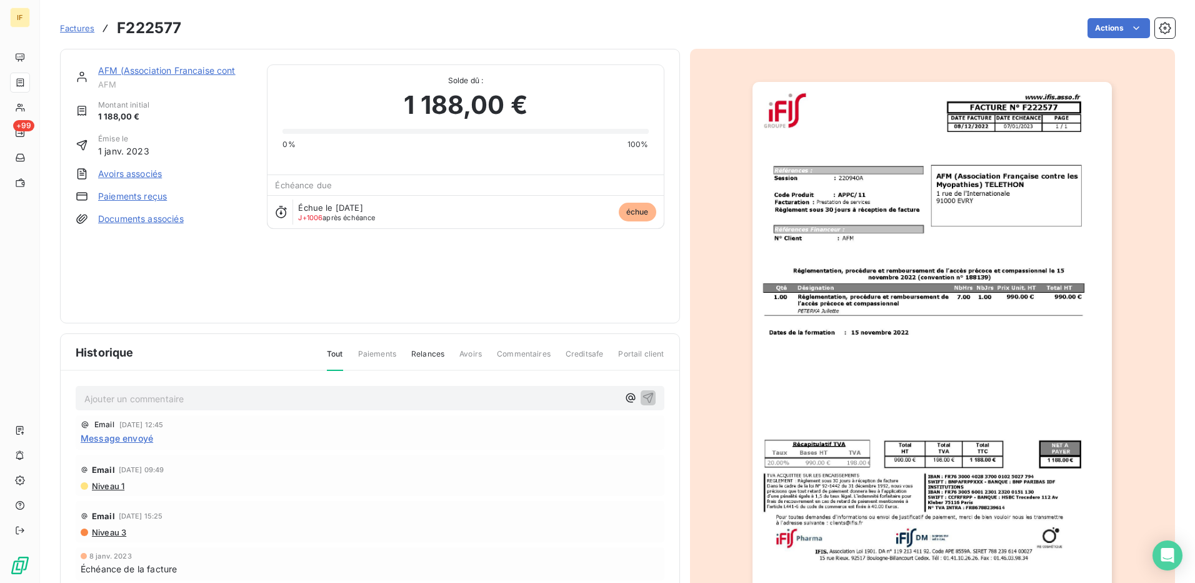
click at [788, 378] on img "button" at bounding box center [932, 336] width 359 height 509
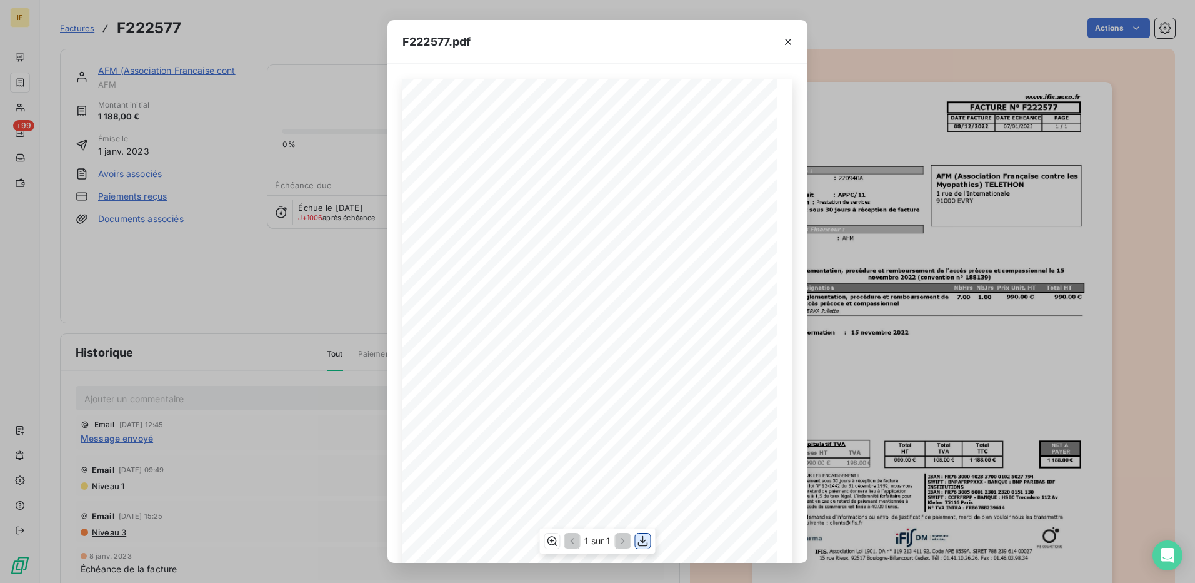
click at [643, 542] on icon "button" at bounding box center [643, 541] width 10 height 11
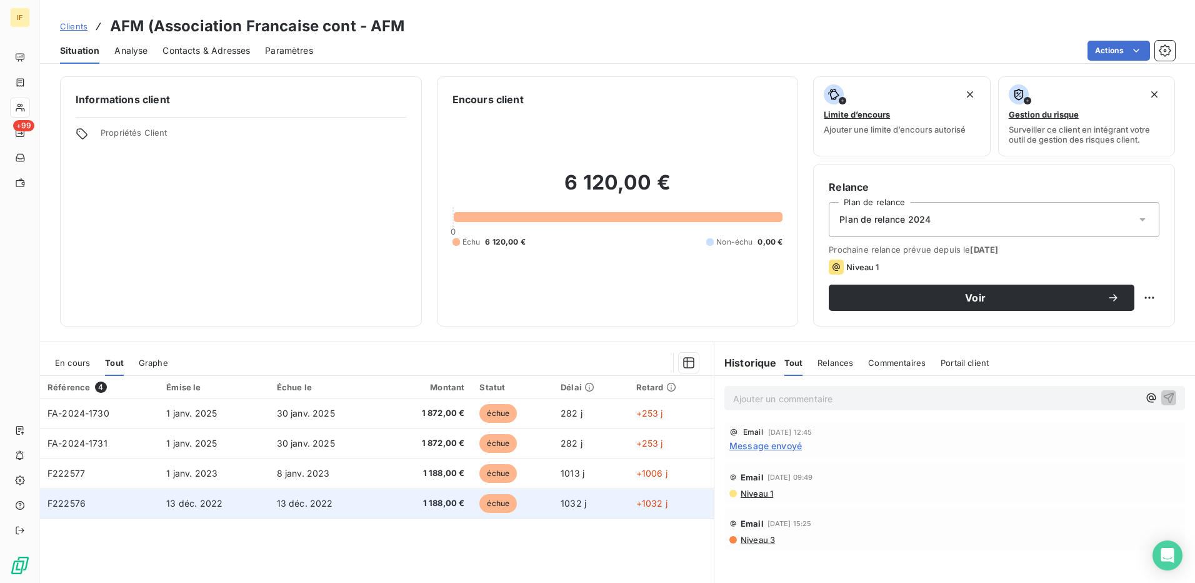
click at [99, 505] on td "F222576" at bounding box center [99, 503] width 119 height 30
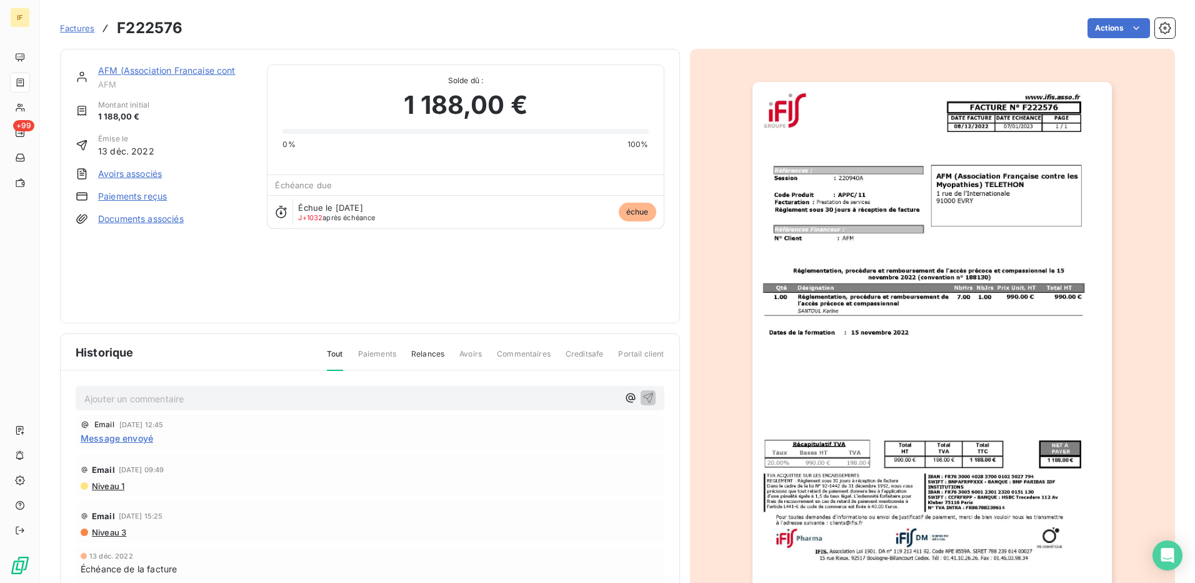
click at [796, 344] on img "button" at bounding box center [932, 336] width 359 height 509
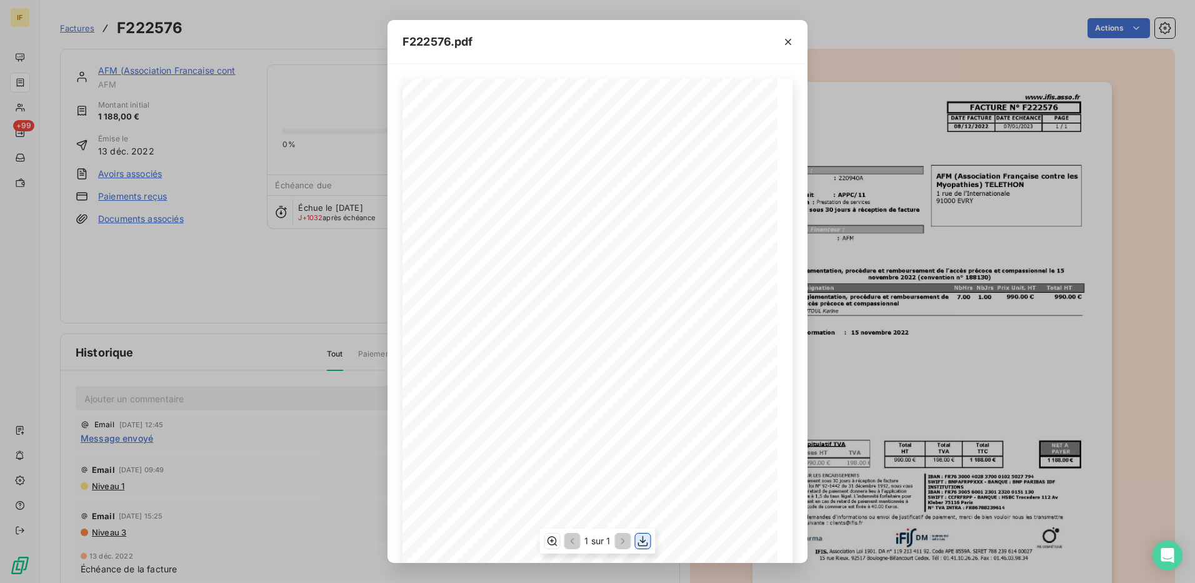
click at [642, 545] on icon "button" at bounding box center [643, 541] width 13 height 13
click at [788, 39] on icon "button" at bounding box center [788, 42] width 13 height 13
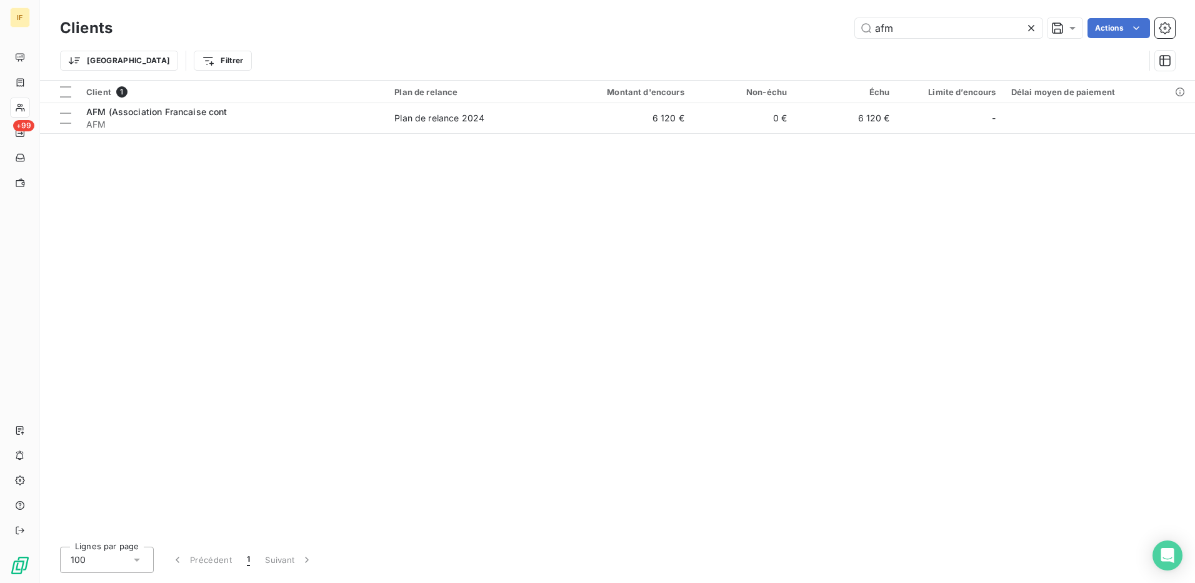
click at [1032, 29] on icon at bounding box center [1031, 28] width 6 height 6
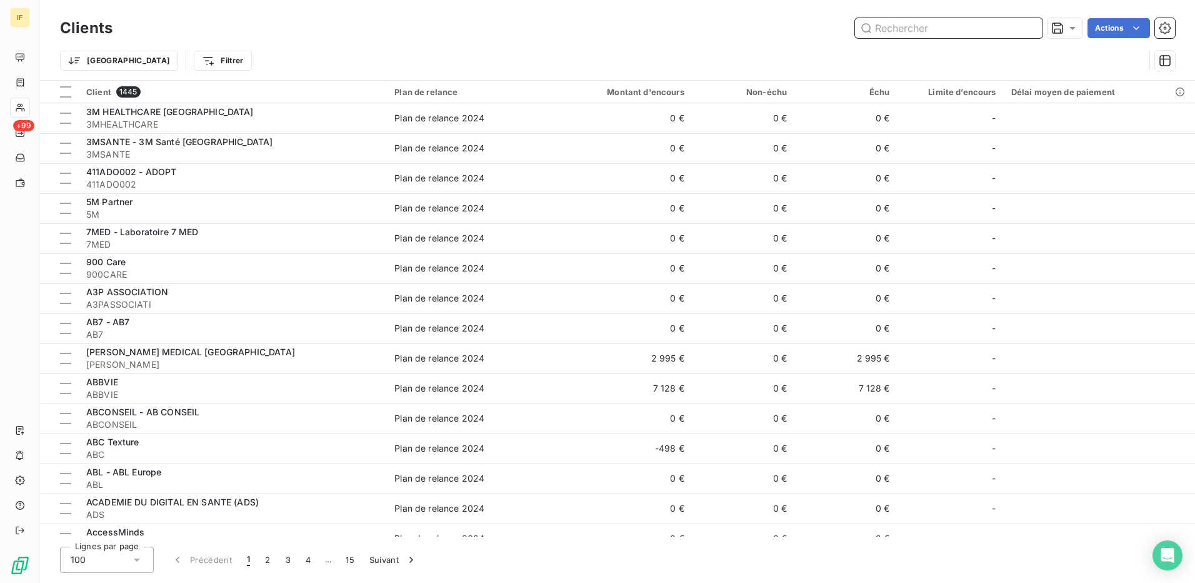
click at [900, 27] on input "text" at bounding box center [949, 28] width 188 height 20
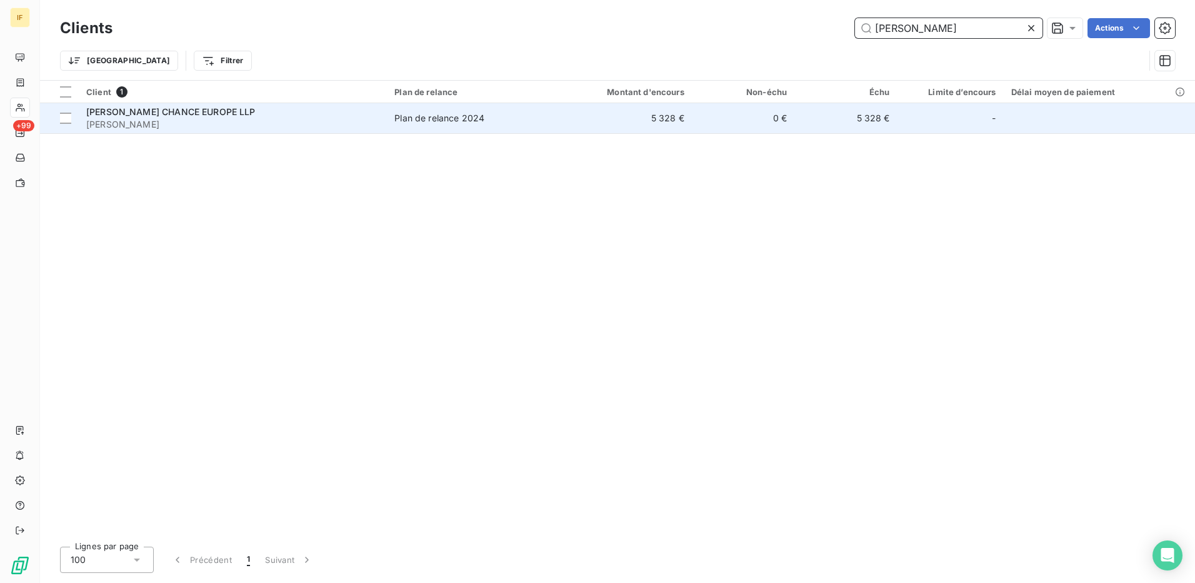
type input "[PERSON_NAME]"
click at [172, 114] on span "[PERSON_NAME] CHANCE EUROPE LLP" at bounding box center [170, 111] width 169 height 11
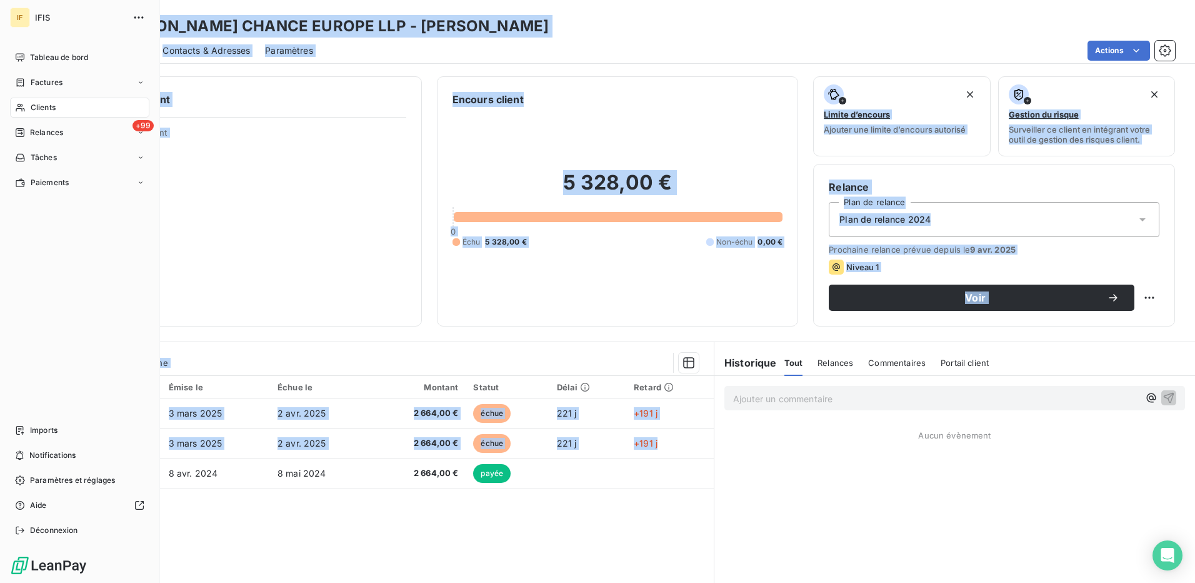
drag, startPoint x: 676, startPoint y: 440, endPoint x: 28, endPoint y: 406, distance: 649.2
click at [28, 406] on div "IF IFIS Tableau de bord Factures Clients +99 Relances Tâches Paiements Imports …" at bounding box center [597, 291] width 1195 height 583
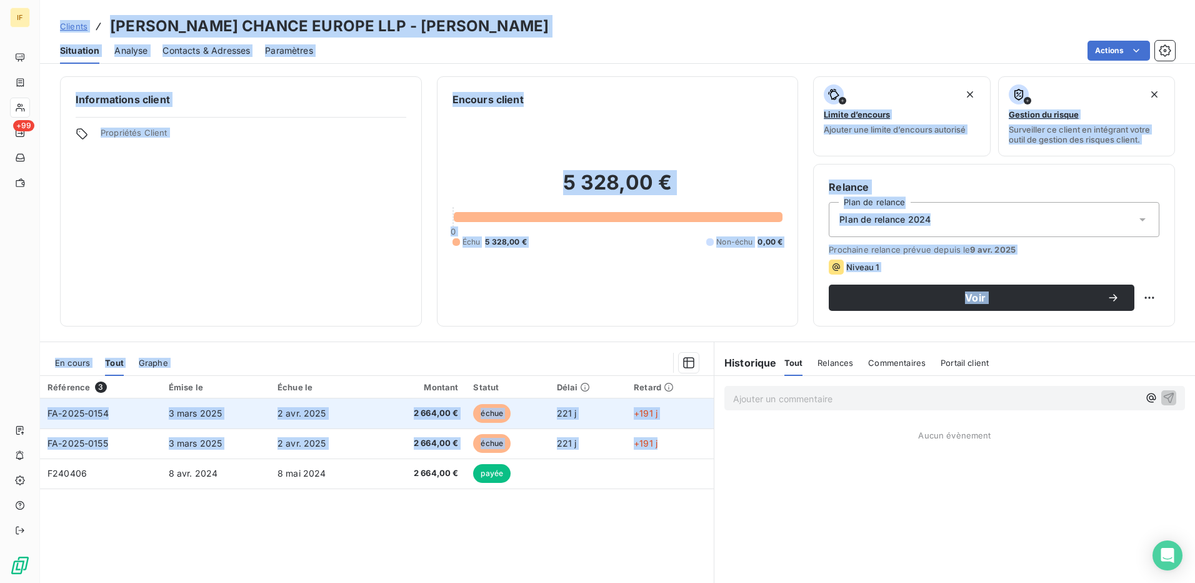
copy div "Clients [PERSON_NAME] CHANCE EUROPE LLP - [PERSON_NAME] Situation Analyse Conta…"
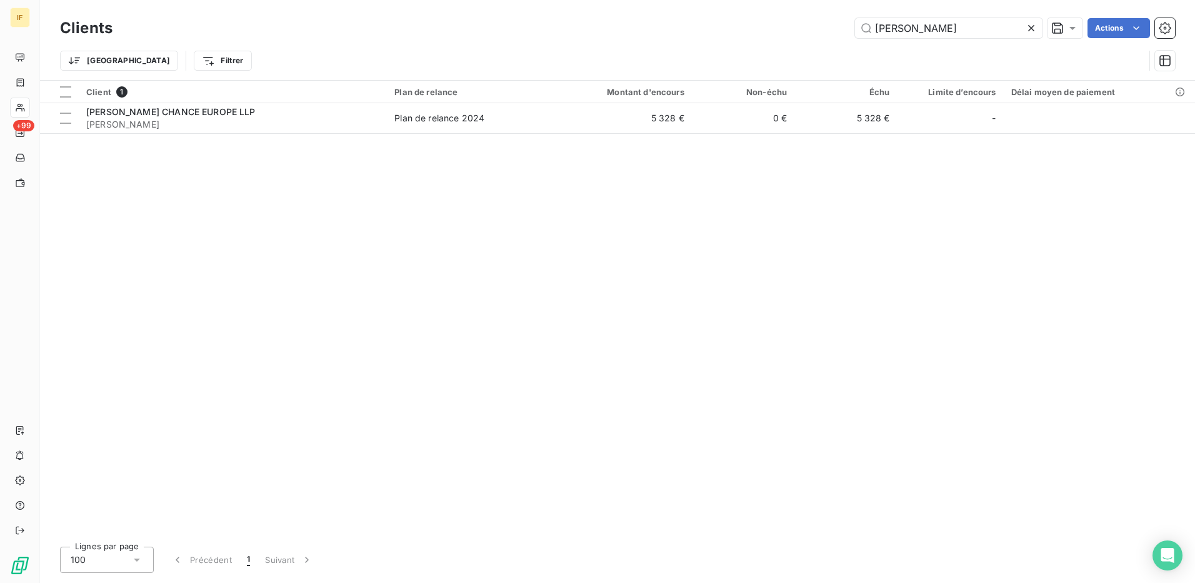
click at [1028, 26] on icon at bounding box center [1031, 28] width 6 height 6
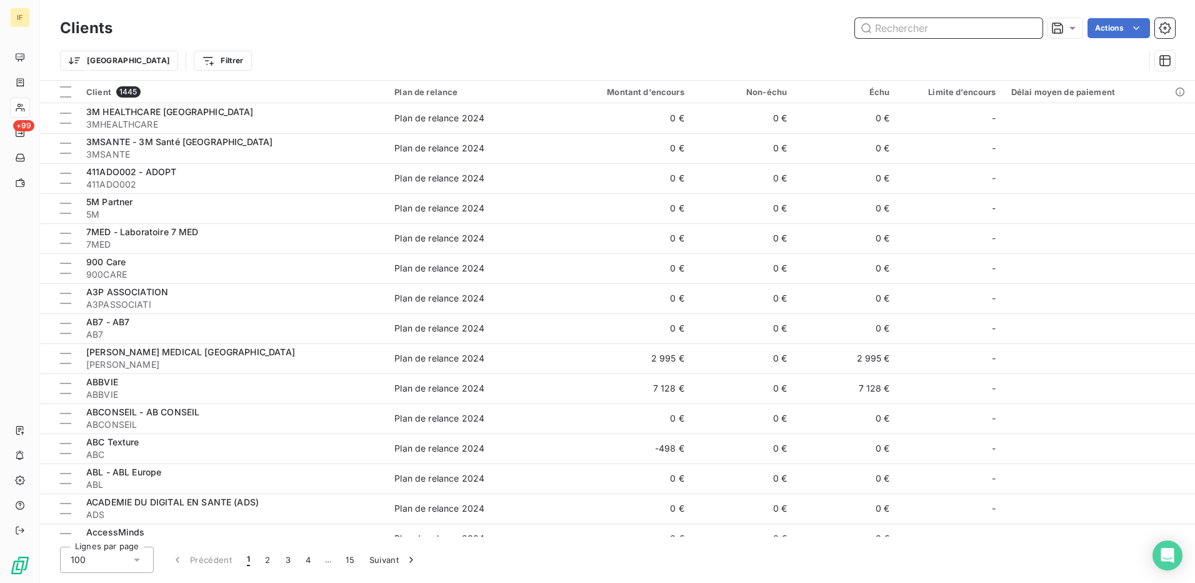
click at [982, 32] on input "text" at bounding box center [949, 28] width 188 height 20
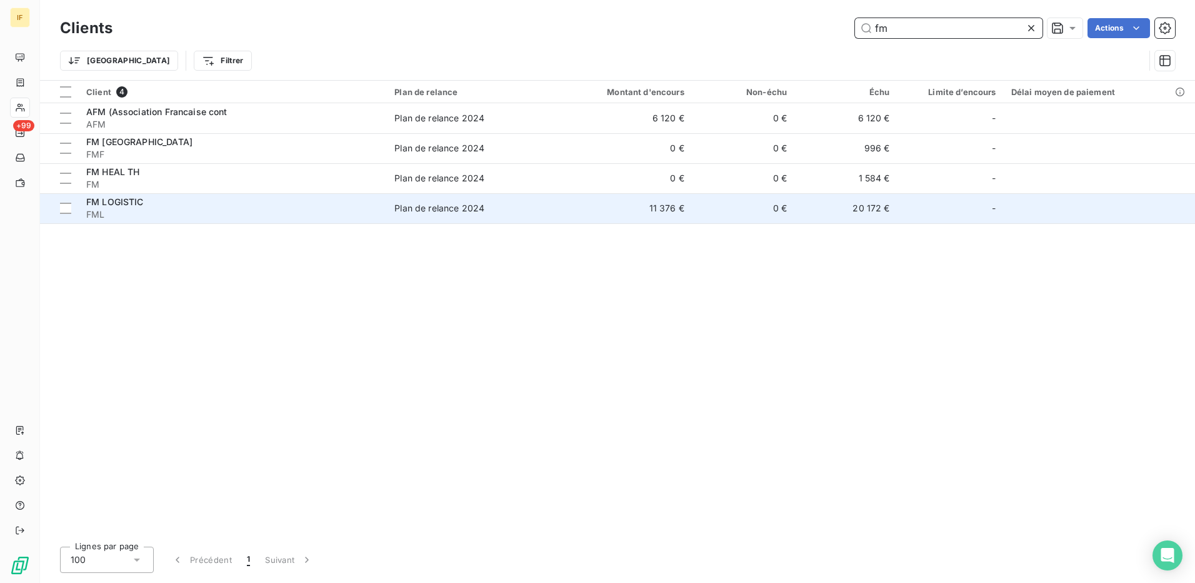
type input "fm"
click at [118, 201] on span "FM LOGISTIC" at bounding box center [115, 201] width 58 height 11
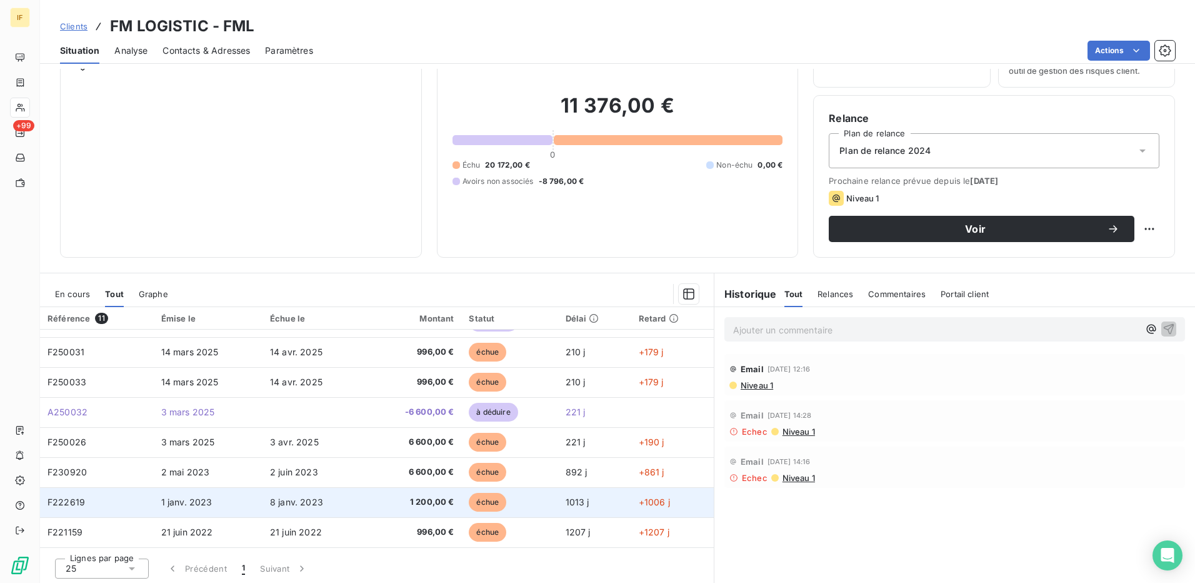
scroll to position [71, 0]
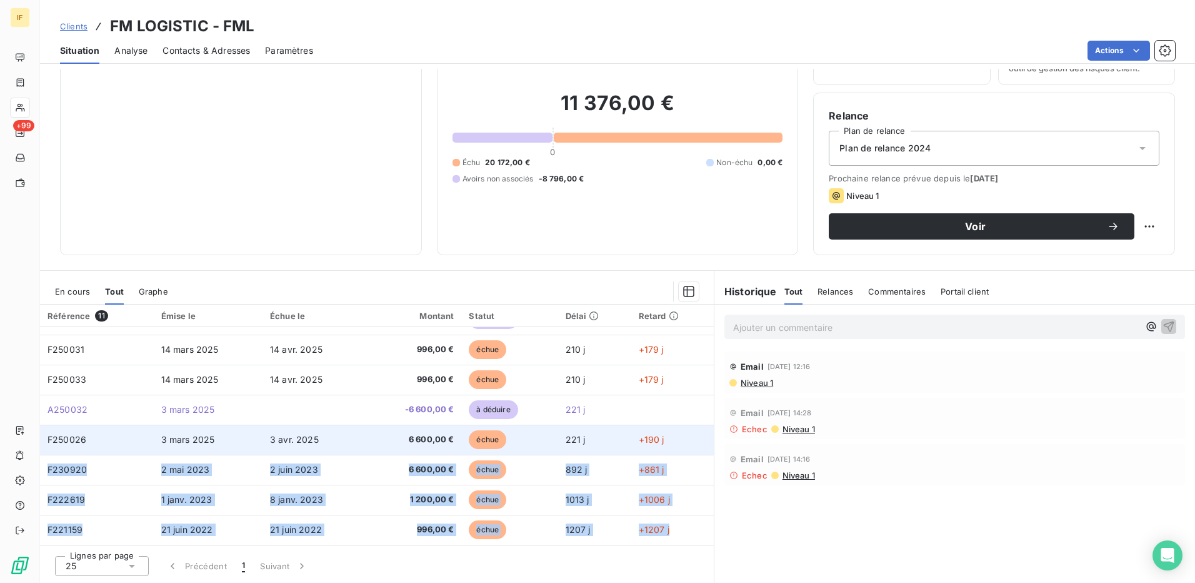
drag, startPoint x: 689, startPoint y: 536, endPoint x: 683, endPoint y: 445, distance: 92.1
click at [683, 445] on tbody "F250032 [DATE] [DATE] 1 584,00 € échue 210 j +179 j A250040 [DATE] -1 200,00 € …" at bounding box center [377, 379] width 674 height 330
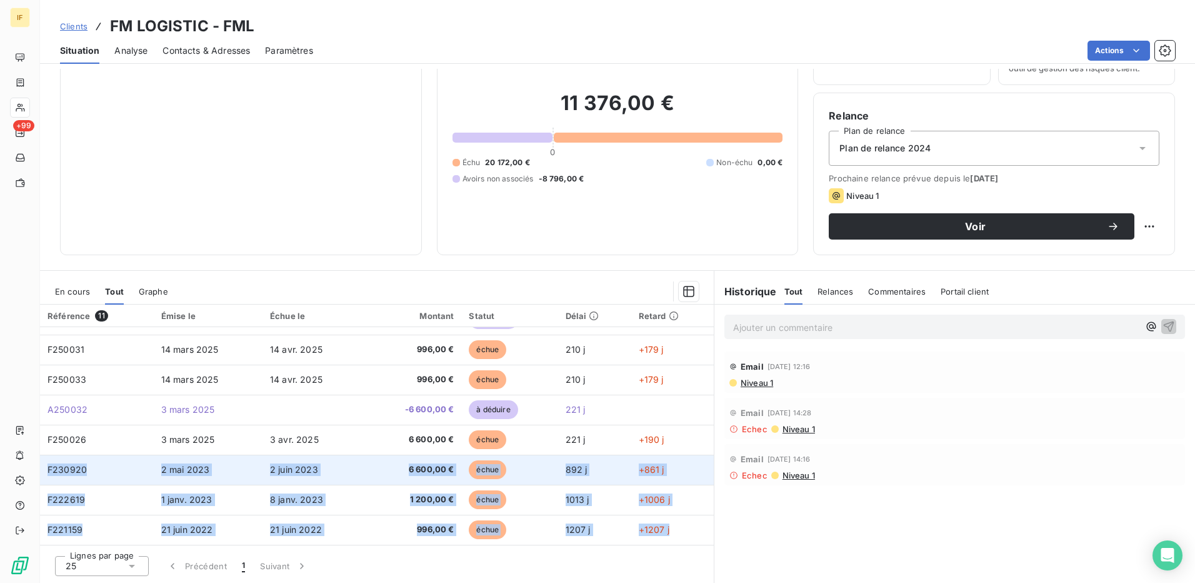
copy tbody "F230920 [DATE] [DATE] 6 600,00 € échue 892 j +861 j F222619 [DATE] [DATE] 1 200…"
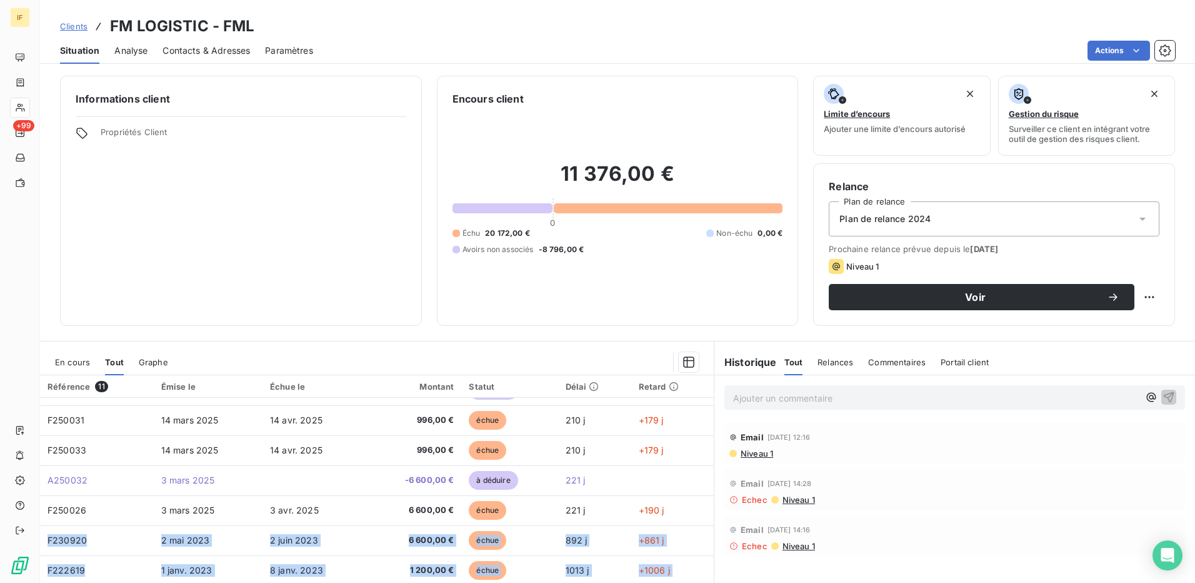
scroll to position [0, 0]
click at [221, 48] on span "Contacts & Adresses" at bounding box center [207, 50] width 88 height 13
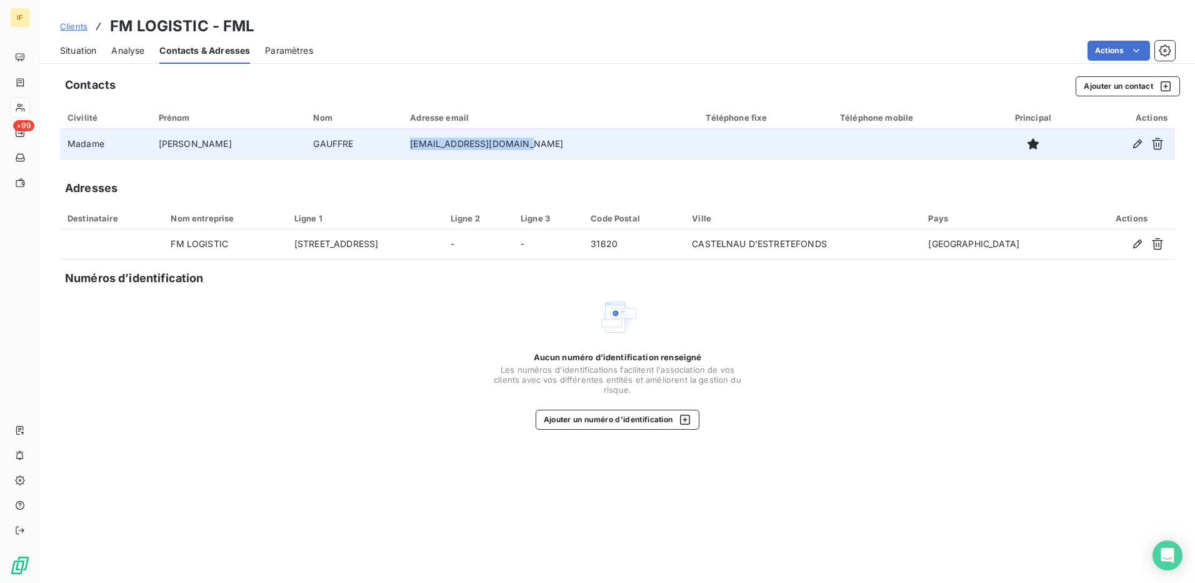
drag, startPoint x: 486, startPoint y: 143, endPoint x: 379, endPoint y: 144, distance: 106.9
click at [403, 144] on td "[EMAIL_ADDRESS][DOMAIN_NAME]" at bounding box center [551, 144] width 296 height 30
drag, startPoint x: 379, startPoint y: 144, endPoint x: 424, endPoint y: 141, distance: 44.5
copy td "[EMAIL_ADDRESS][DOMAIN_NAME]"
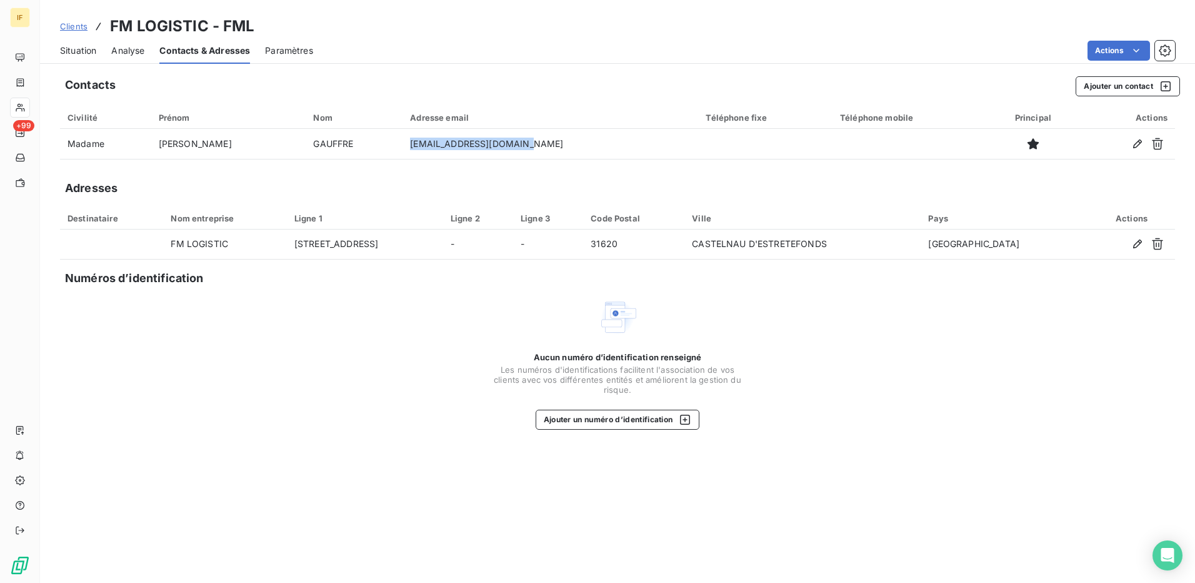
click at [79, 51] on span "Situation" at bounding box center [78, 50] width 36 height 13
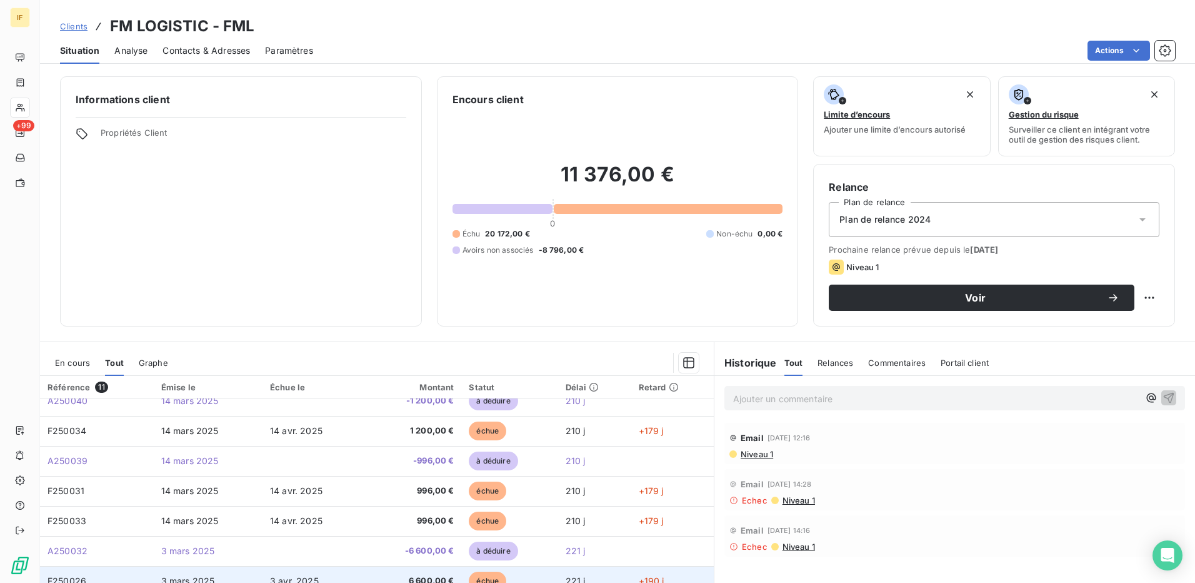
scroll to position [113, 0]
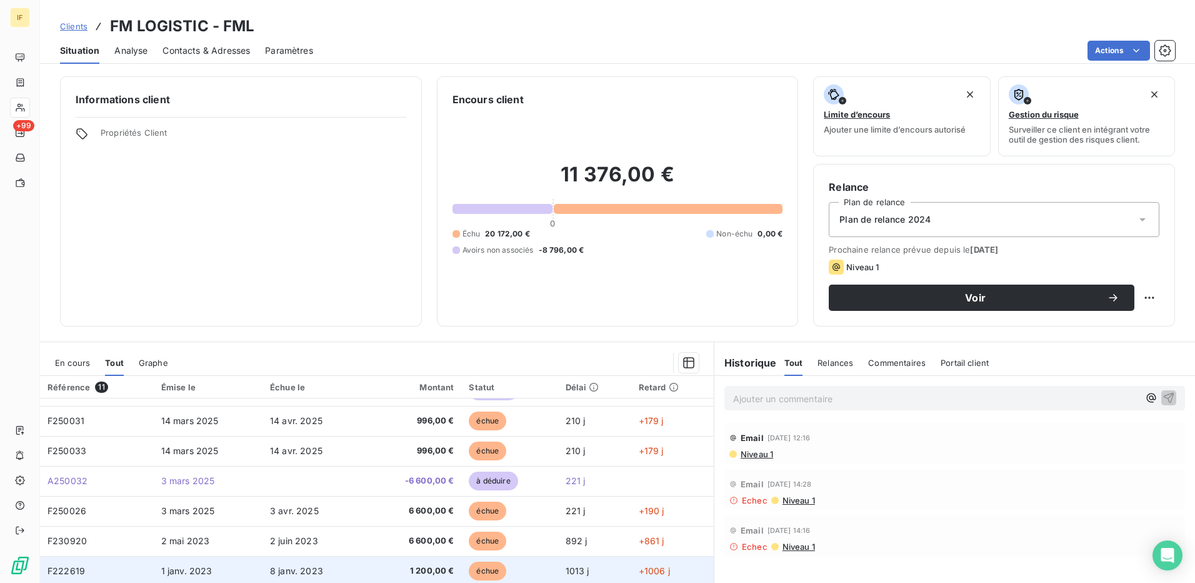
click at [202, 570] on span "1 janv. 2023" at bounding box center [186, 570] width 51 height 11
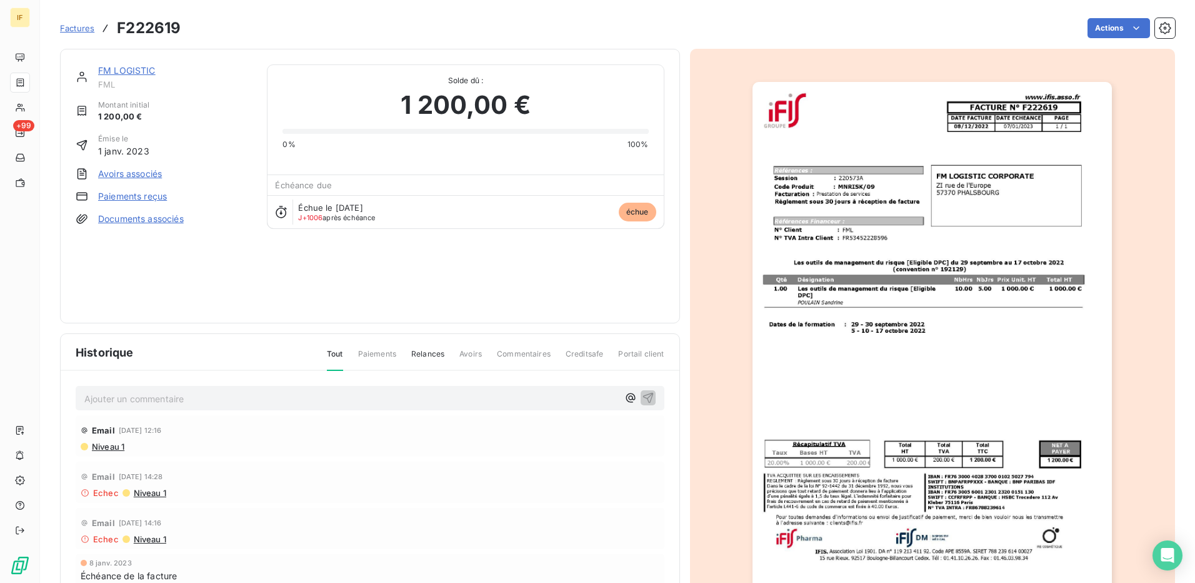
click at [773, 194] on img "button" at bounding box center [932, 336] width 359 height 509
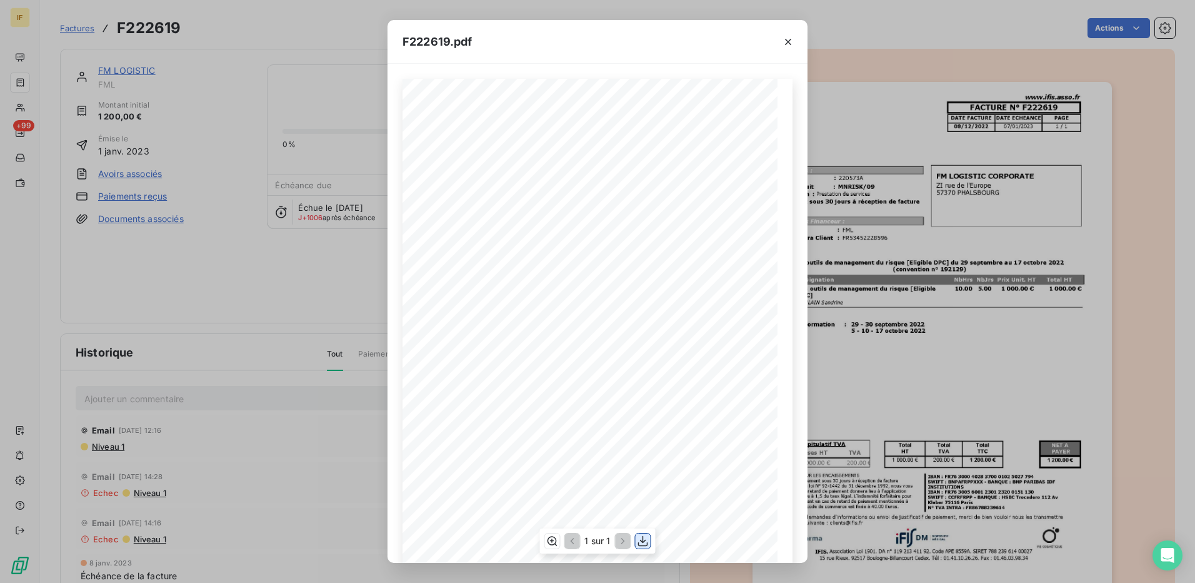
click at [642, 543] on icon "button" at bounding box center [643, 541] width 13 height 13
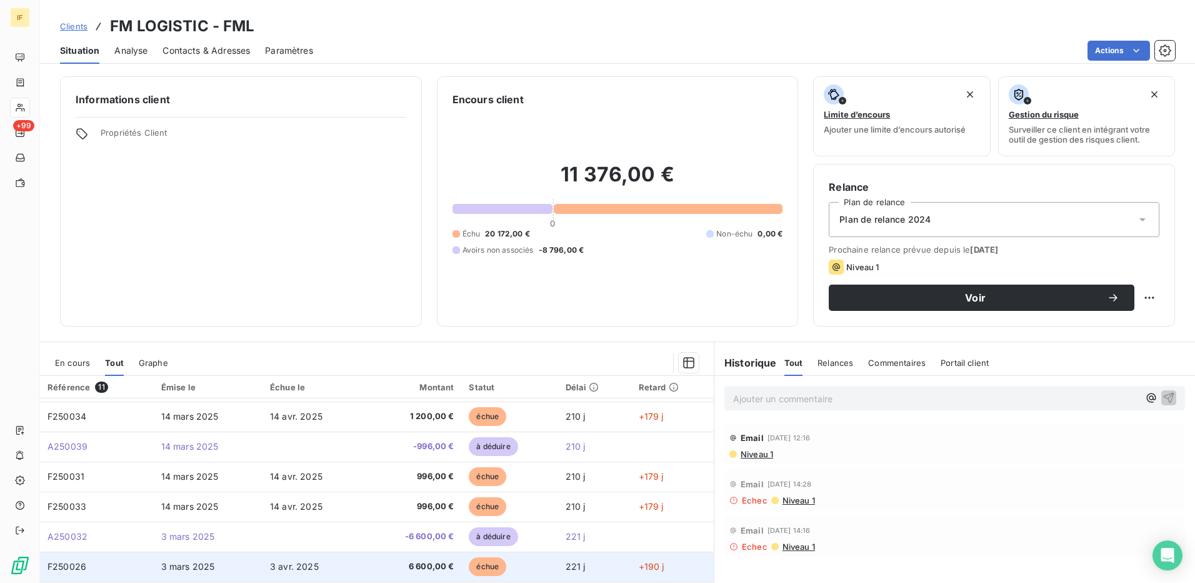
scroll to position [113, 0]
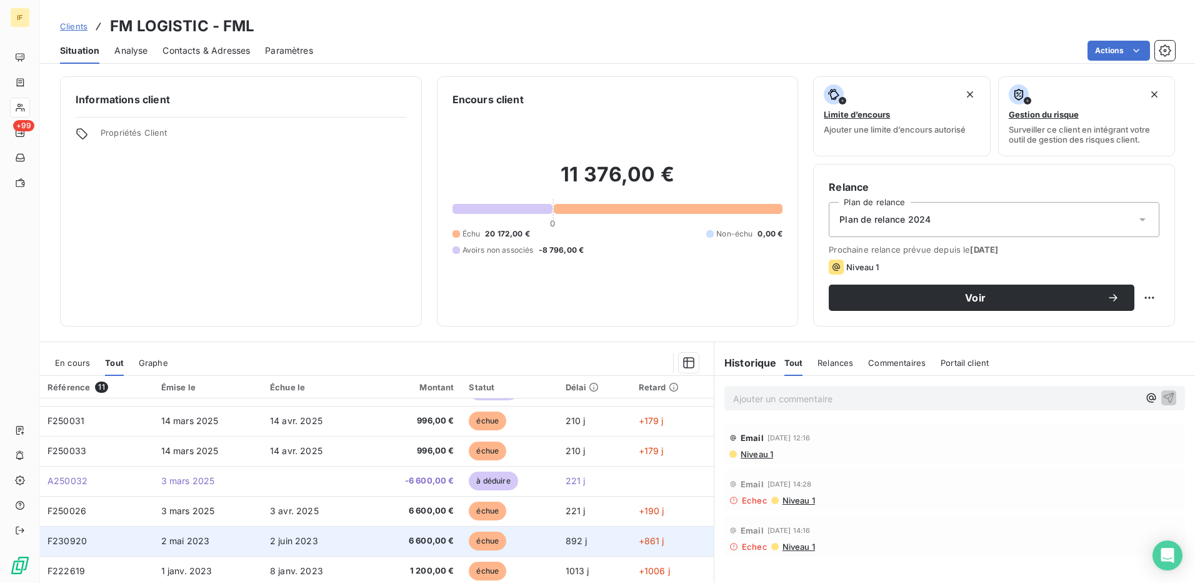
click at [174, 540] on span "2 mai 2023" at bounding box center [185, 540] width 49 height 11
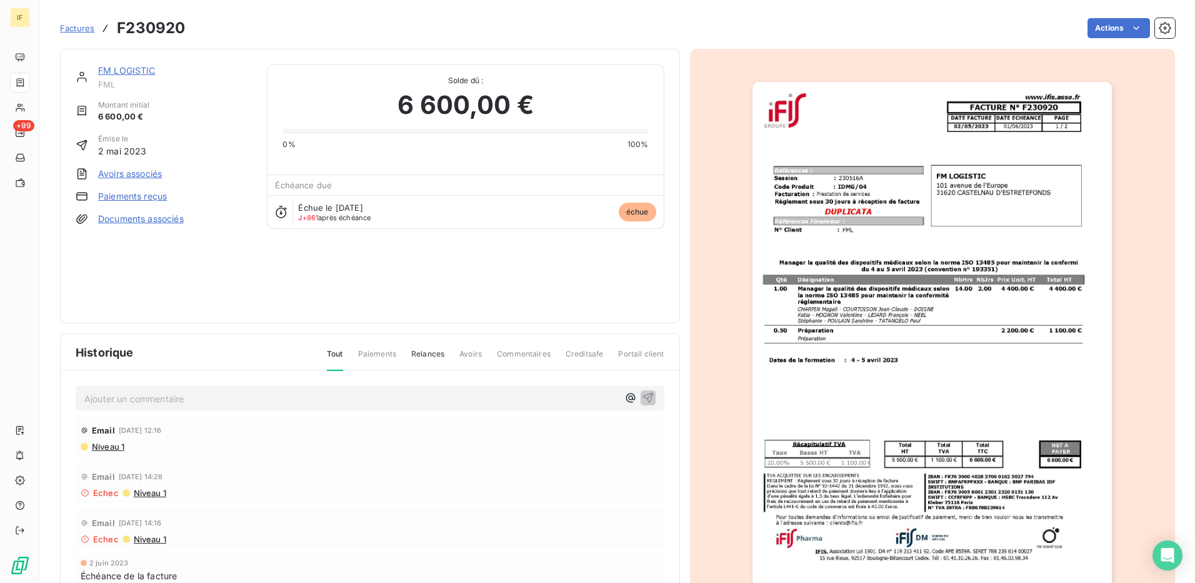
click at [907, 168] on img "button" at bounding box center [932, 336] width 359 height 509
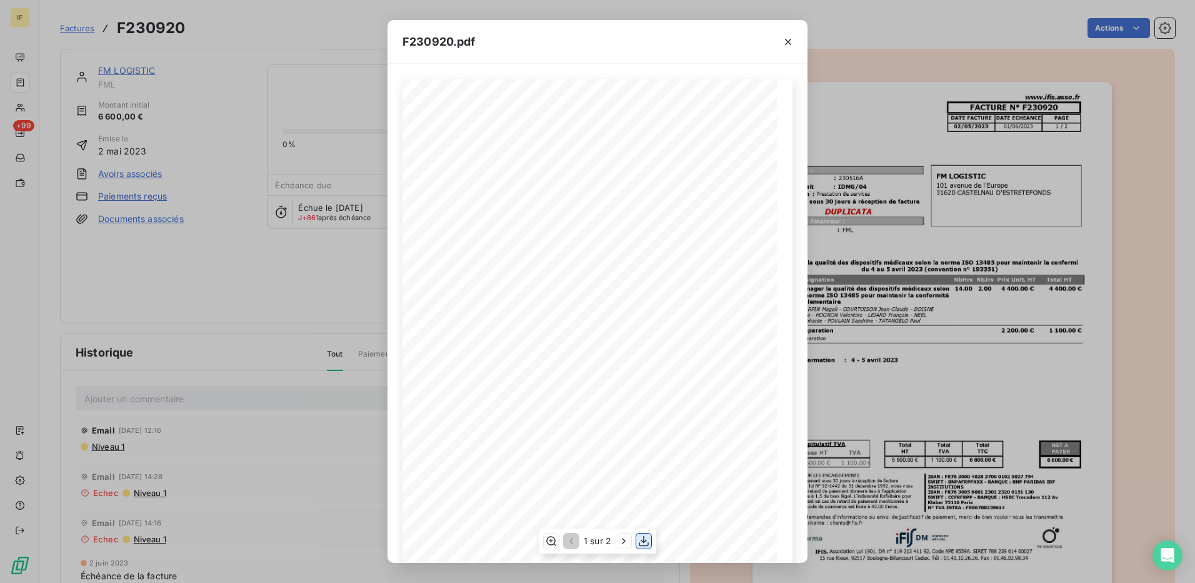
click at [641, 542] on icon "button" at bounding box center [644, 541] width 13 height 13
click at [788, 44] on icon "button" at bounding box center [788, 42] width 13 height 13
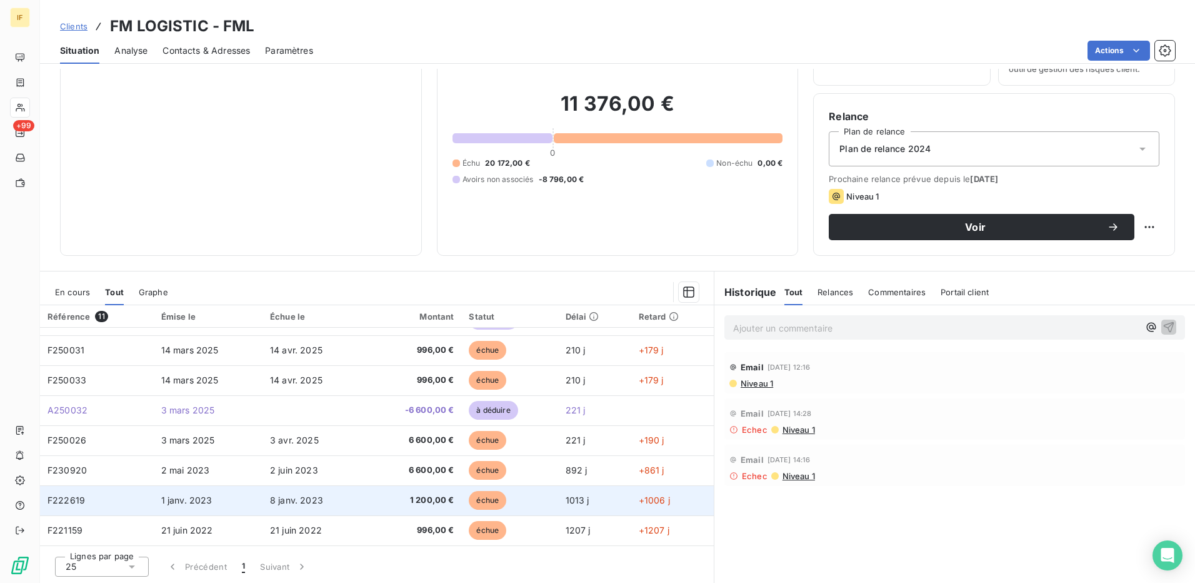
scroll to position [71, 0]
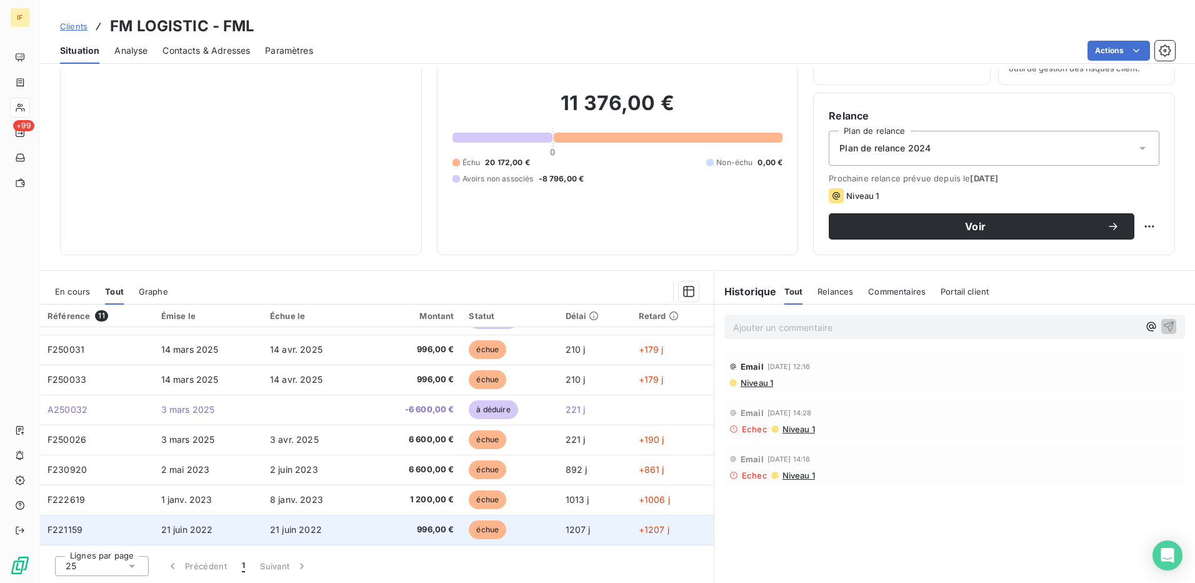
click at [198, 527] on span "21 juin 2022" at bounding box center [187, 529] width 52 height 11
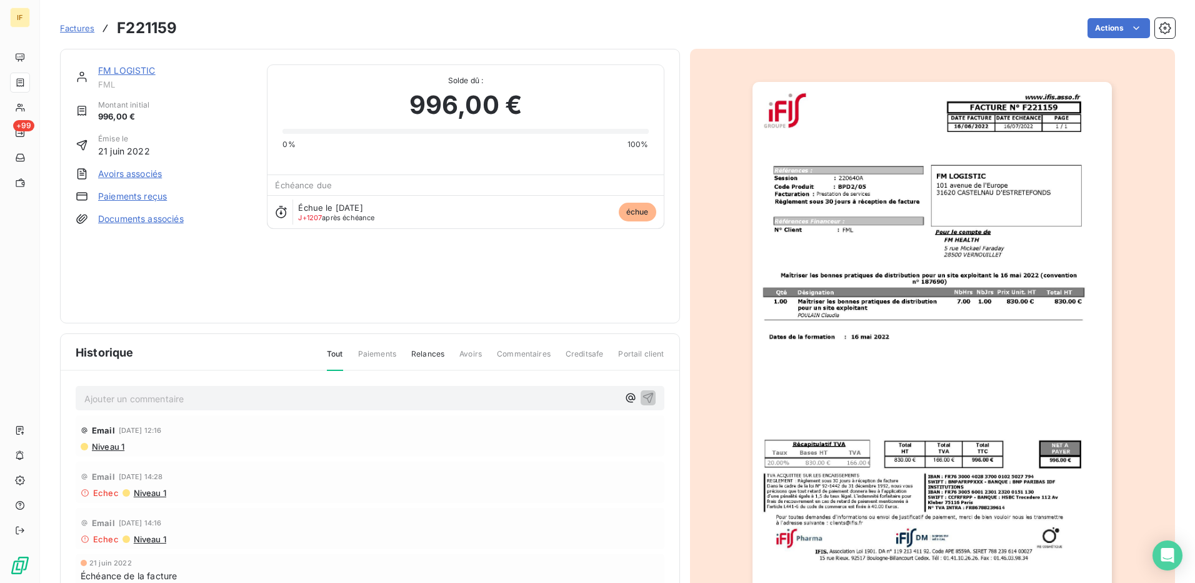
click at [806, 299] on img "button" at bounding box center [932, 336] width 359 height 509
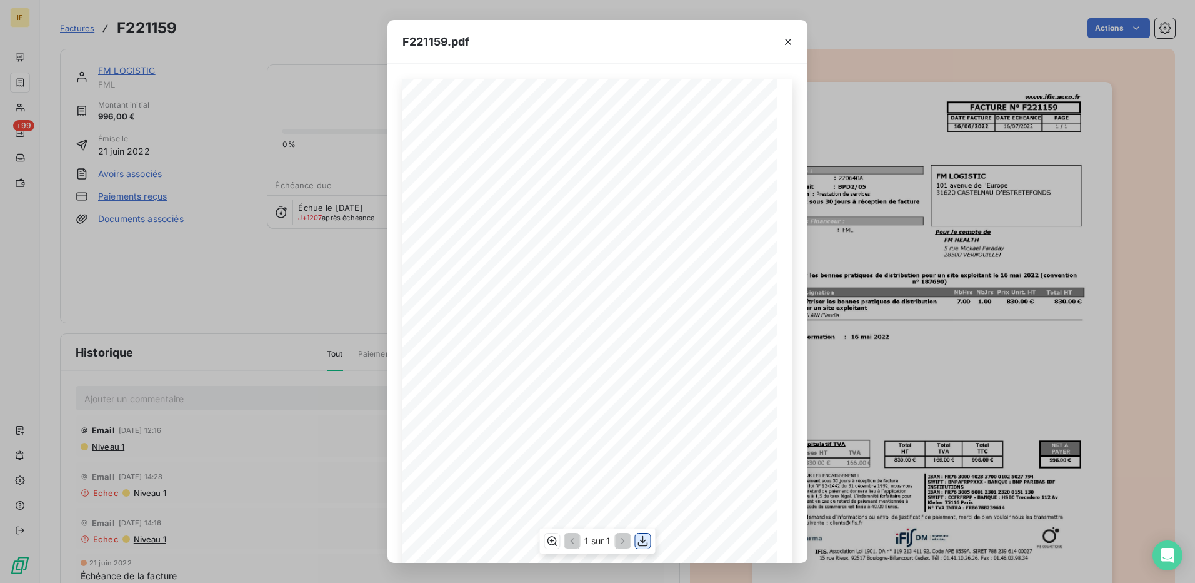
click at [646, 543] on icon "button" at bounding box center [643, 541] width 13 height 13
click at [787, 40] on icon "button" at bounding box center [788, 42] width 6 height 6
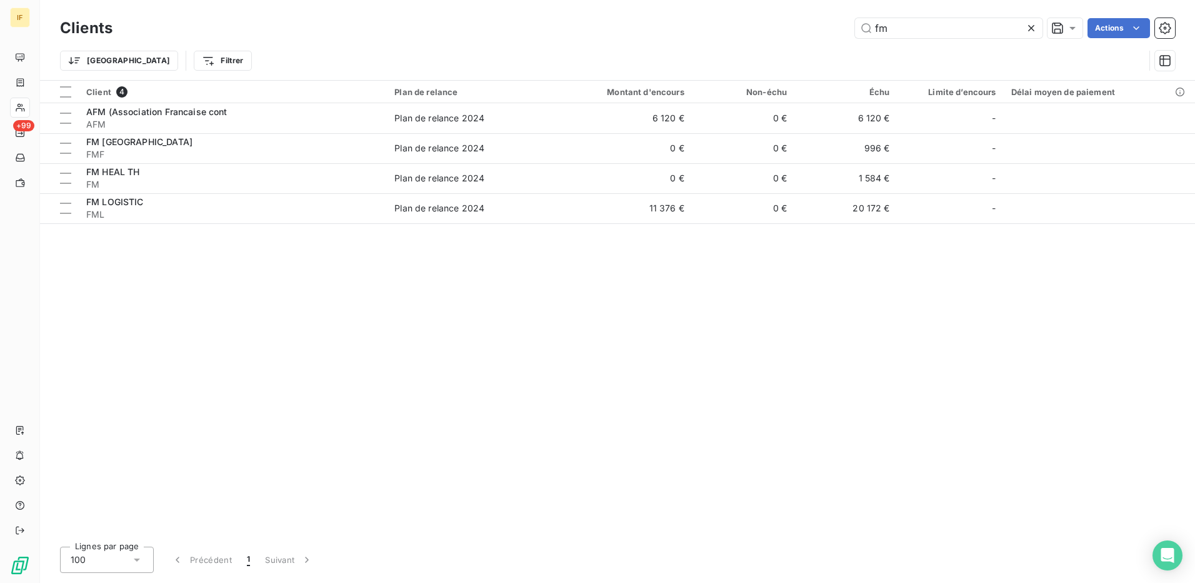
click at [1031, 26] on icon at bounding box center [1031, 28] width 13 height 13
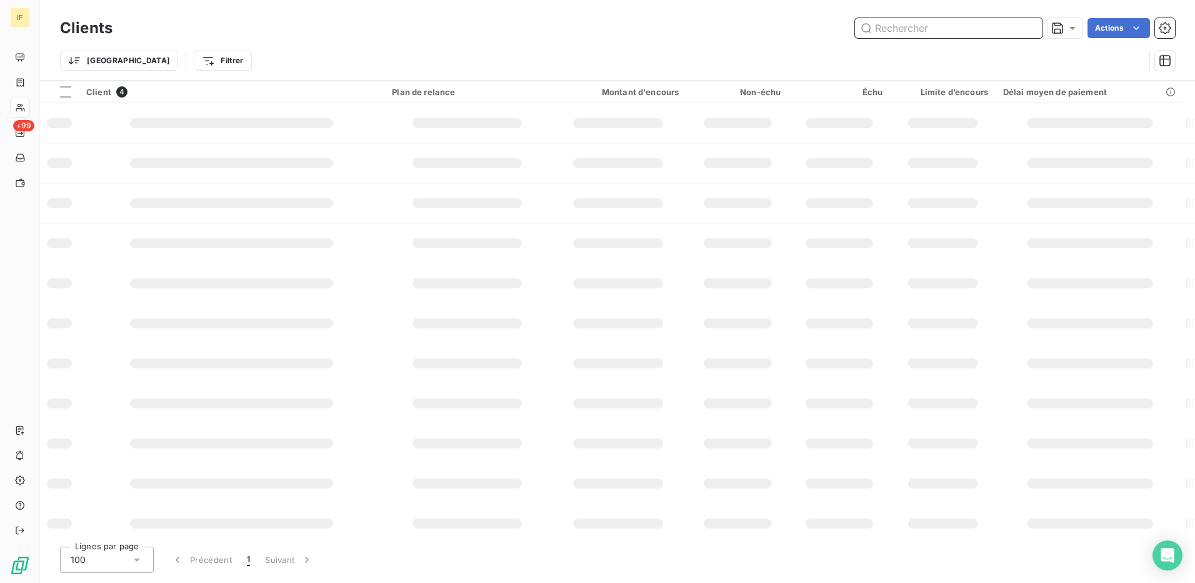
click at [946, 28] on input "text" at bounding box center [949, 28] width 188 height 20
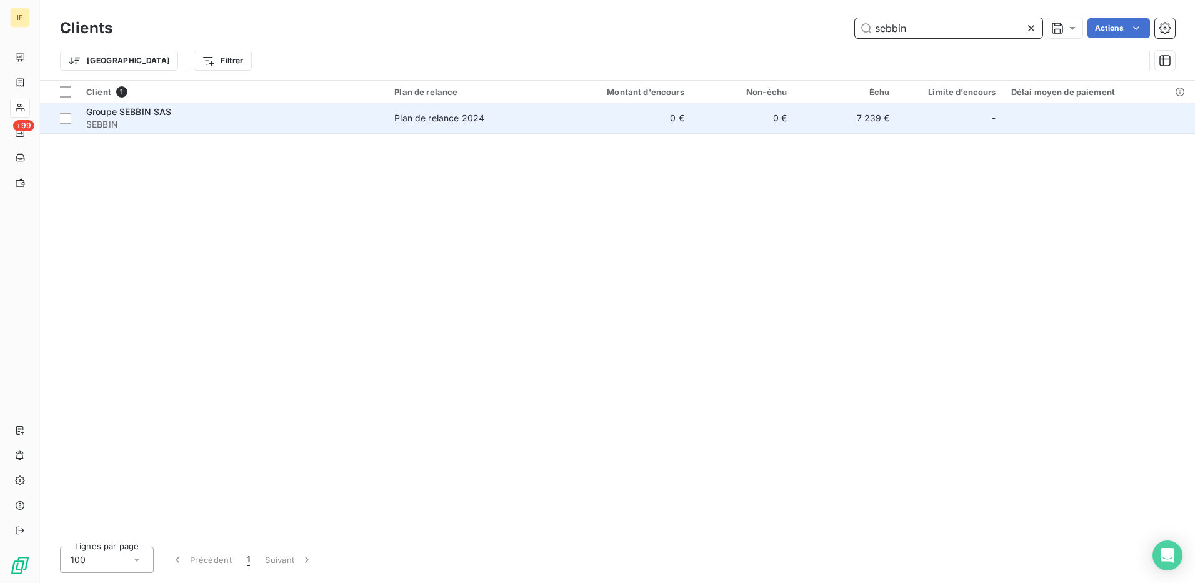
type input "sebbin"
click at [169, 111] on span "Groupe SEBBIN SAS" at bounding box center [129, 111] width 86 height 11
